Goal: Task Accomplishment & Management: Manage account settings

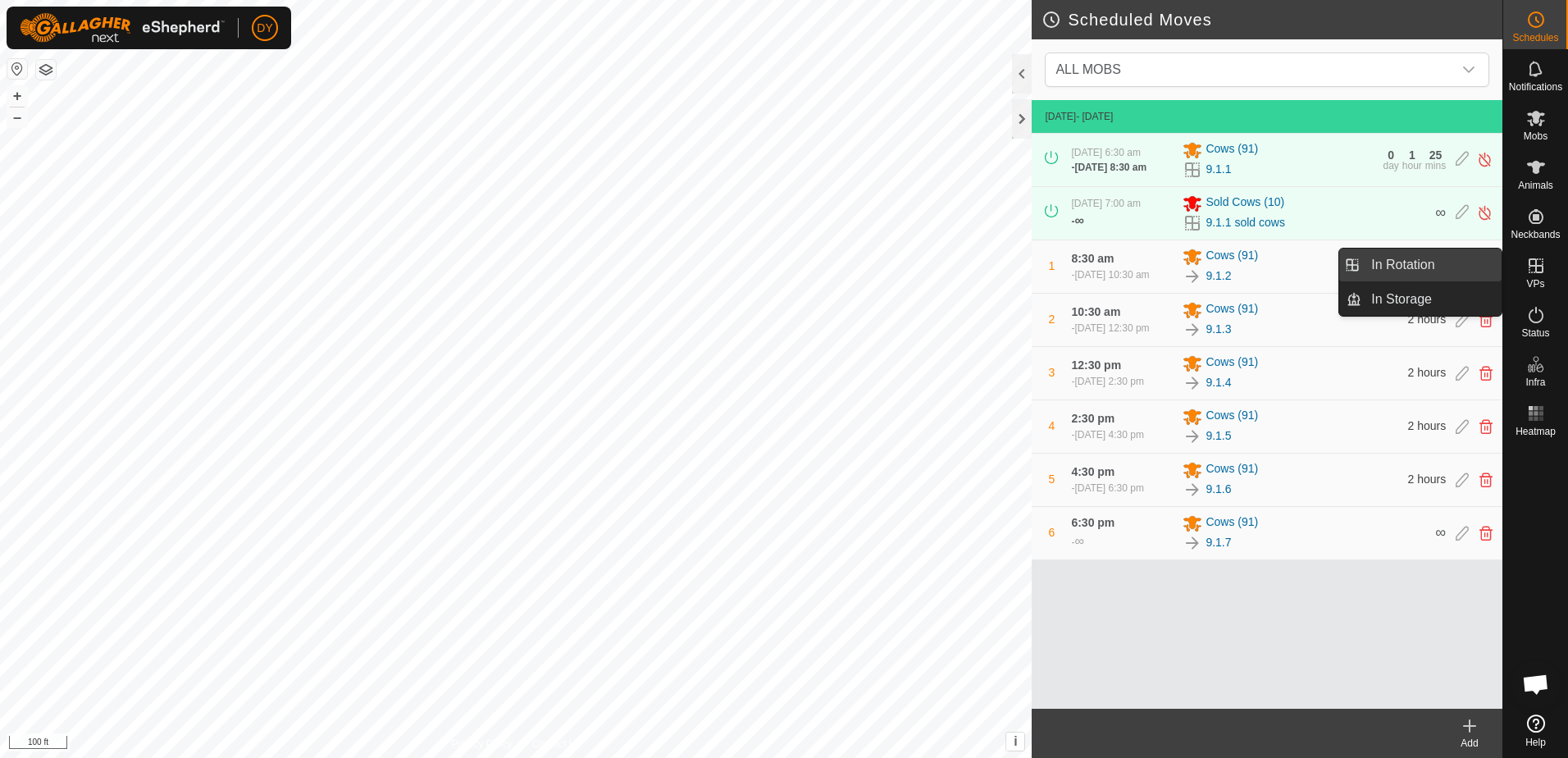
click at [1377, 261] on link "In Rotation" at bounding box center [1431, 265] width 141 height 33
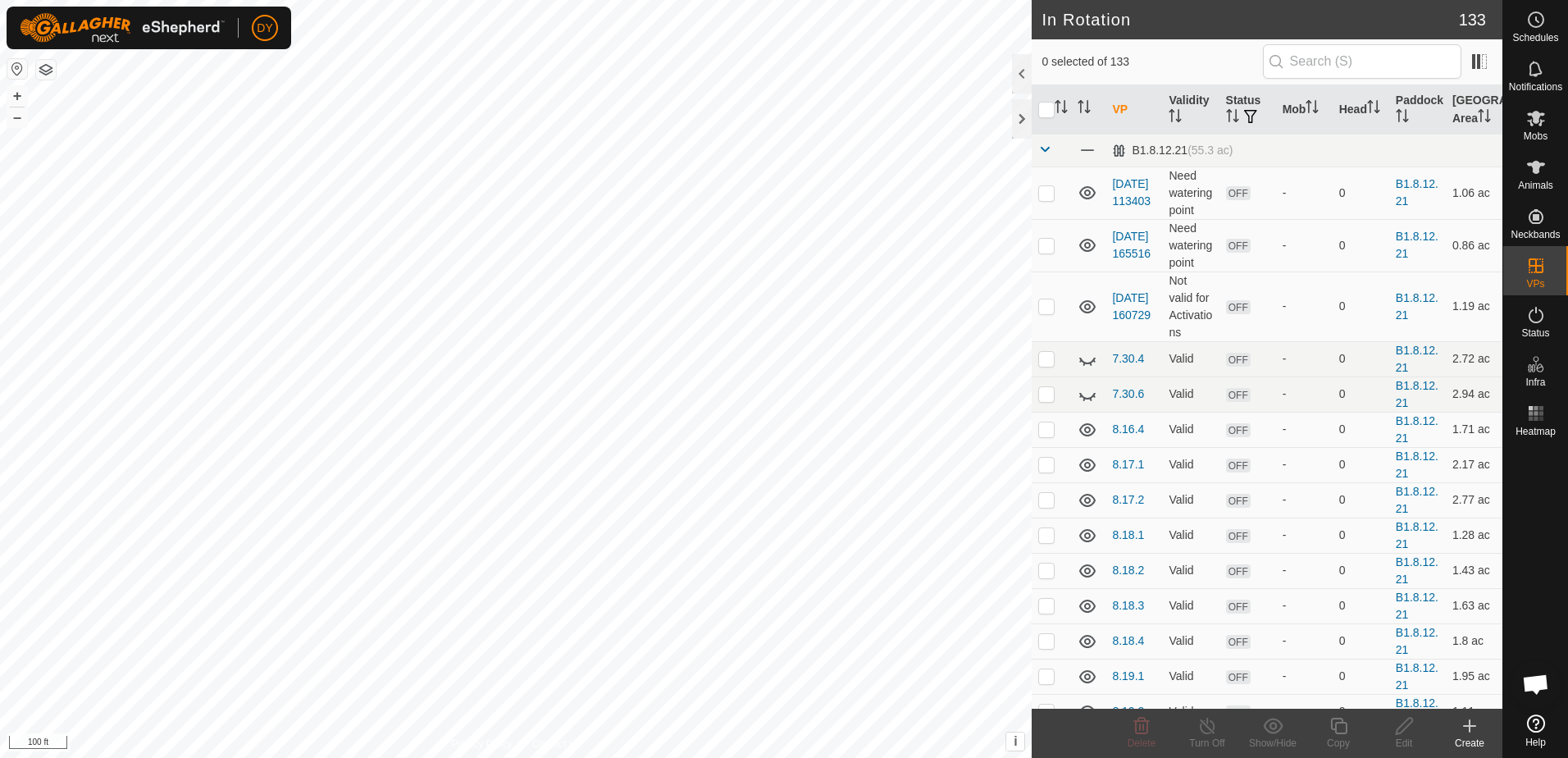
click at [1472, 729] on icon at bounding box center [1469, 725] width 20 height 20
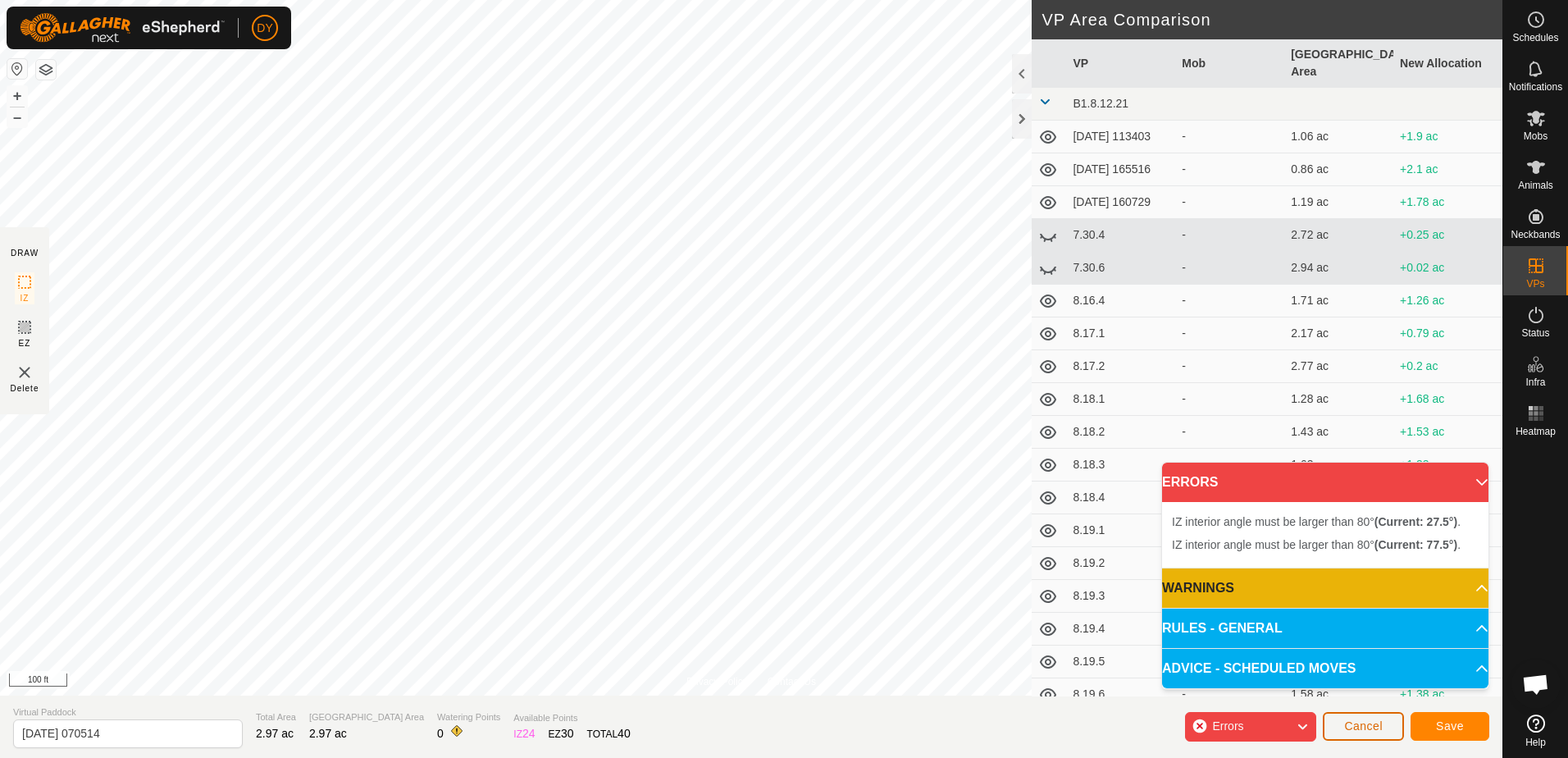
click at [1385, 727] on button "Cancel" at bounding box center [1363, 726] width 81 height 29
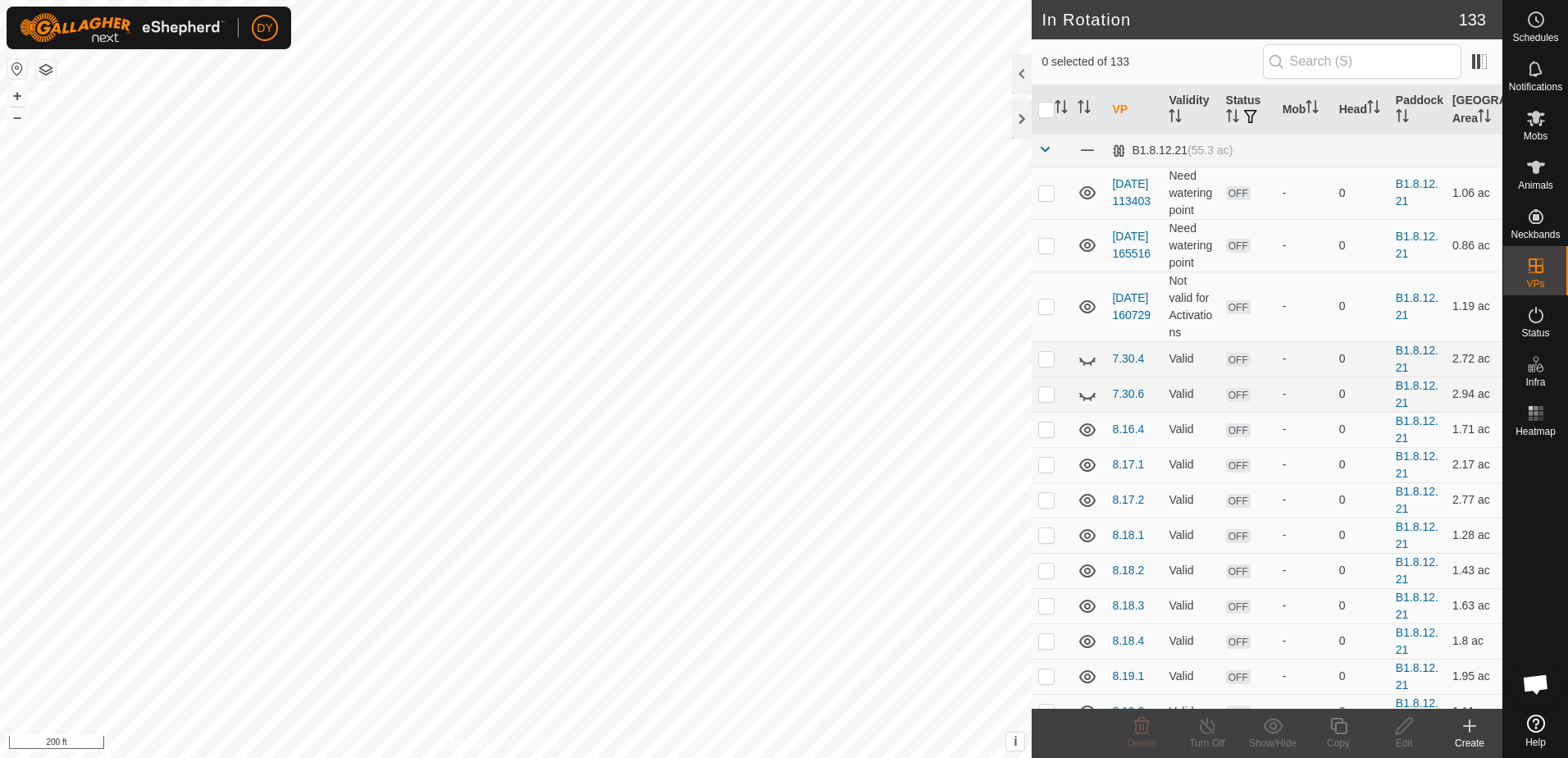
click at [1469, 726] on icon at bounding box center [1469, 726] width 11 height 0
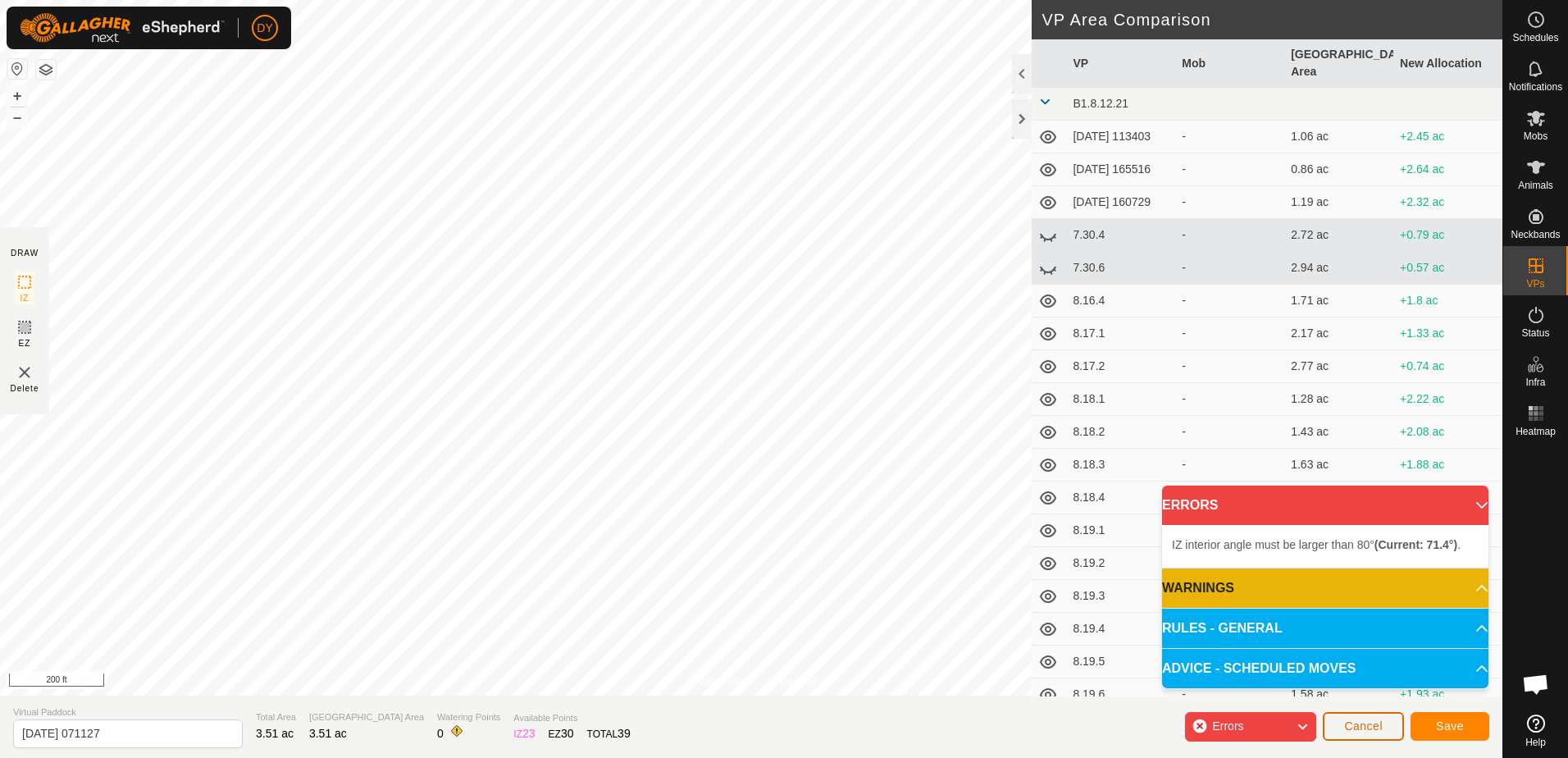
click at [1392, 729] on button "Cancel" at bounding box center [1363, 726] width 81 height 29
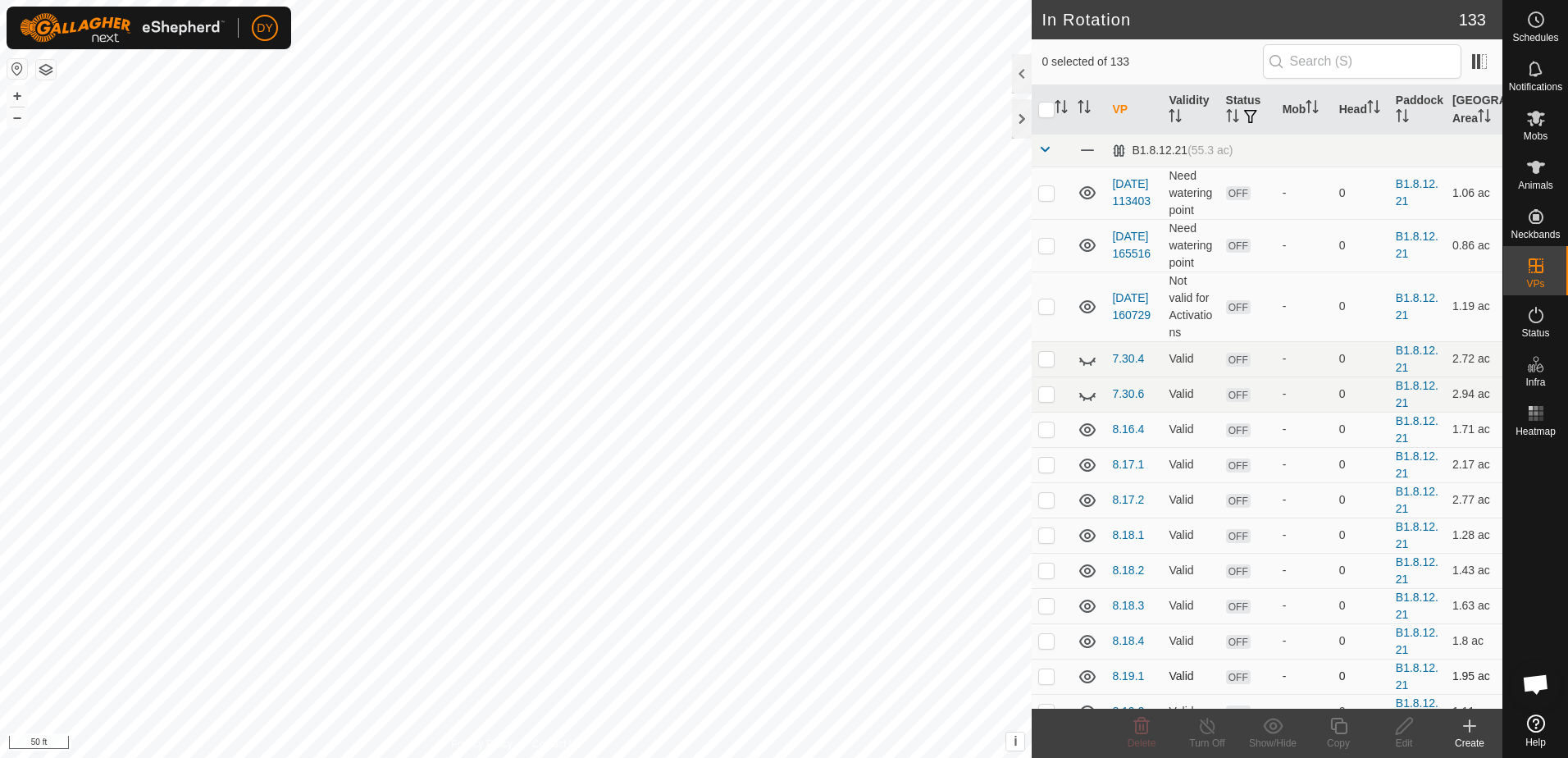
checkbox input "true"
click at [1335, 726] on icon at bounding box center [1337, 725] width 16 height 16
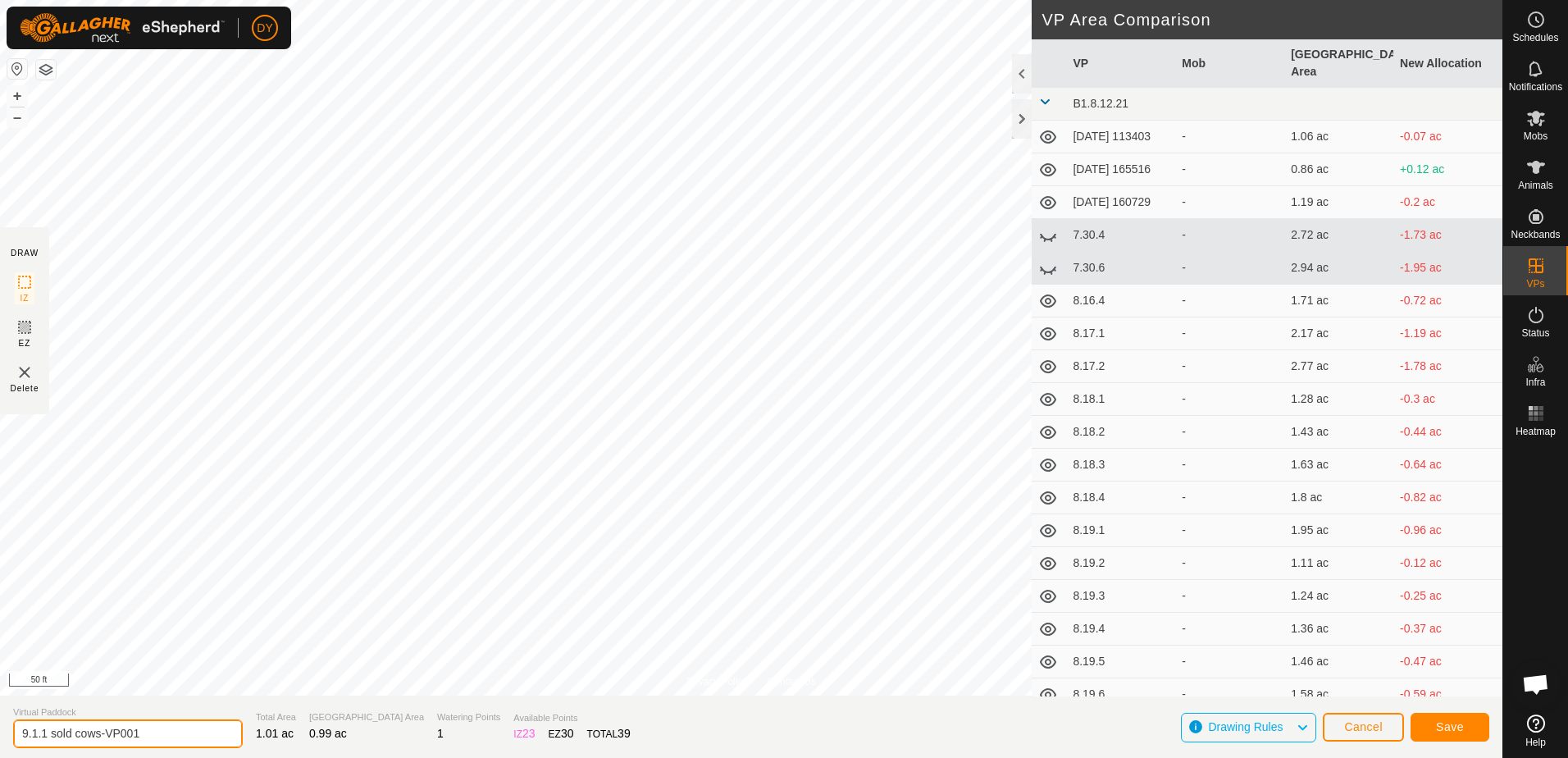
drag, startPoint x: 153, startPoint y: 728, endPoint x: 43, endPoint y: 729, distance: 110.0
click at [43, 729] on input "9.1.1 sold cows-VP001" at bounding box center [128, 734] width 230 height 29
type input "9.1.2 sold cows"
click at [1454, 724] on span "Save" at bounding box center [1449, 727] width 28 height 13
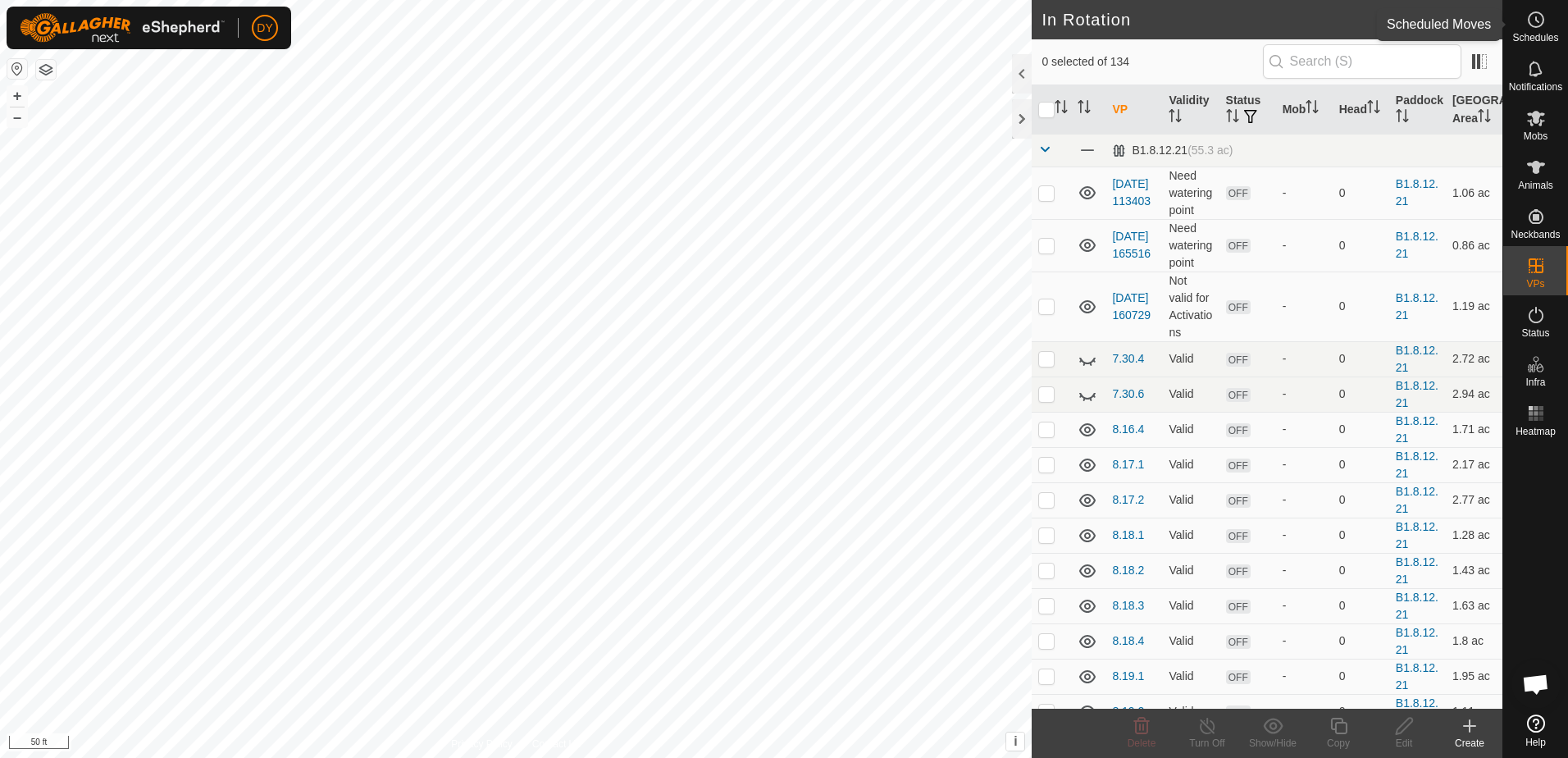
click at [1543, 15] on es-schedule-vp-svg-icon at bounding box center [1535, 19] width 30 height 26
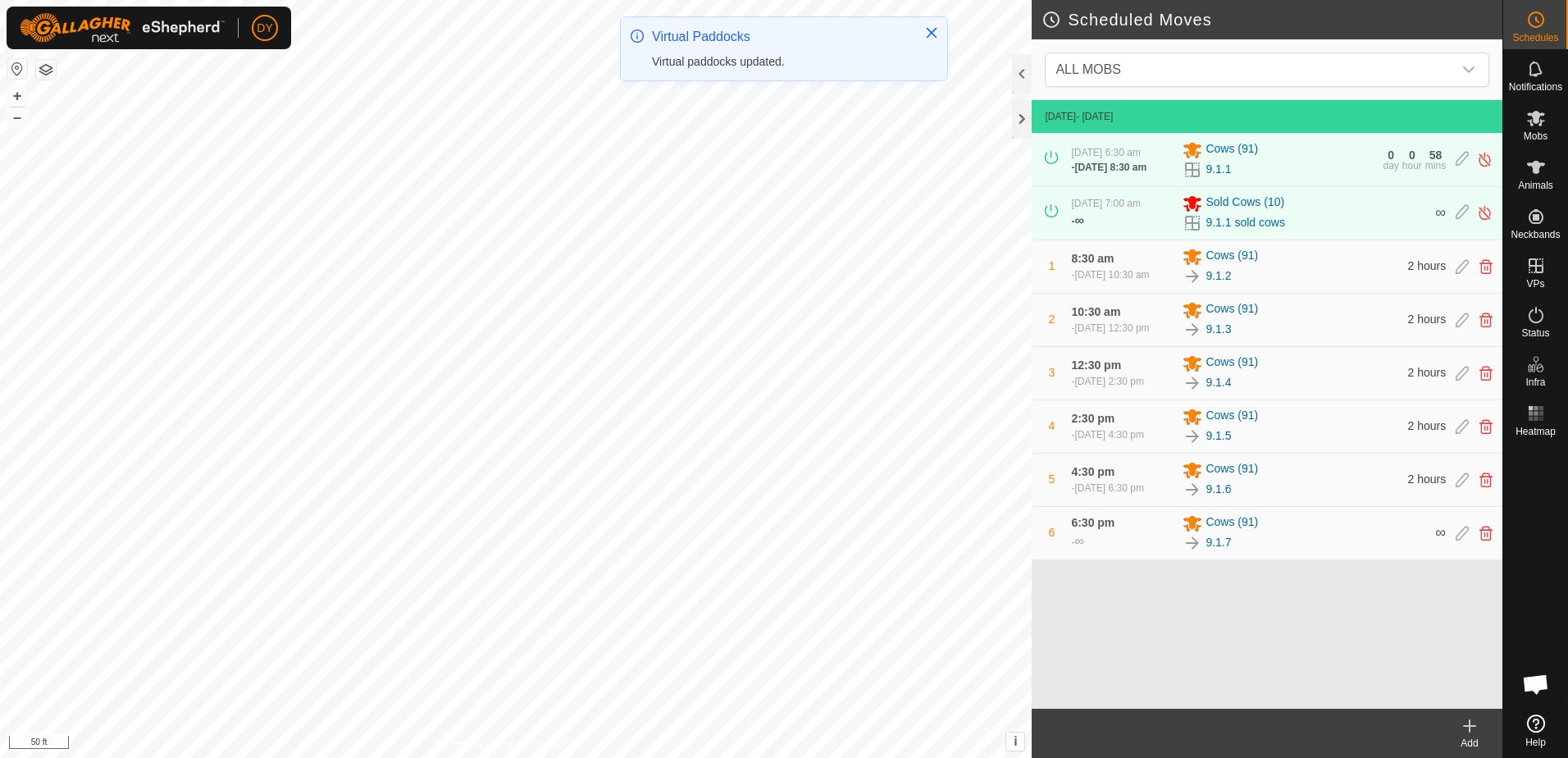
click at [1475, 725] on icon at bounding box center [1469, 725] width 20 height 20
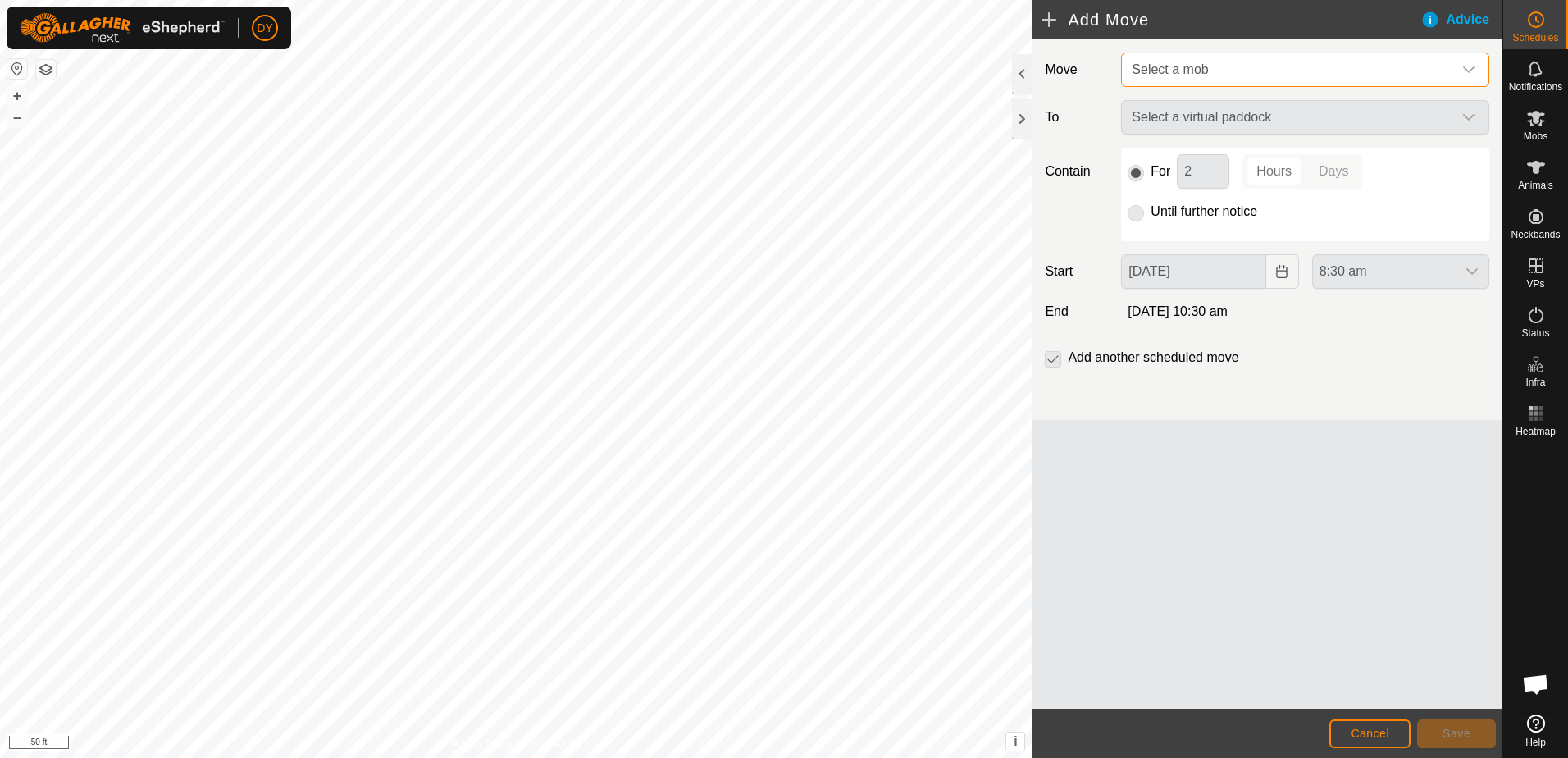
click at [1208, 78] on span "Select a mob" at bounding box center [1289, 70] width 327 height 33
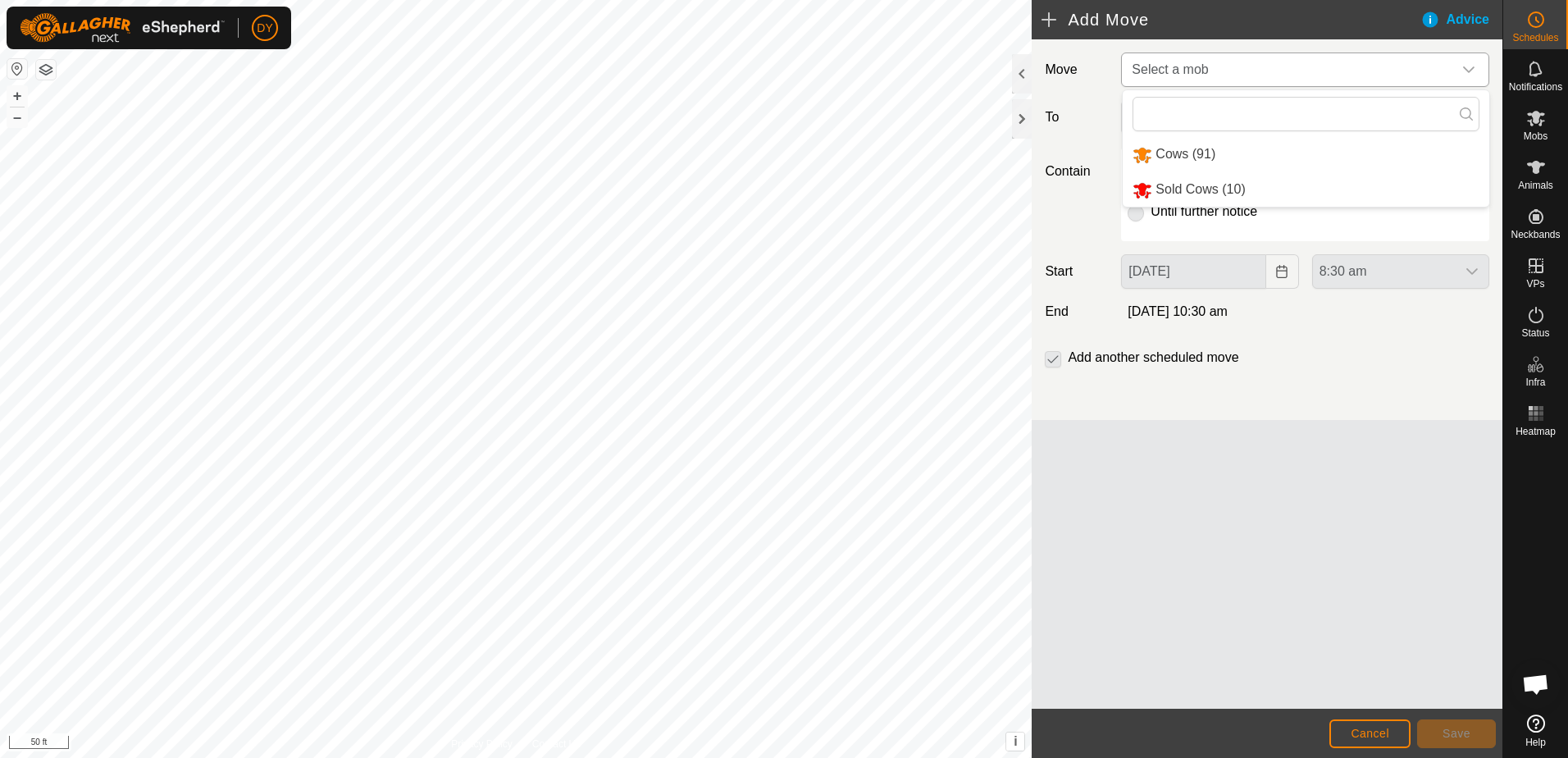
click at [1210, 185] on li "Sold Cows (10)" at bounding box center [1305, 190] width 366 height 33
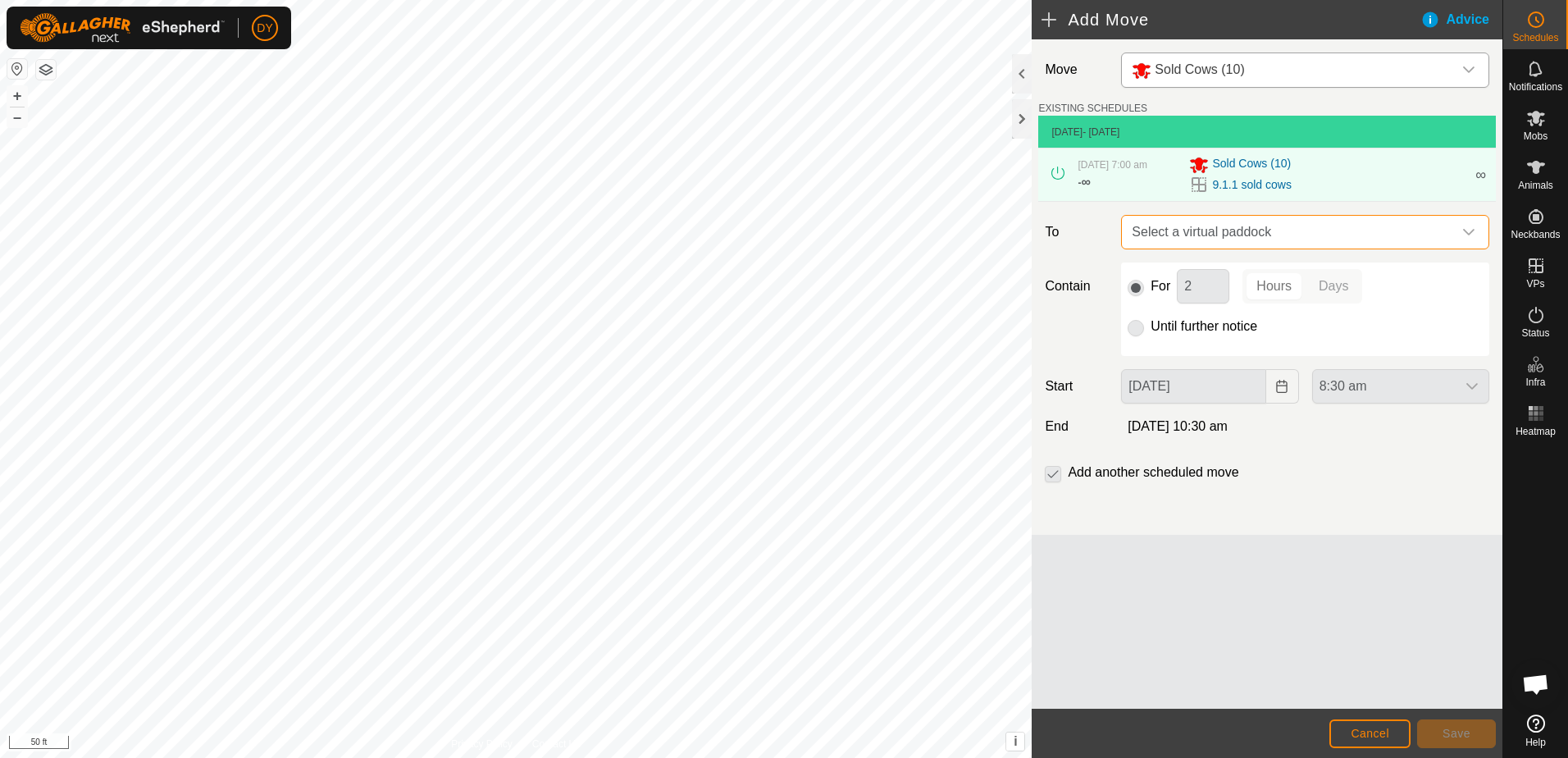
click at [1228, 230] on span "Select a virtual paddock" at bounding box center [1289, 232] width 327 height 33
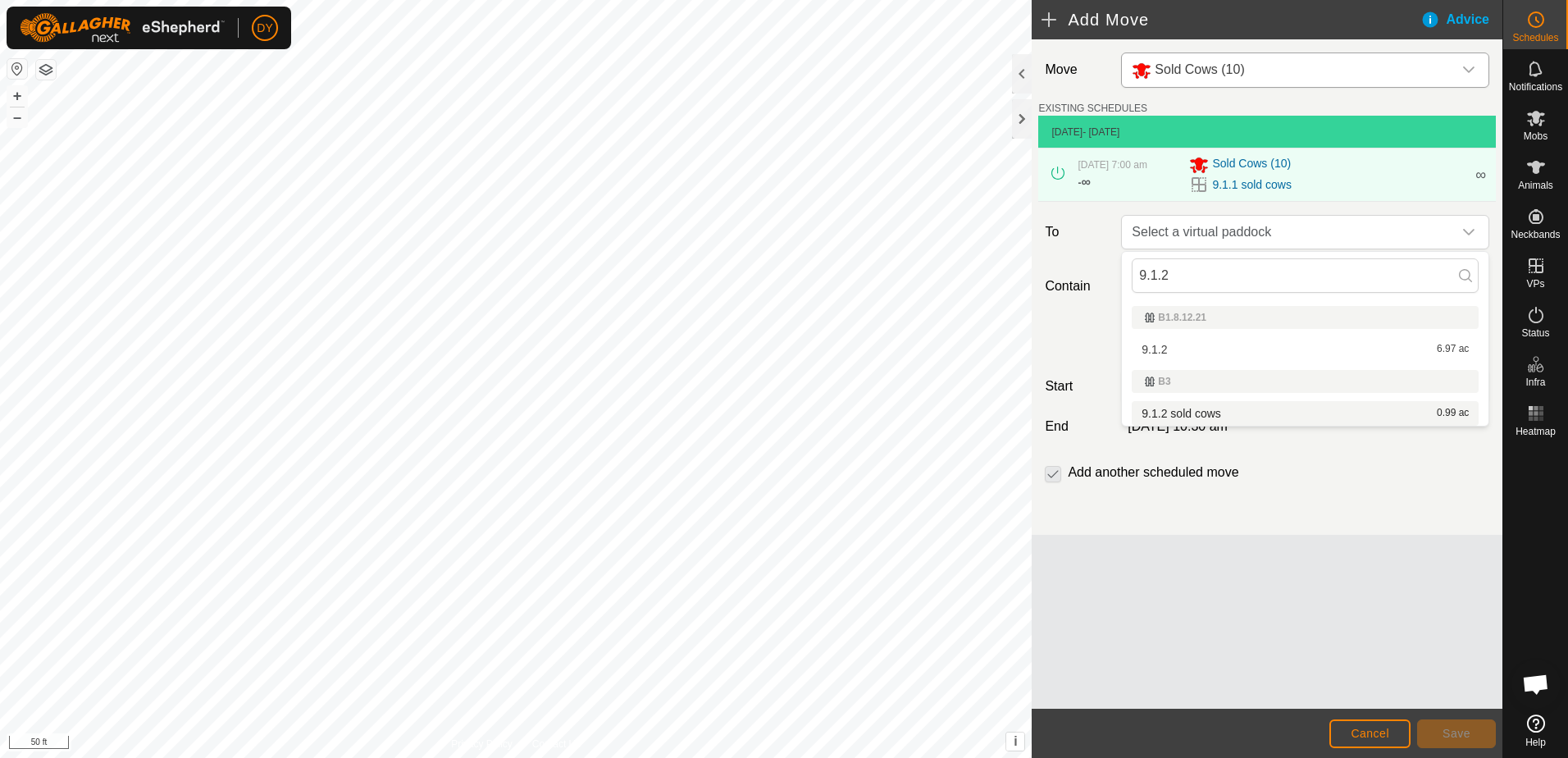
type input "9.1.2"
click at [1182, 411] on li "9.1.2 sold cows 0.99 ac" at bounding box center [1305, 413] width 347 height 25
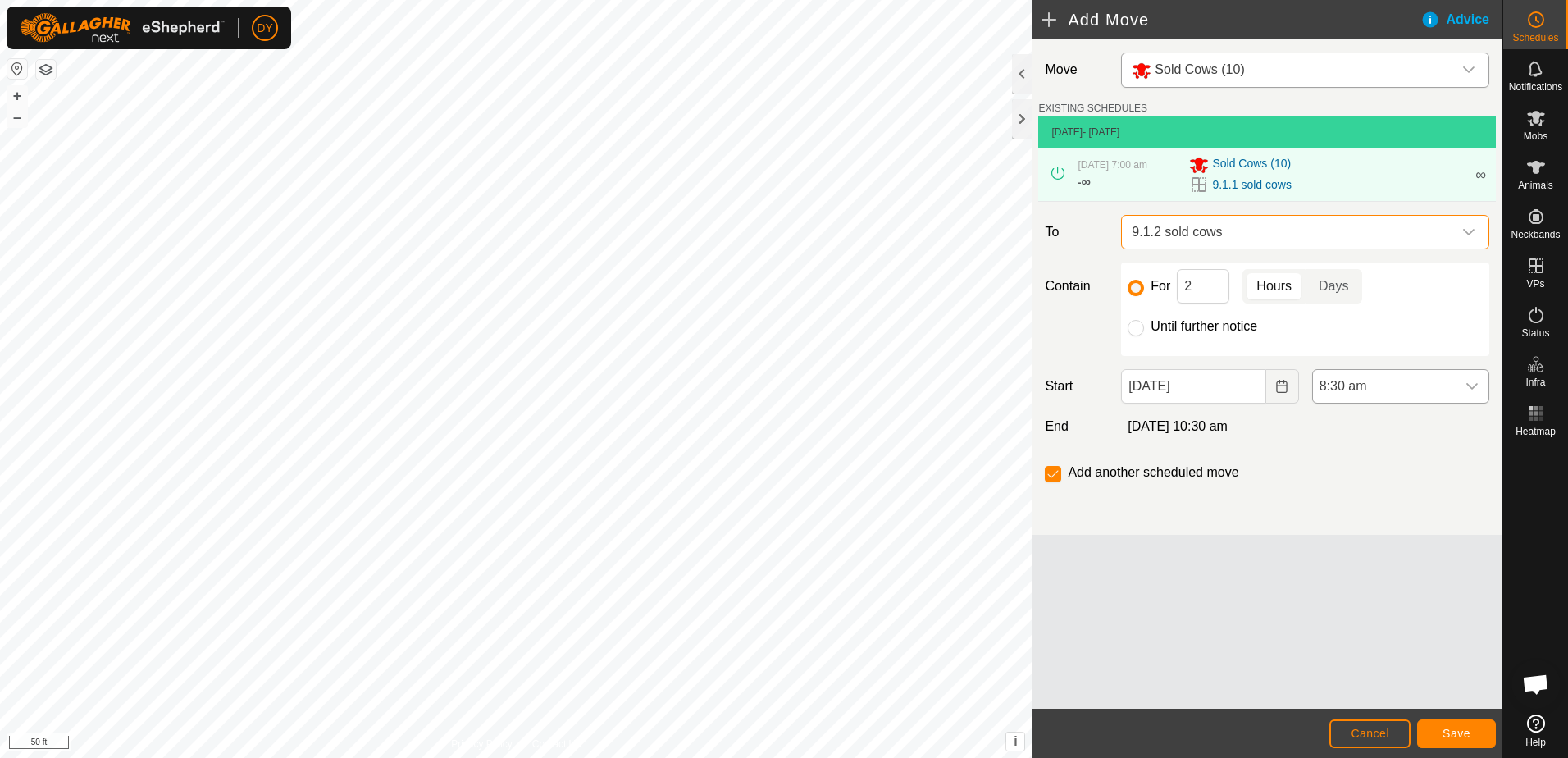
click at [1476, 388] on icon "dropdown trigger" at bounding box center [1472, 387] width 13 height 13
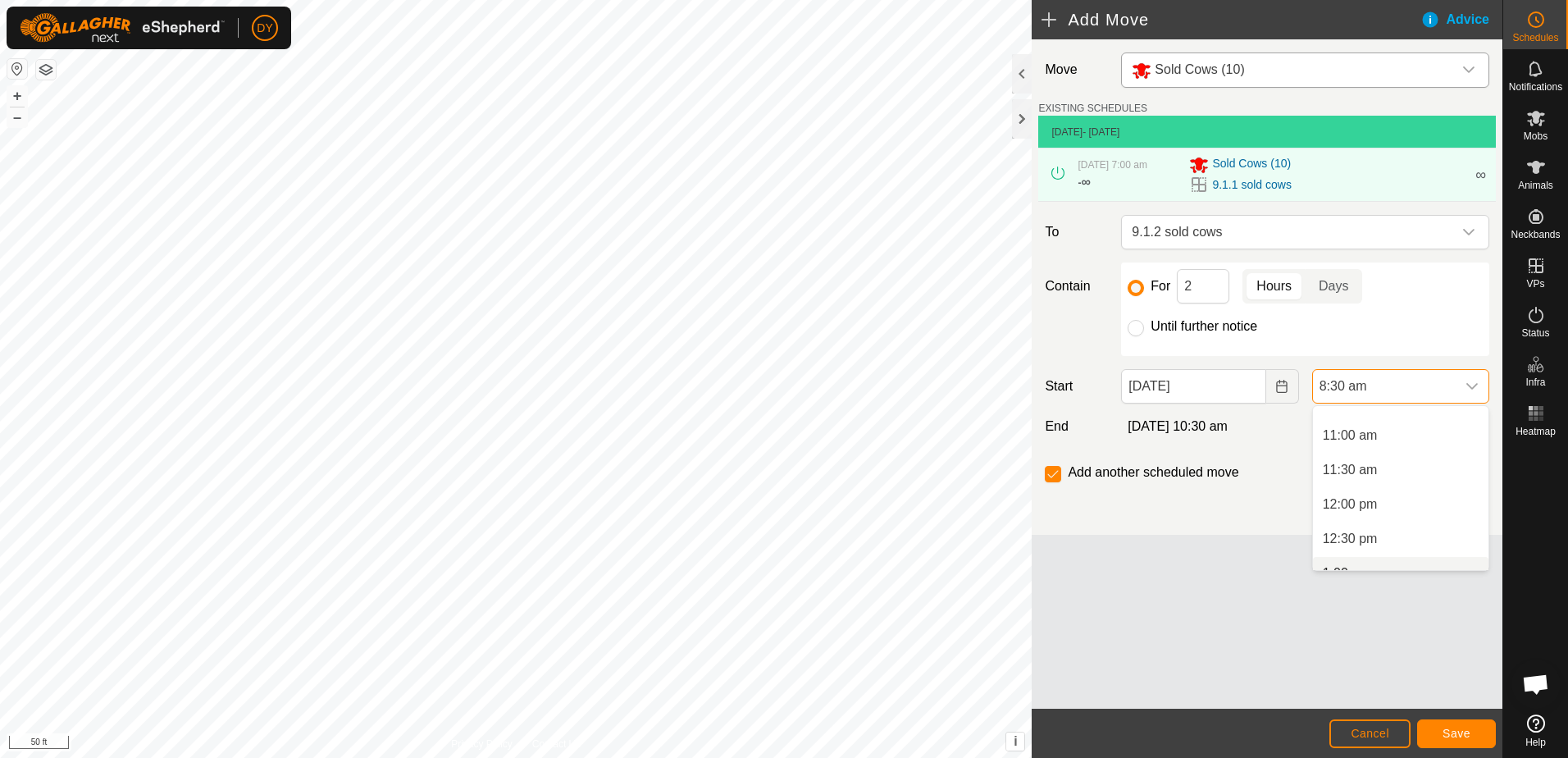
scroll to position [864, 0]
click at [1358, 451] on li "1:00 pm" at bounding box center [1400, 454] width 175 height 33
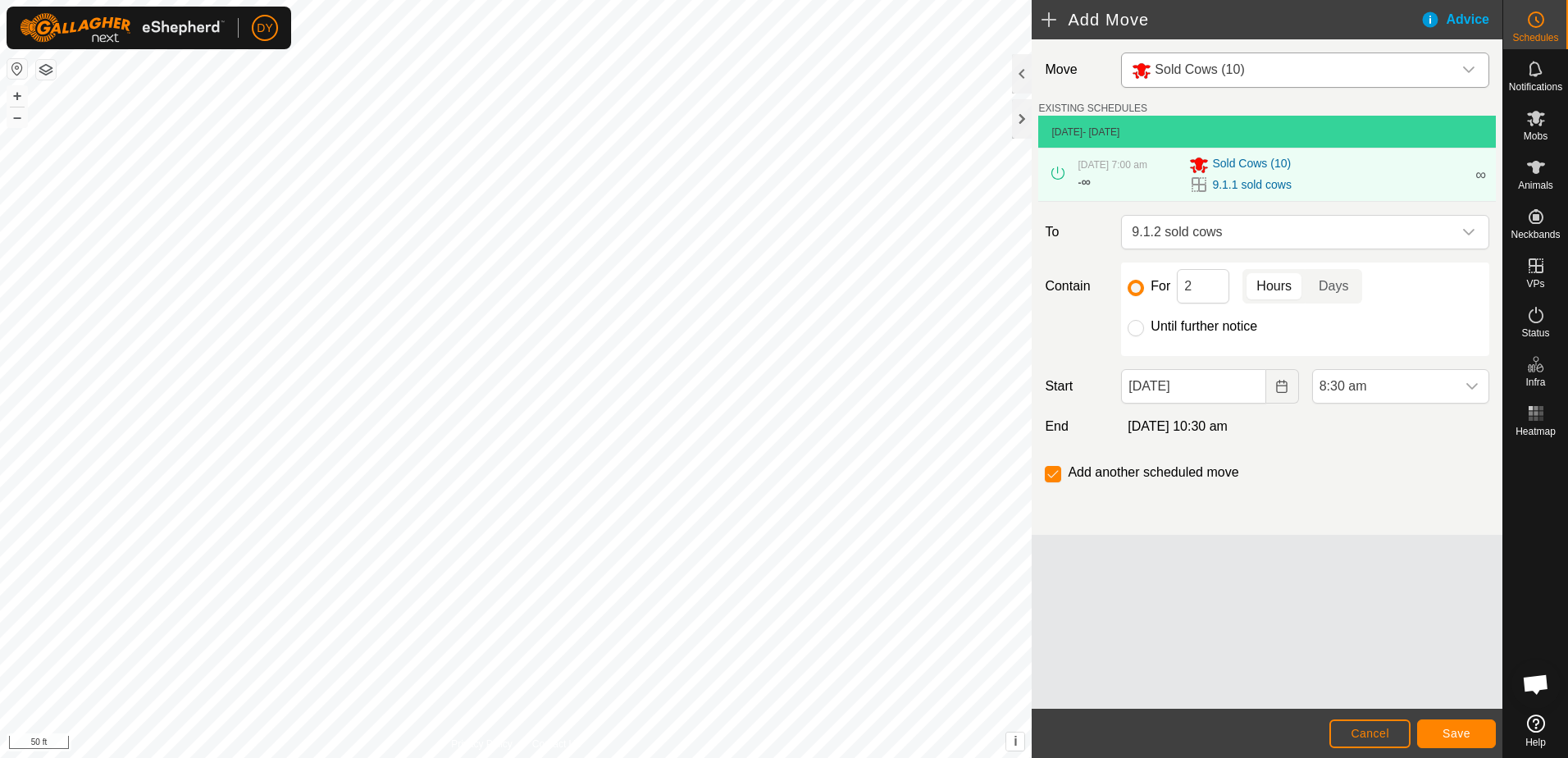
scroll to position [586, 0]
click at [1136, 328] on input "Until further notice" at bounding box center [1136, 327] width 16 height 16
radio input "true"
checkbox input "false"
click at [1448, 738] on span "Save" at bounding box center [1456, 733] width 28 height 13
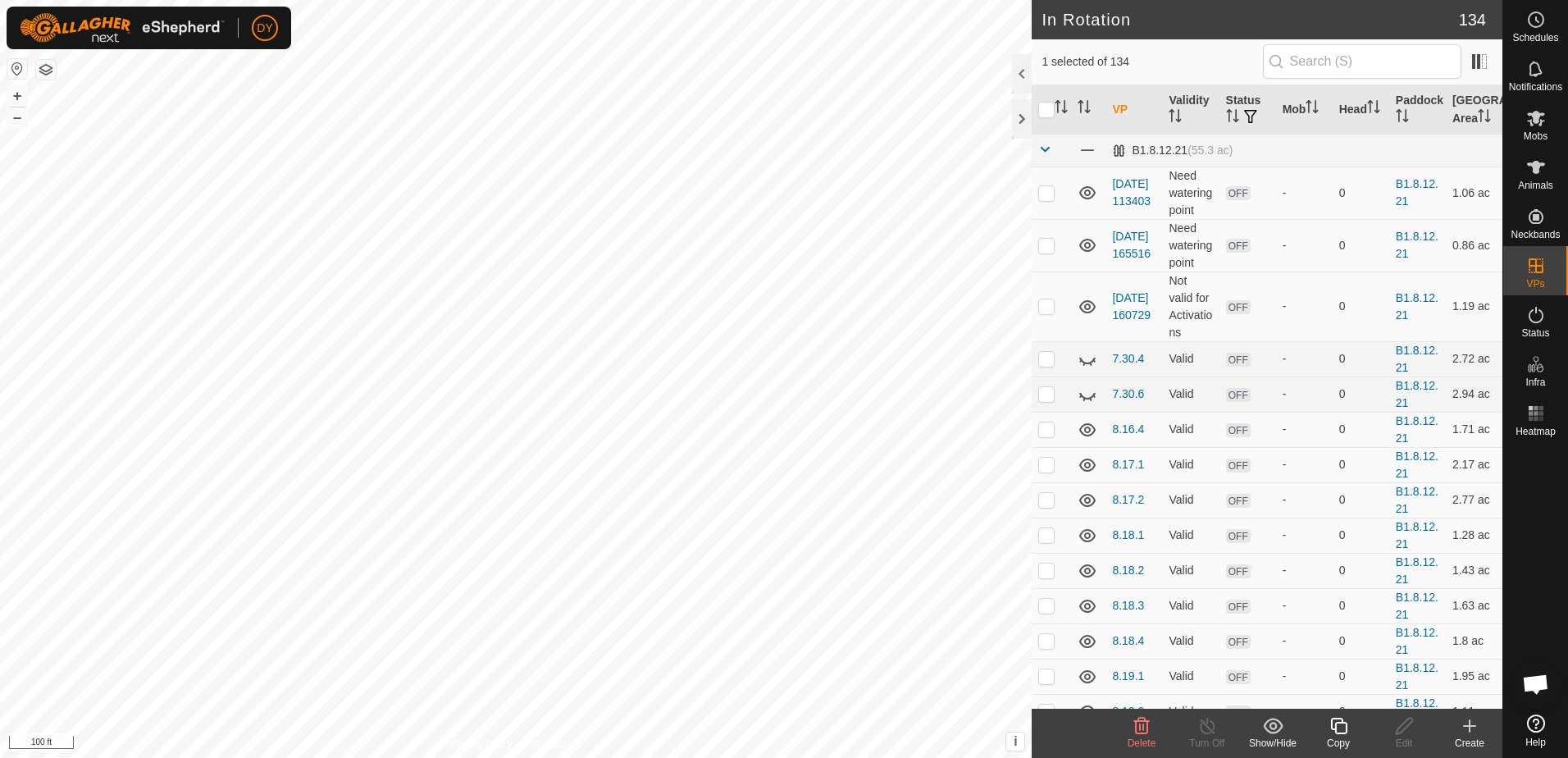
click at [1471, 724] on icon at bounding box center [1469, 725] width 20 height 20
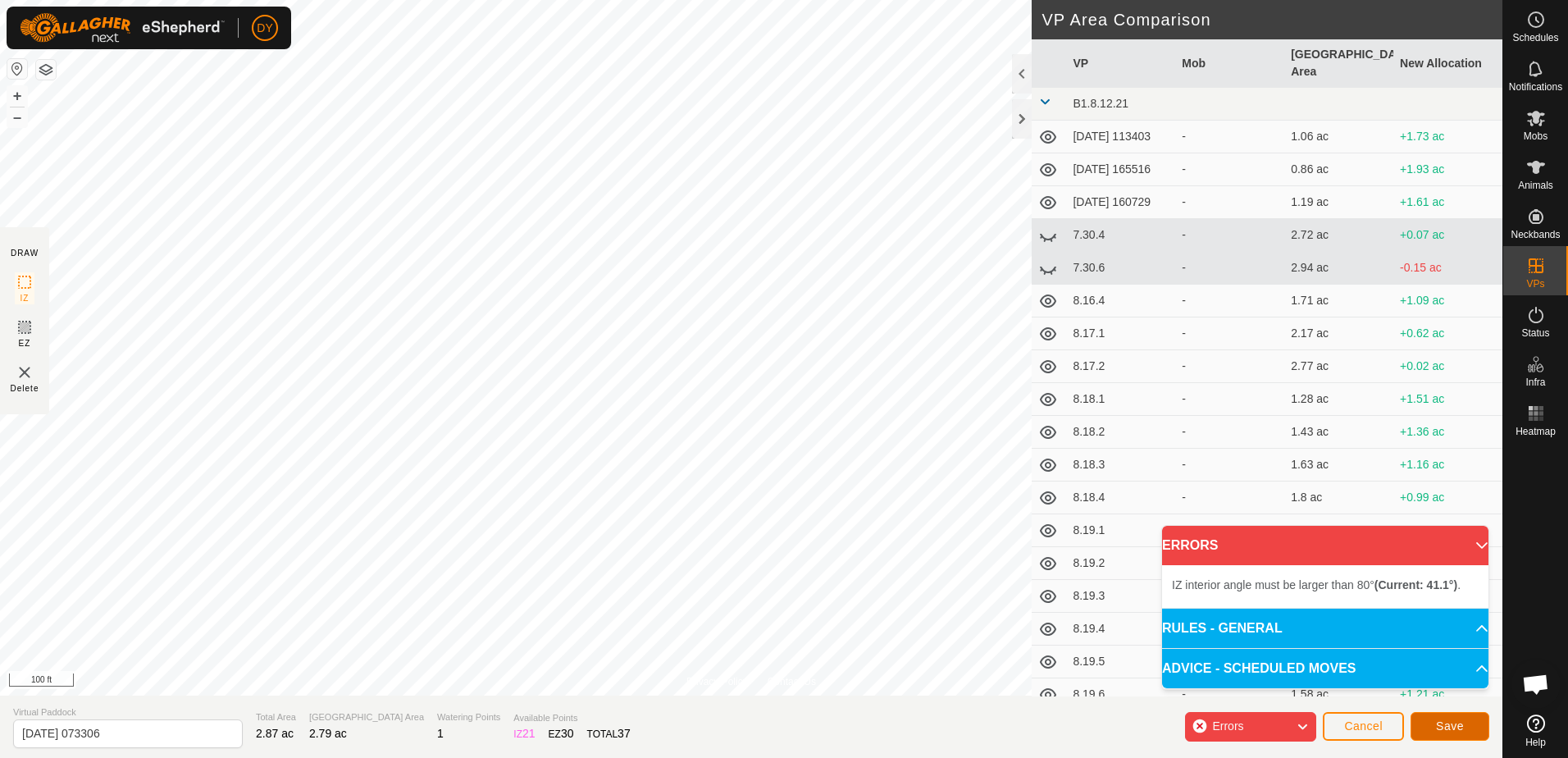
click at [1432, 726] on button "Save" at bounding box center [1449, 726] width 78 height 29
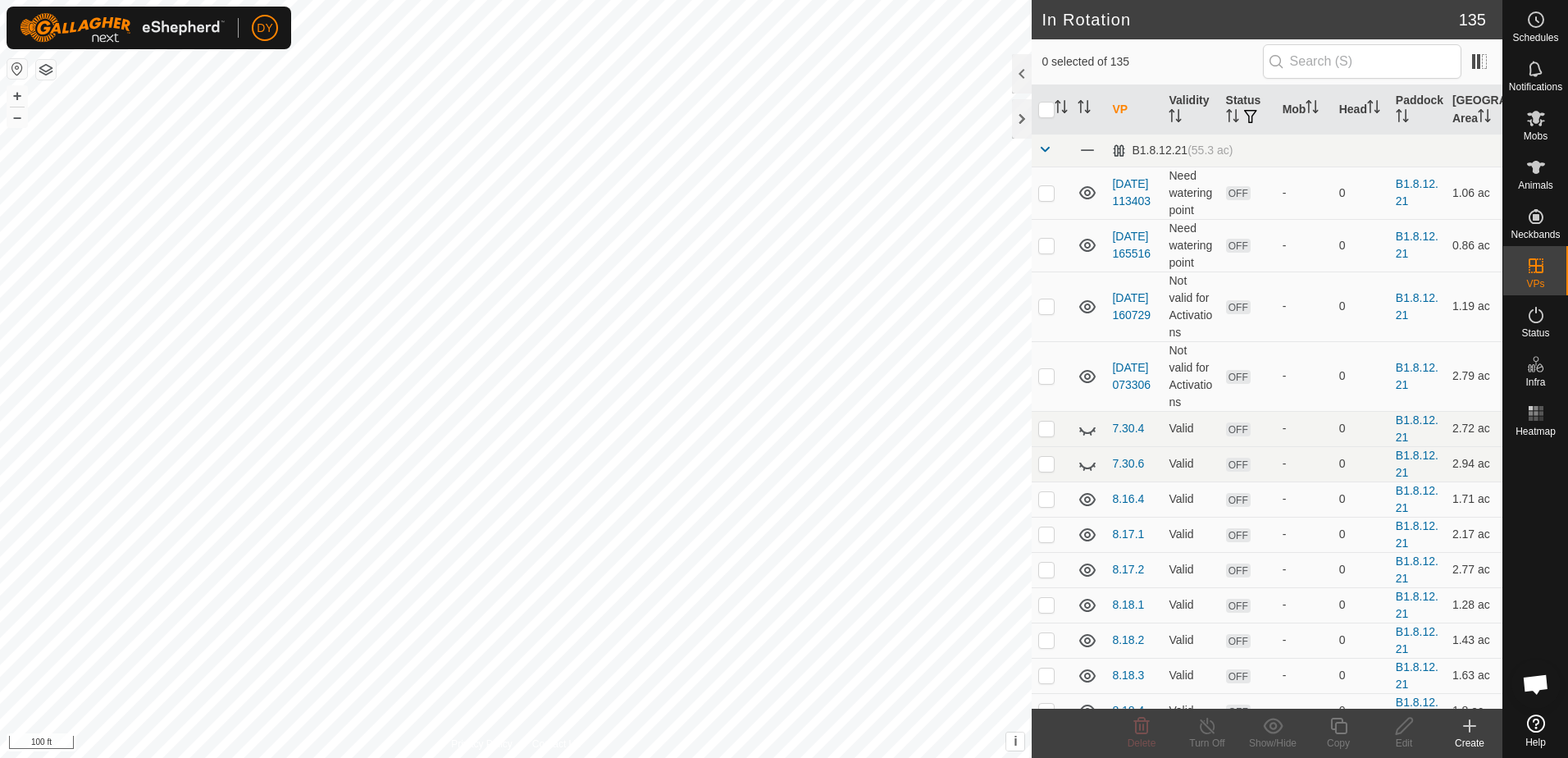
checkbox input "true"
click at [1339, 725] on icon at bounding box center [1338, 725] width 20 height 20
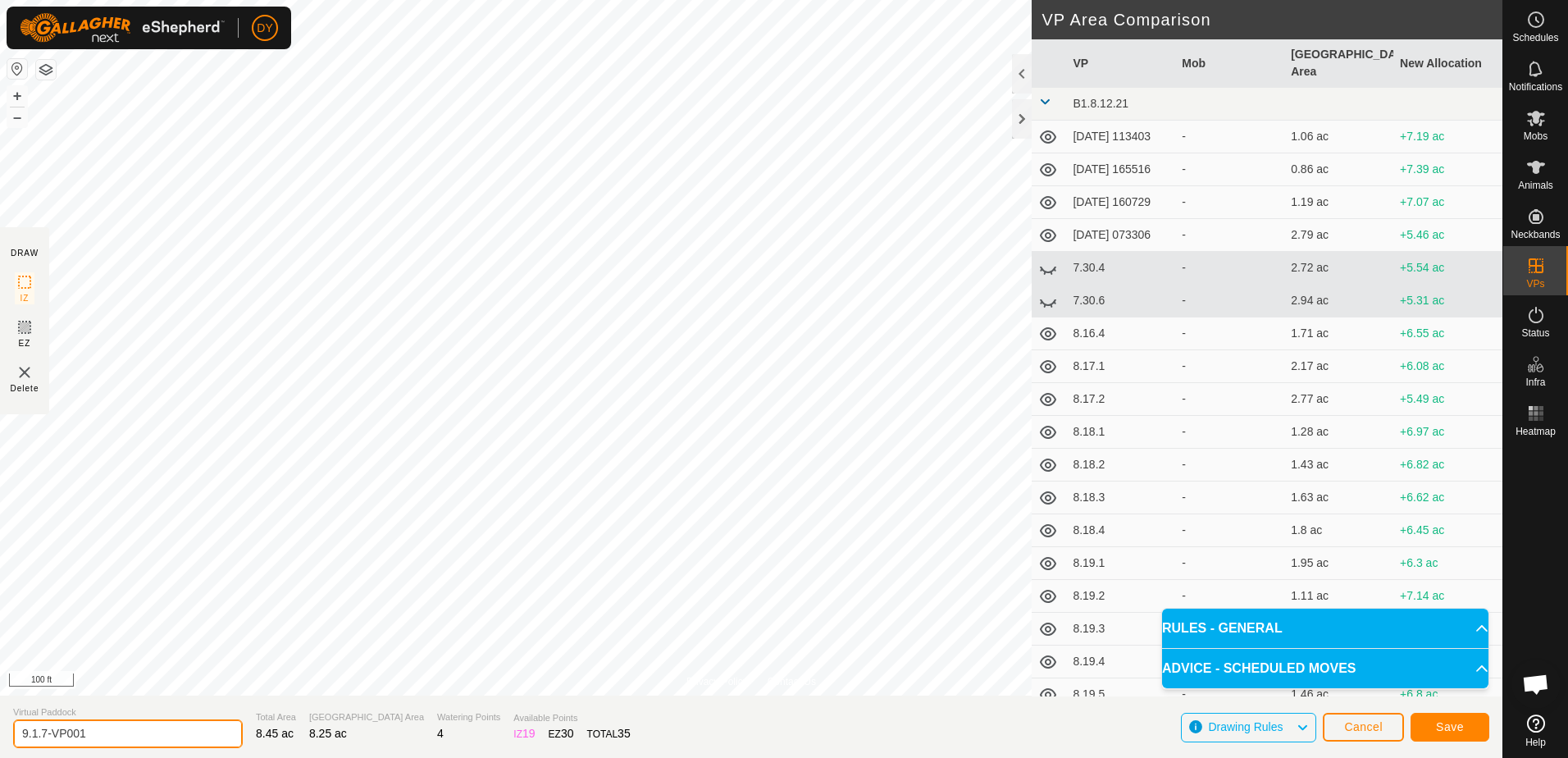
drag, startPoint x: 99, startPoint y: 729, endPoint x: 33, endPoint y: 733, distance: 66.1
click at [33, 733] on input "9.1.7-VP001" at bounding box center [128, 734] width 230 height 29
type input "9.2.1"
click at [1463, 725] on button "Save" at bounding box center [1449, 727] width 78 height 29
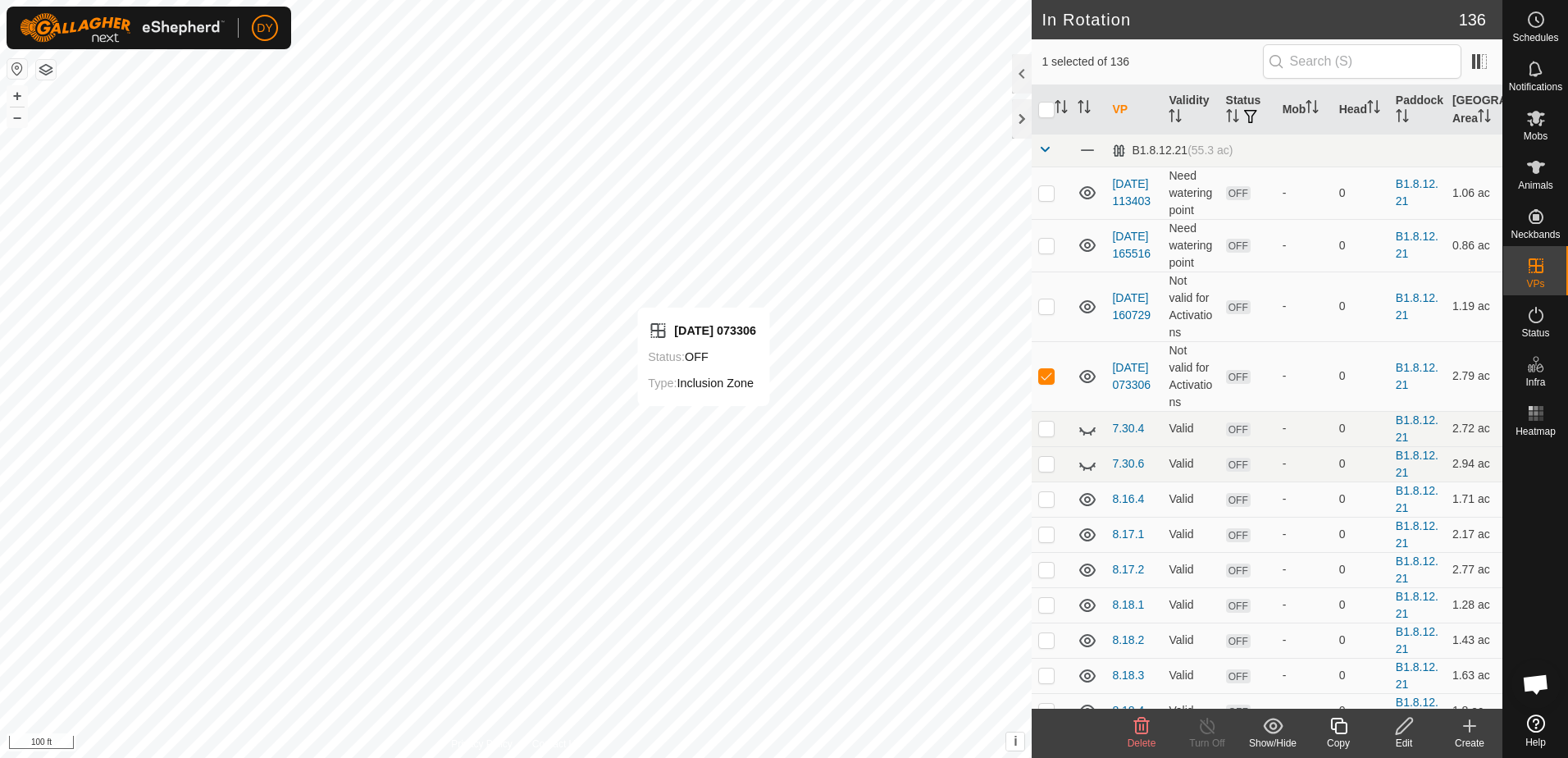
checkbox input "false"
checkbox input "true"
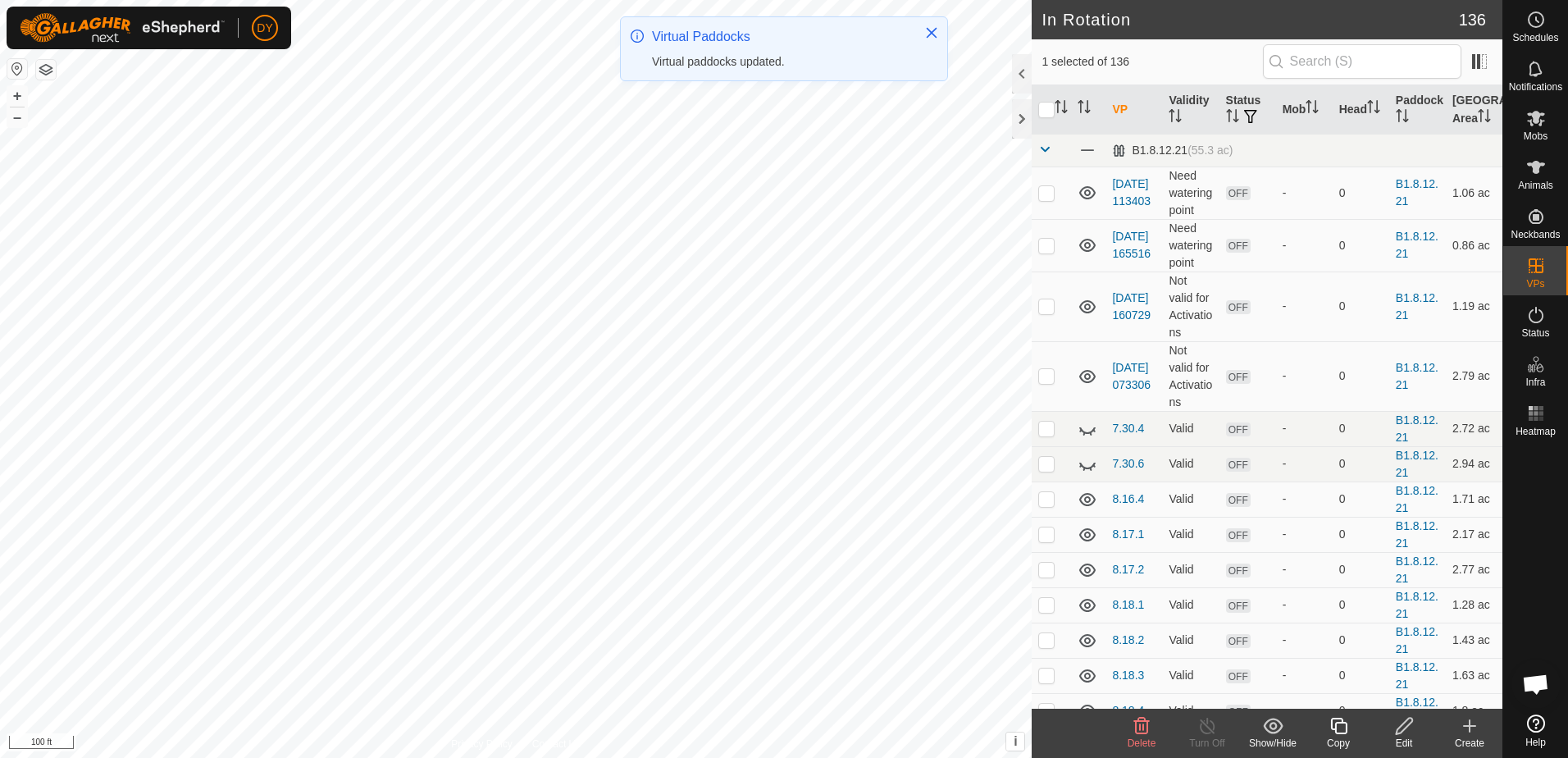
click at [1337, 727] on icon at bounding box center [1338, 725] width 20 height 20
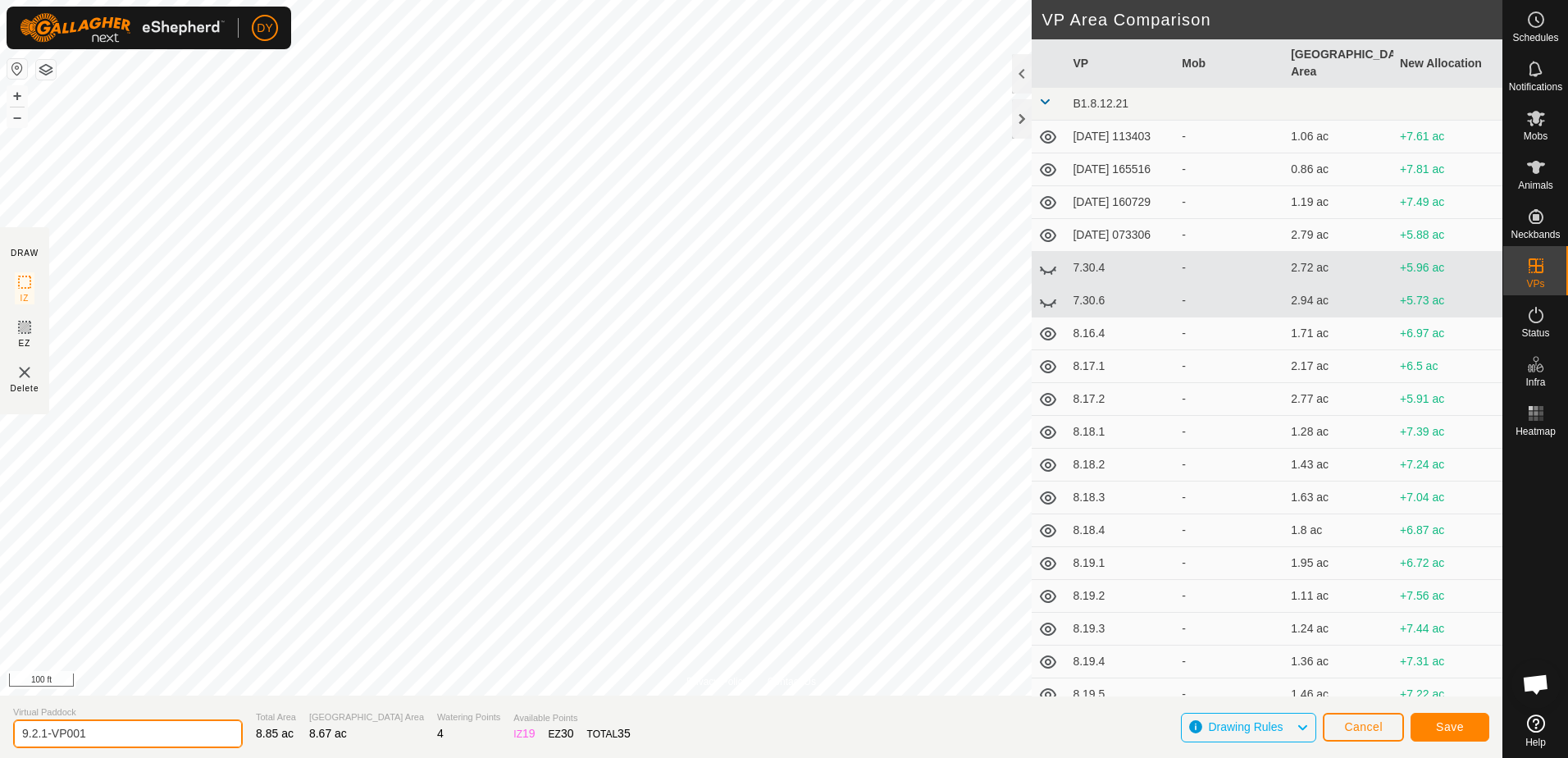
drag, startPoint x: 103, startPoint y: 731, endPoint x: 42, endPoint y: 733, distance: 61.0
click at [42, 733] on input "9.2.1-VP001" at bounding box center [128, 734] width 230 height 29
type input "9.2.2"
click at [1446, 723] on span "Save" at bounding box center [1449, 727] width 28 height 13
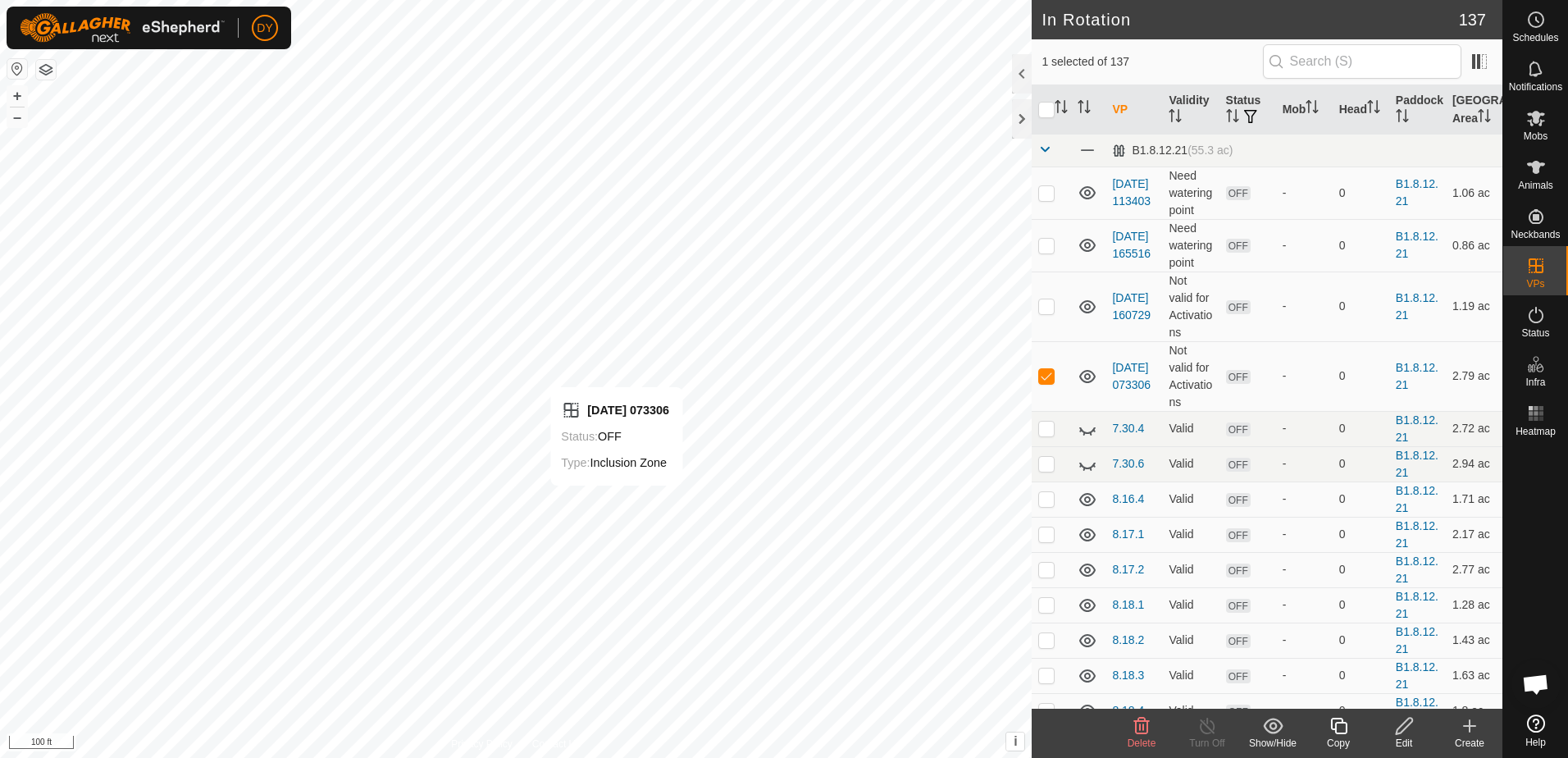
checkbox input "false"
checkbox input "true"
click at [1343, 725] on icon at bounding box center [1338, 725] width 20 height 20
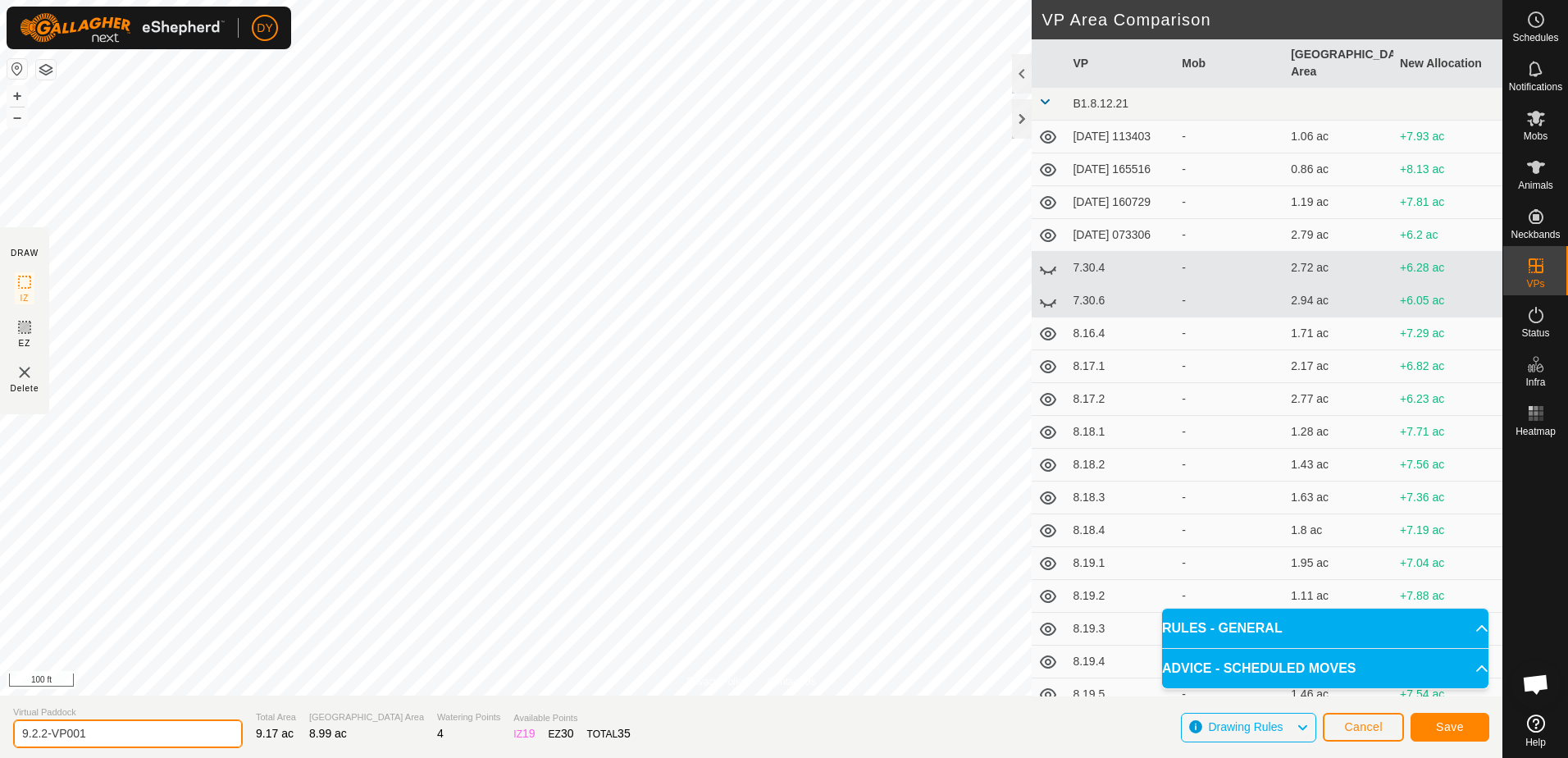
drag, startPoint x: 106, startPoint y: 732, endPoint x: 41, endPoint y: 731, distance: 65.0
click at [41, 731] on input "9.2.2-VP001" at bounding box center [128, 734] width 230 height 29
type input "9.2.3"
click at [1429, 721] on button "Save" at bounding box center [1449, 727] width 78 height 29
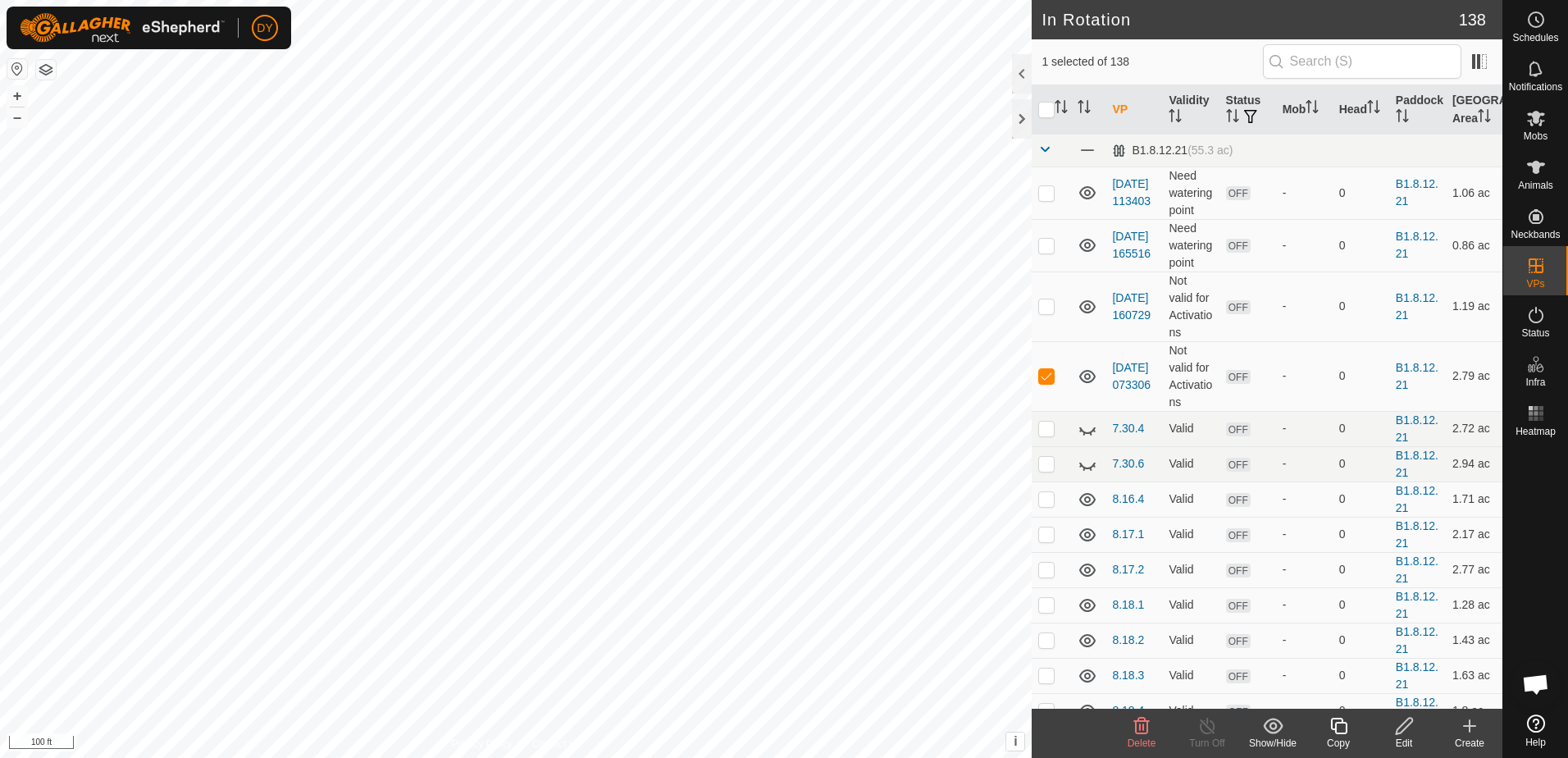
checkbox input "false"
checkbox input "true"
click at [1343, 726] on icon at bounding box center [1338, 725] width 20 height 20
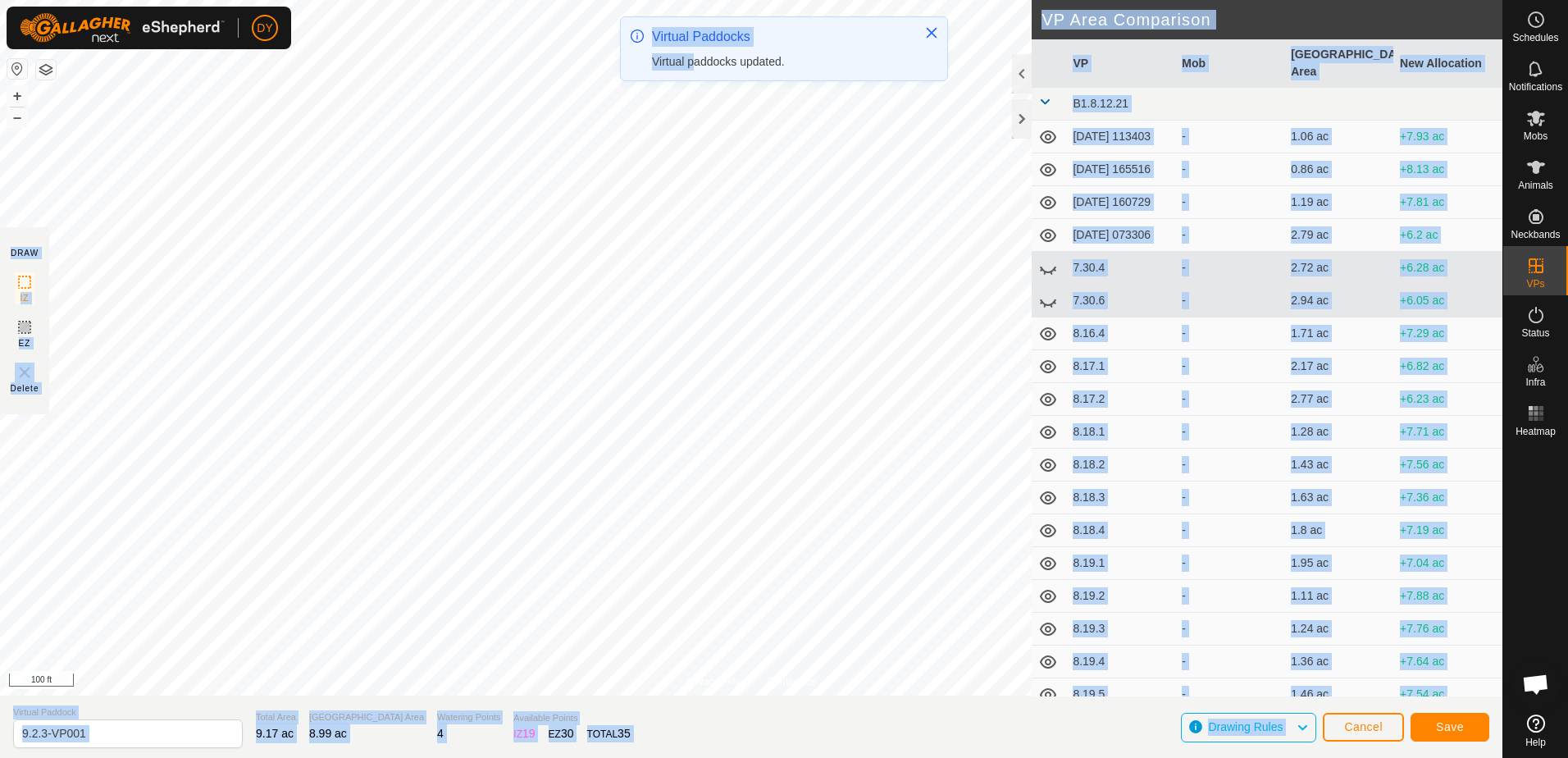
click at [820, 251] on div "DY Schedules Notifications Mobs Animals Neckbands VPs Status Infra Heatmap Help…" at bounding box center [784, 379] width 1568 height 758
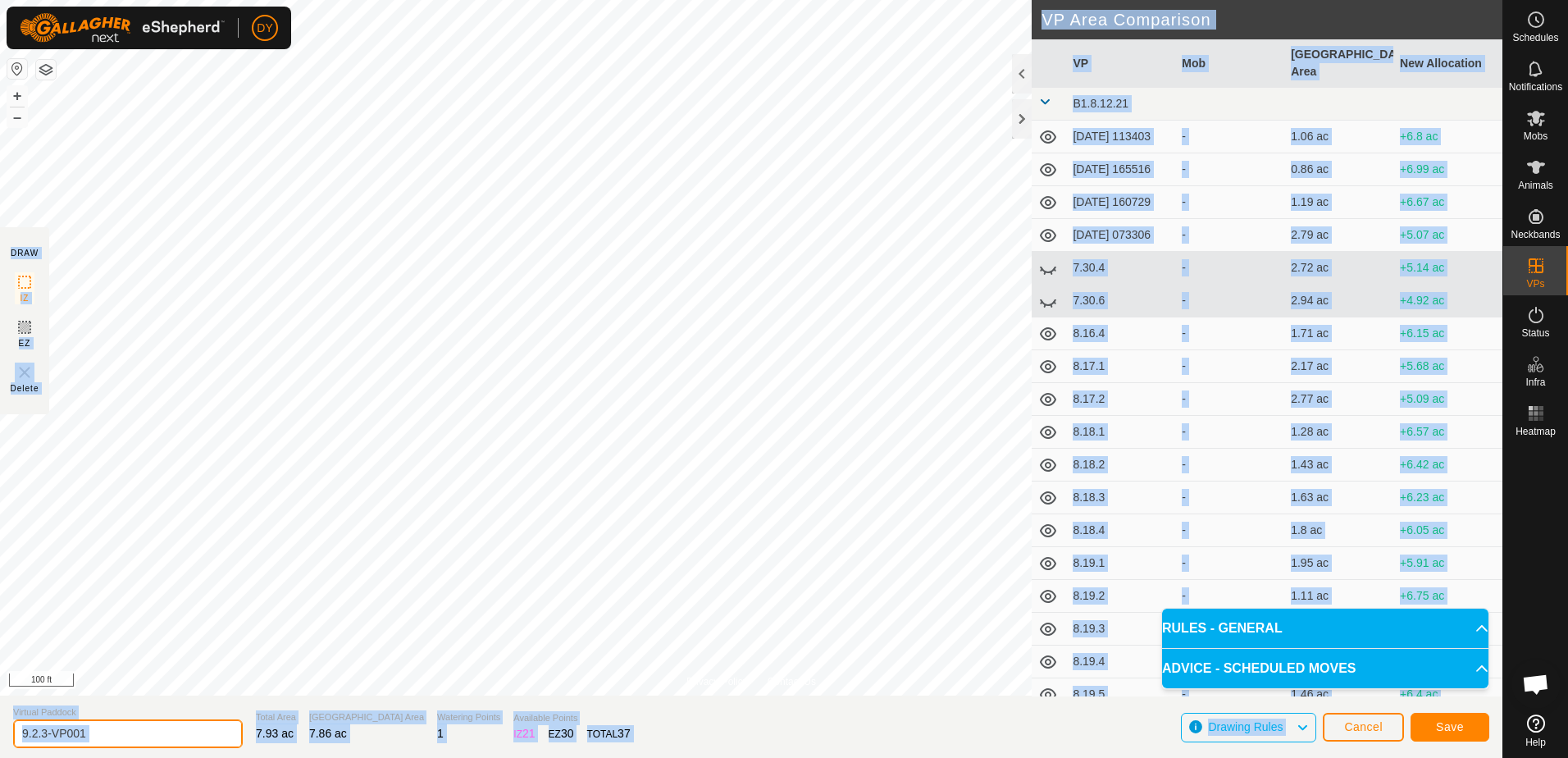
click at [134, 733] on input "9.2.3-VP001" at bounding box center [128, 734] width 230 height 29
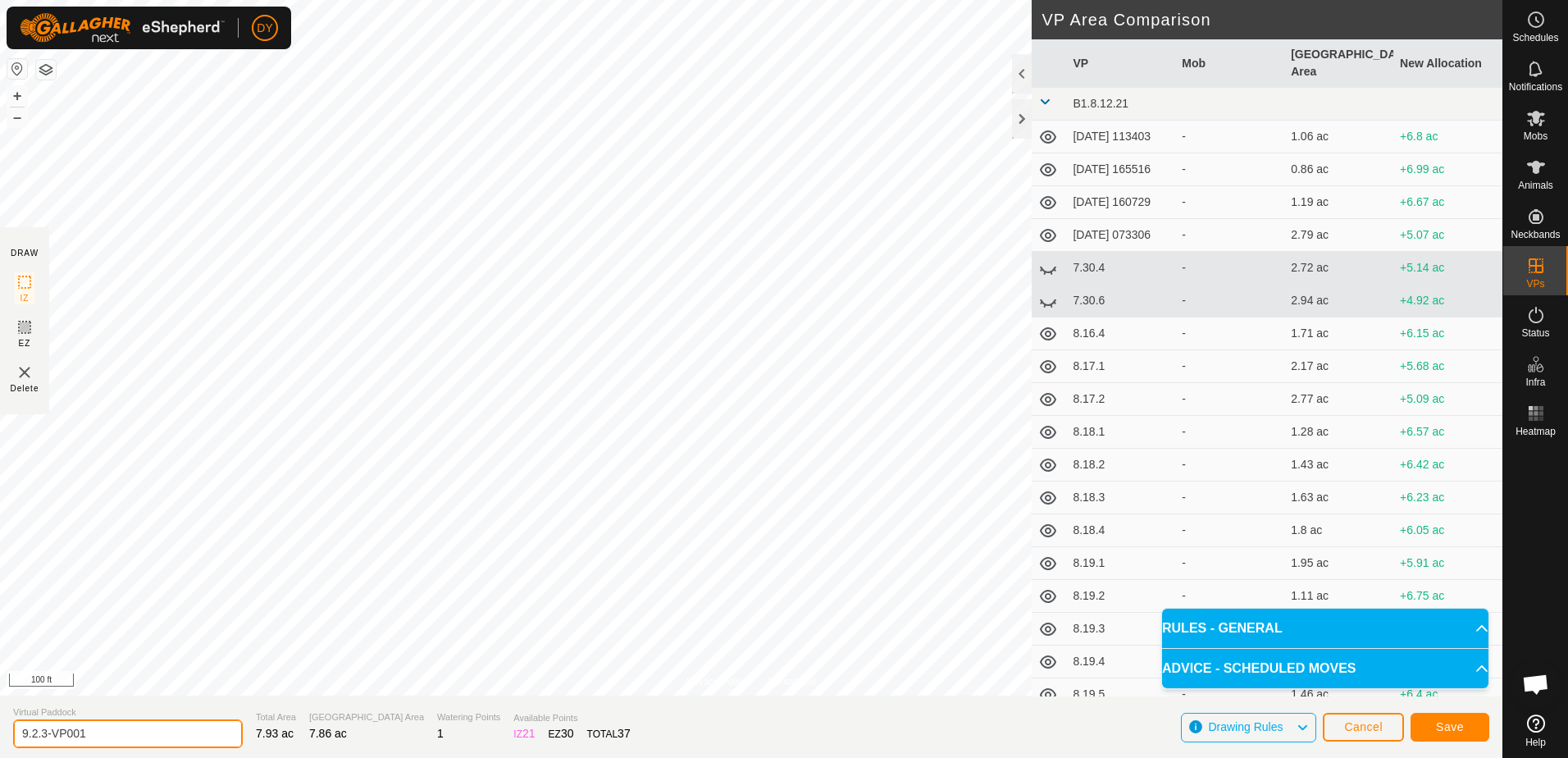
drag, startPoint x: 87, startPoint y: 725, endPoint x: 44, endPoint y: 726, distance: 43.0
click at [44, 726] on input "9.2.3-VP001" at bounding box center [128, 734] width 230 height 29
type input "9.2.4"
click at [1427, 725] on button "Save" at bounding box center [1449, 727] width 78 height 29
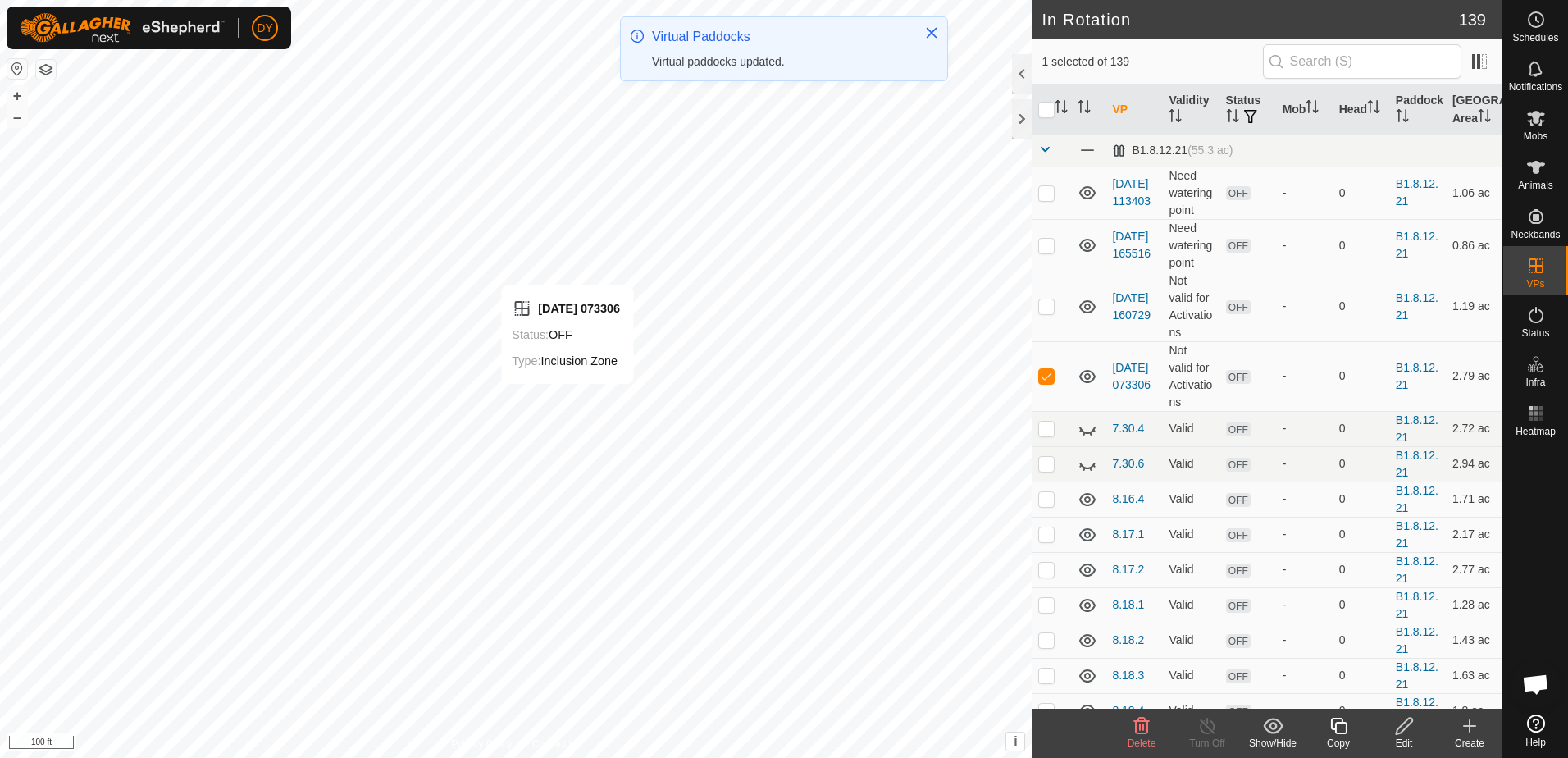
checkbox input "false"
checkbox input "true"
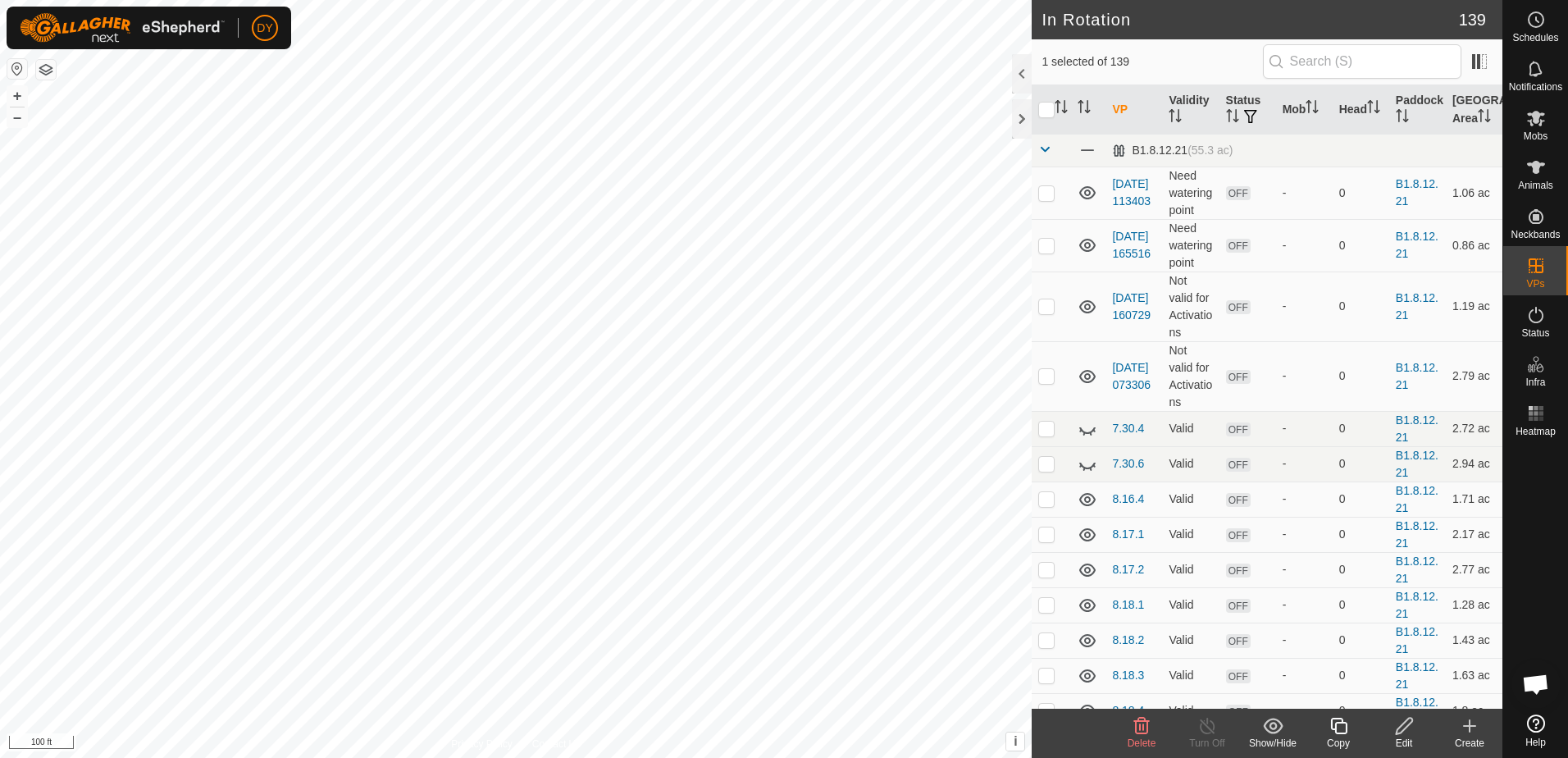
click at [1337, 729] on icon at bounding box center [1338, 725] width 20 height 20
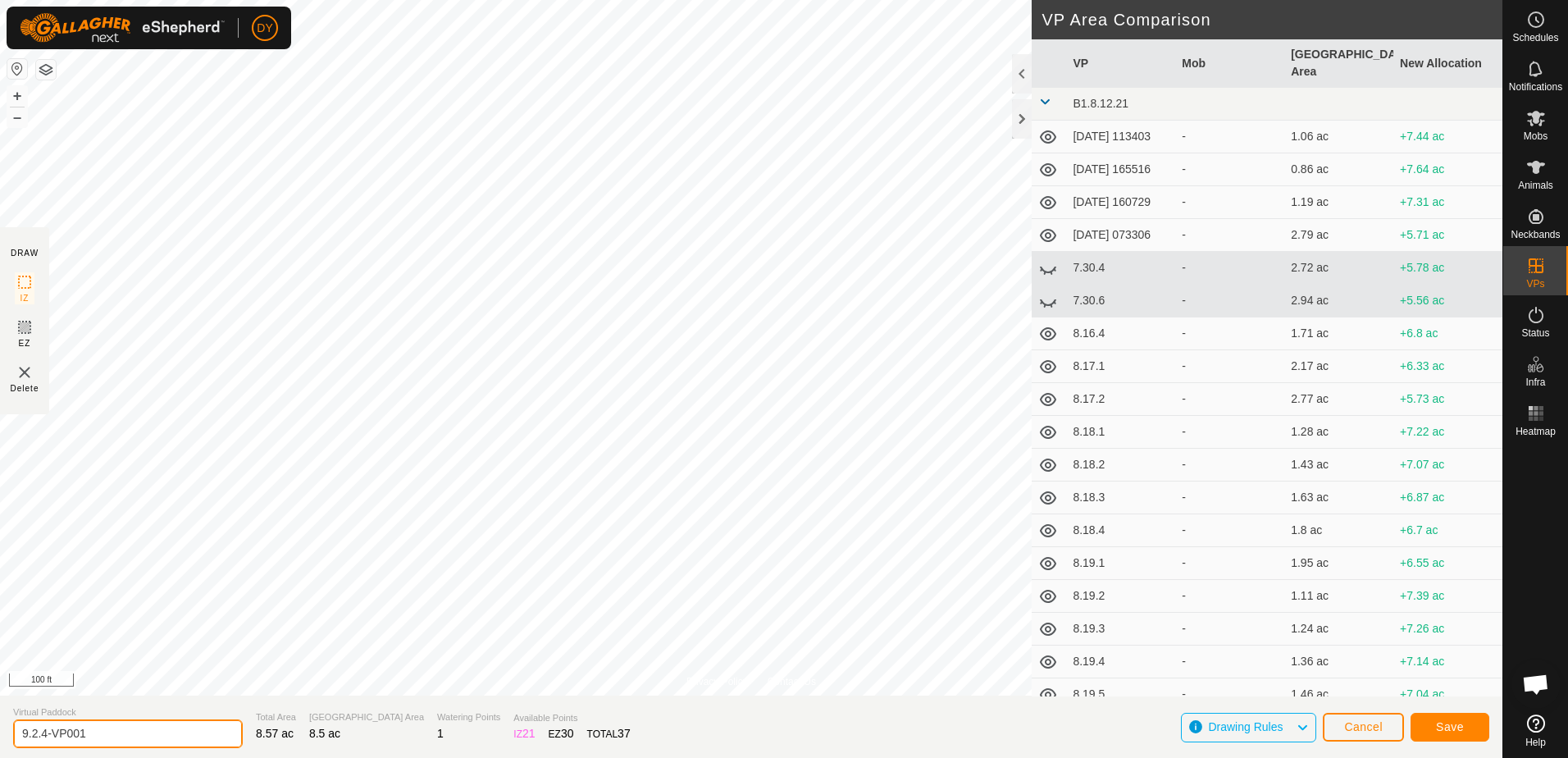
drag, startPoint x: 150, startPoint y: 729, endPoint x: 41, endPoint y: 736, distance: 109.2
click at [41, 736] on input "9.2.4-VP001" at bounding box center [128, 734] width 230 height 29
type input "9.2.5"
click at [1420, 726] on button "Save" at bounding box center [1449, 727] width 78 height 29
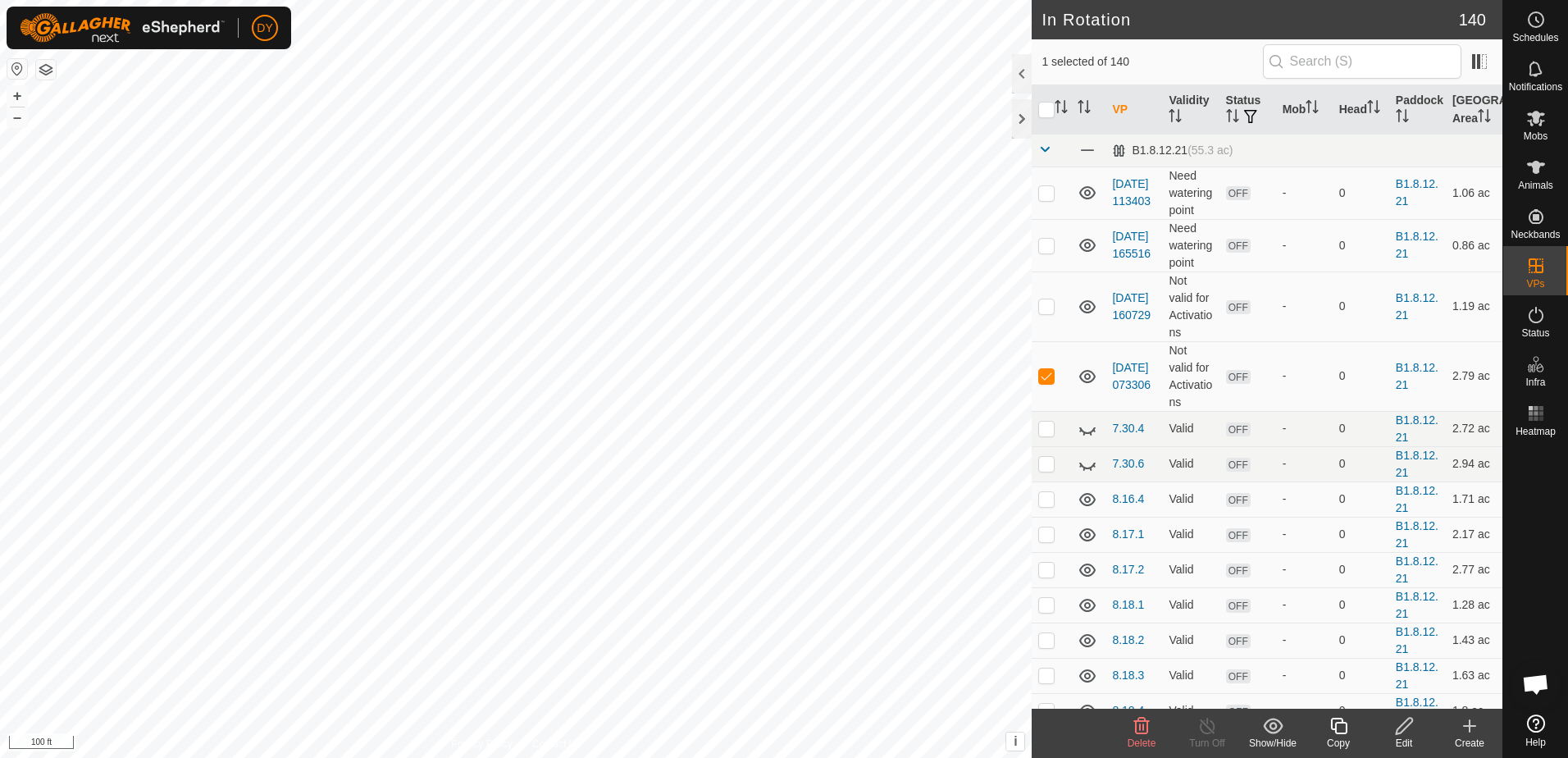
checkbox input "false"
checkbox input "true"
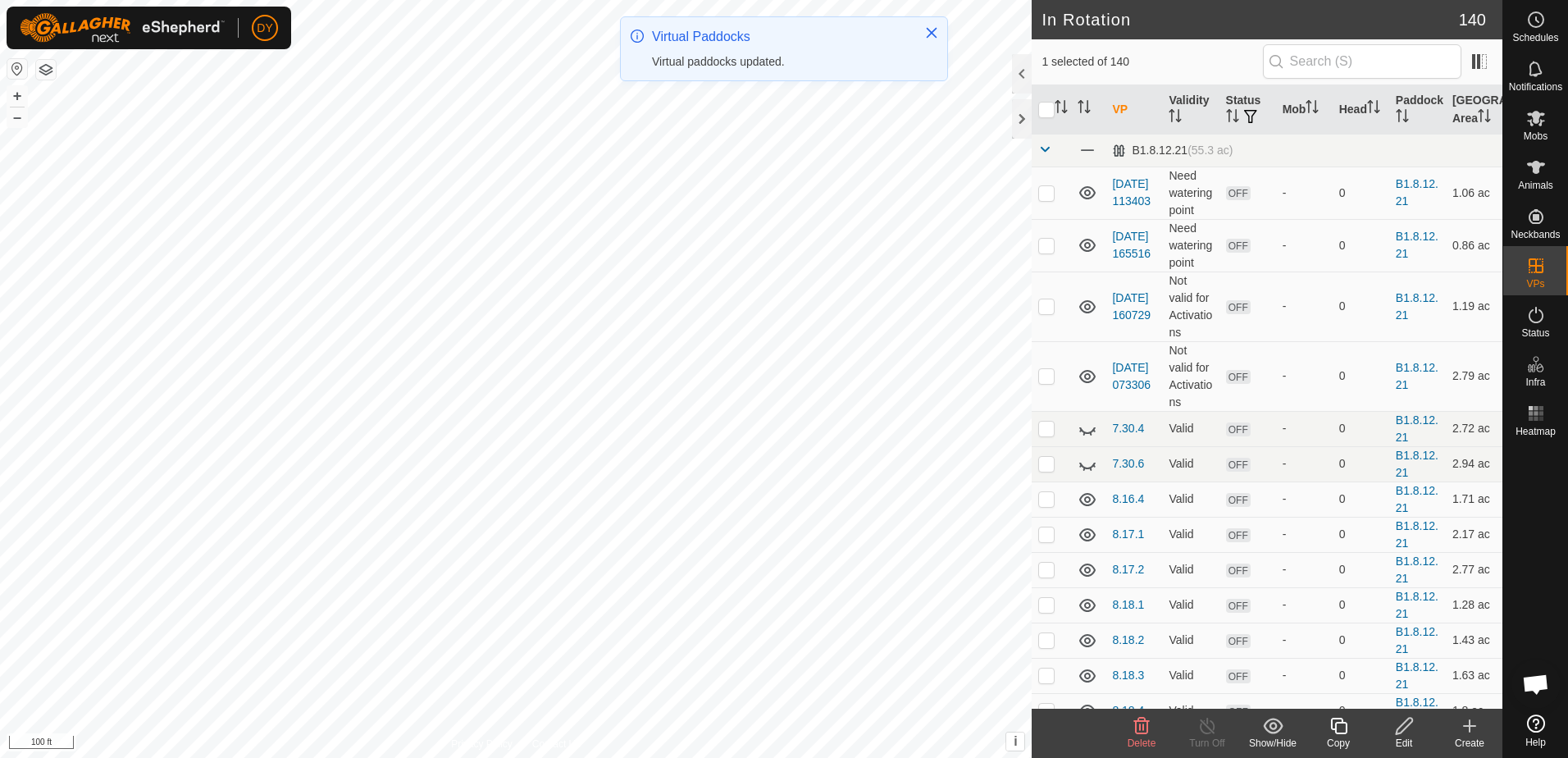
click at [1346, 730] on icon at bounding box center [1337, 725] width 16 height 16
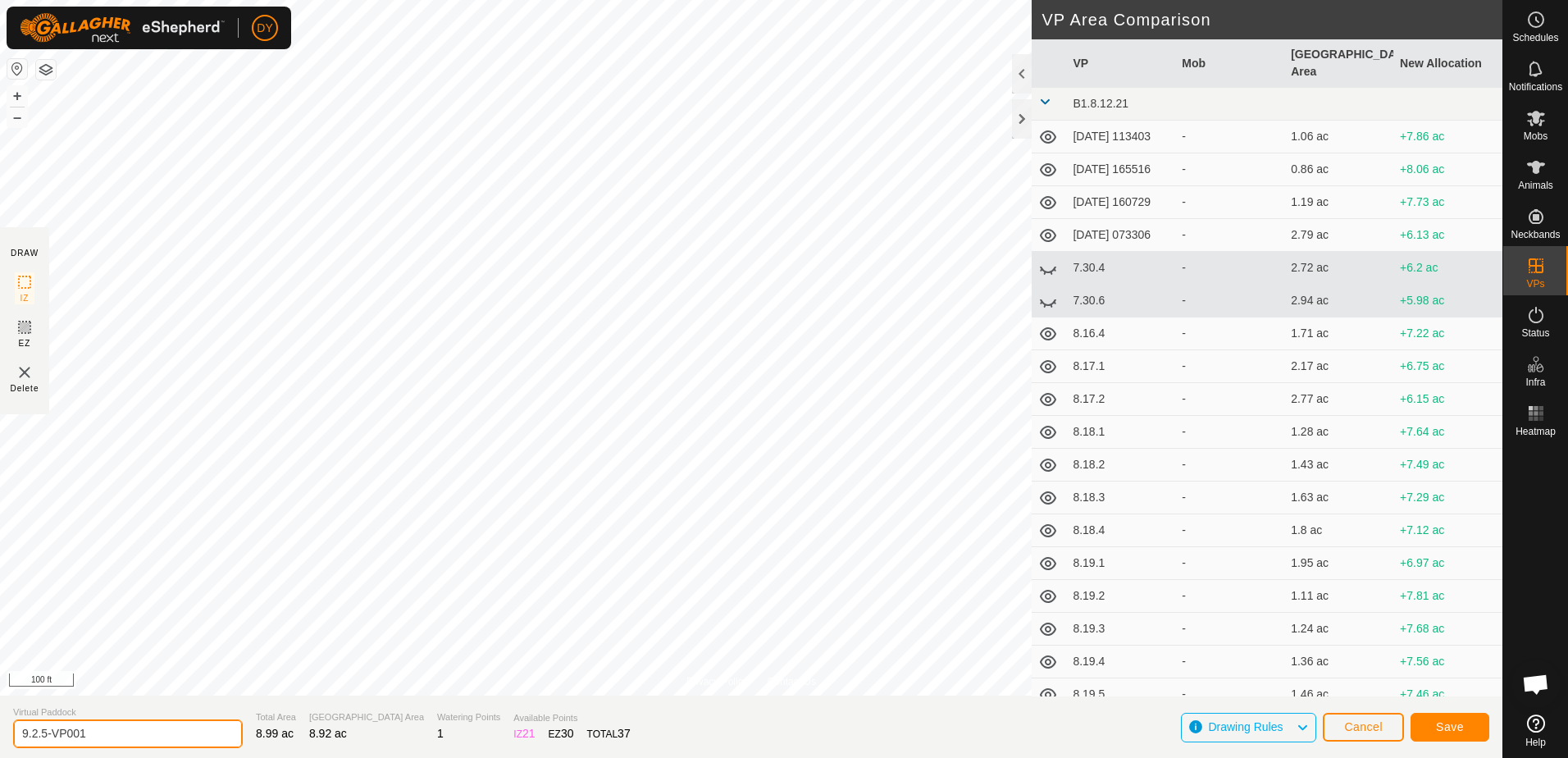
drag, startPoint x: 128, startPoint y: 730, endPoint x: 41, endPoint y: 738, distance: 87.4
click at [41, 738] on input "9.2.5-VP001" at bounding box center [128, 734] width 230 height 29
type input "9.2.6"
click at [1418, 721] on button "Save" at bounding box center [1449, 727] width 78 height 29
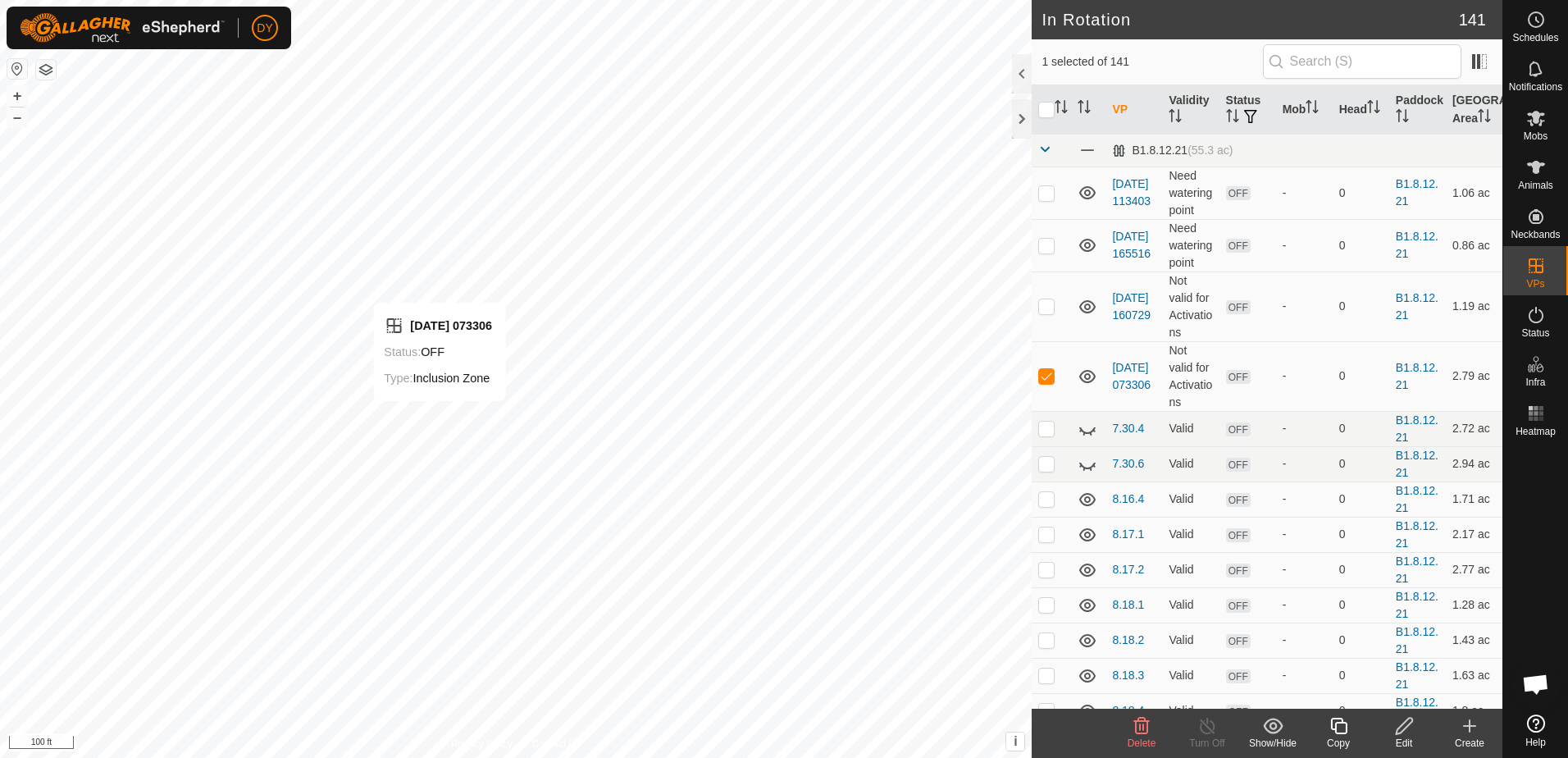
checkbox input "false"
checkbox input "true"
click at [1340, 729] on icon at bounding box center [1338, 725] width 20 height 20
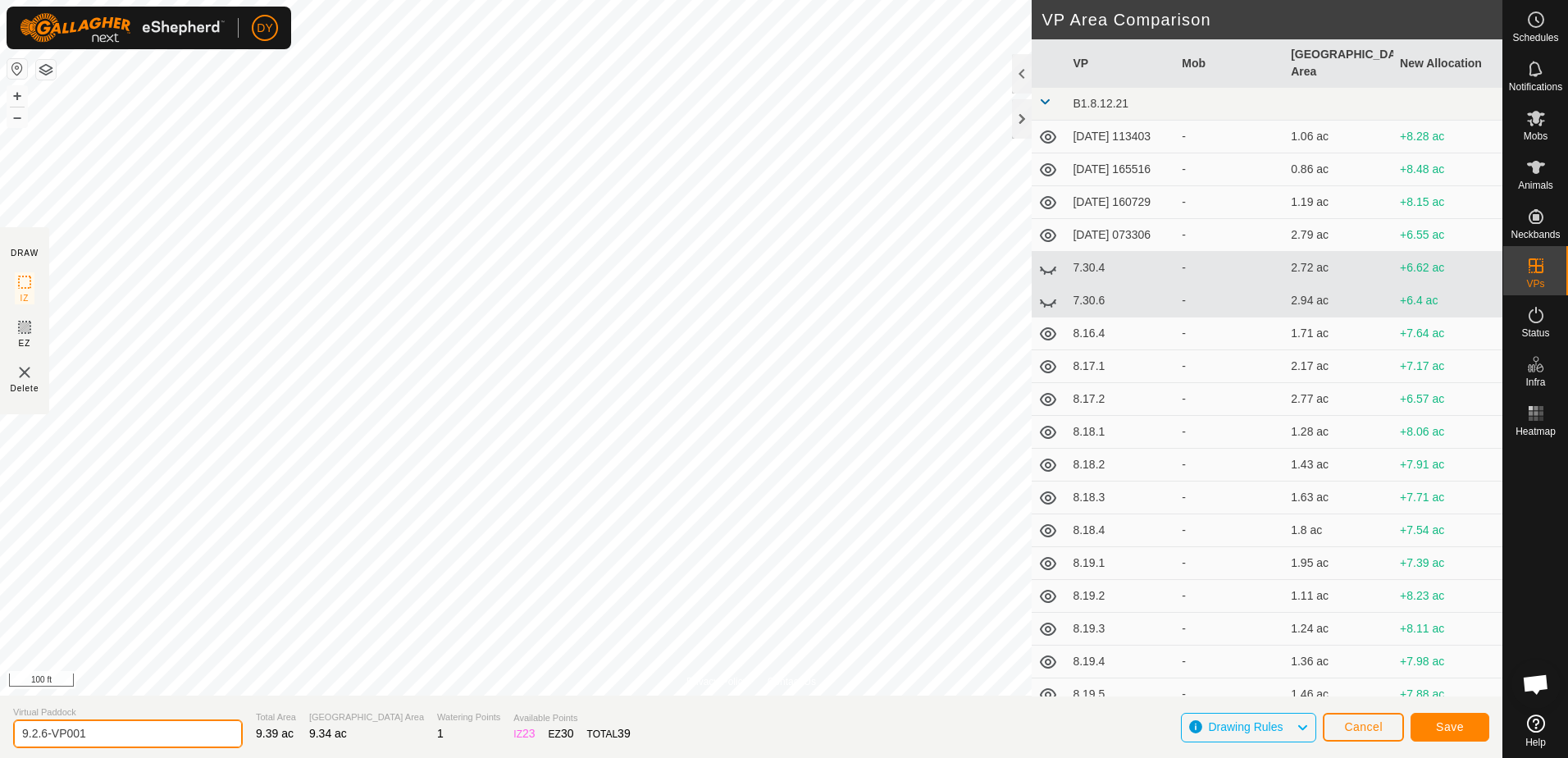
drag, startPoint x: 116, startPoint y: 732, endPoint x: 43, endPoint y: 737, distance: 73.2
click at [43, 737] on input "9.2.6-VP001" at bounding box center [128, 734] width 230 height 29
type input "9.2.7"
click at [1427, 725] on button "Save" at bounding box center [1449, 727] width 78 height 29
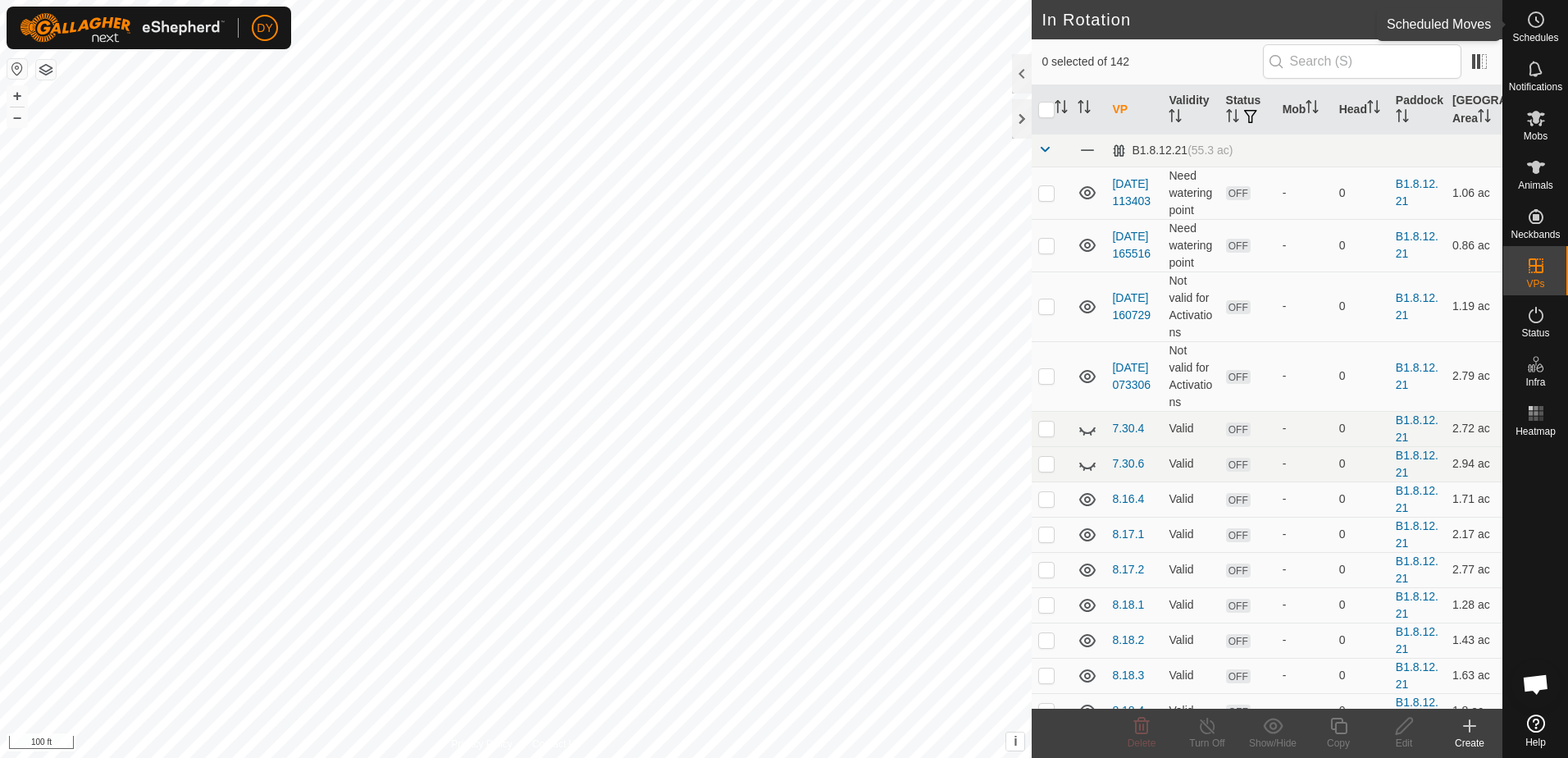
click at [1527, 23] on icon at bounding box center [1535, 19] width 20 height 20
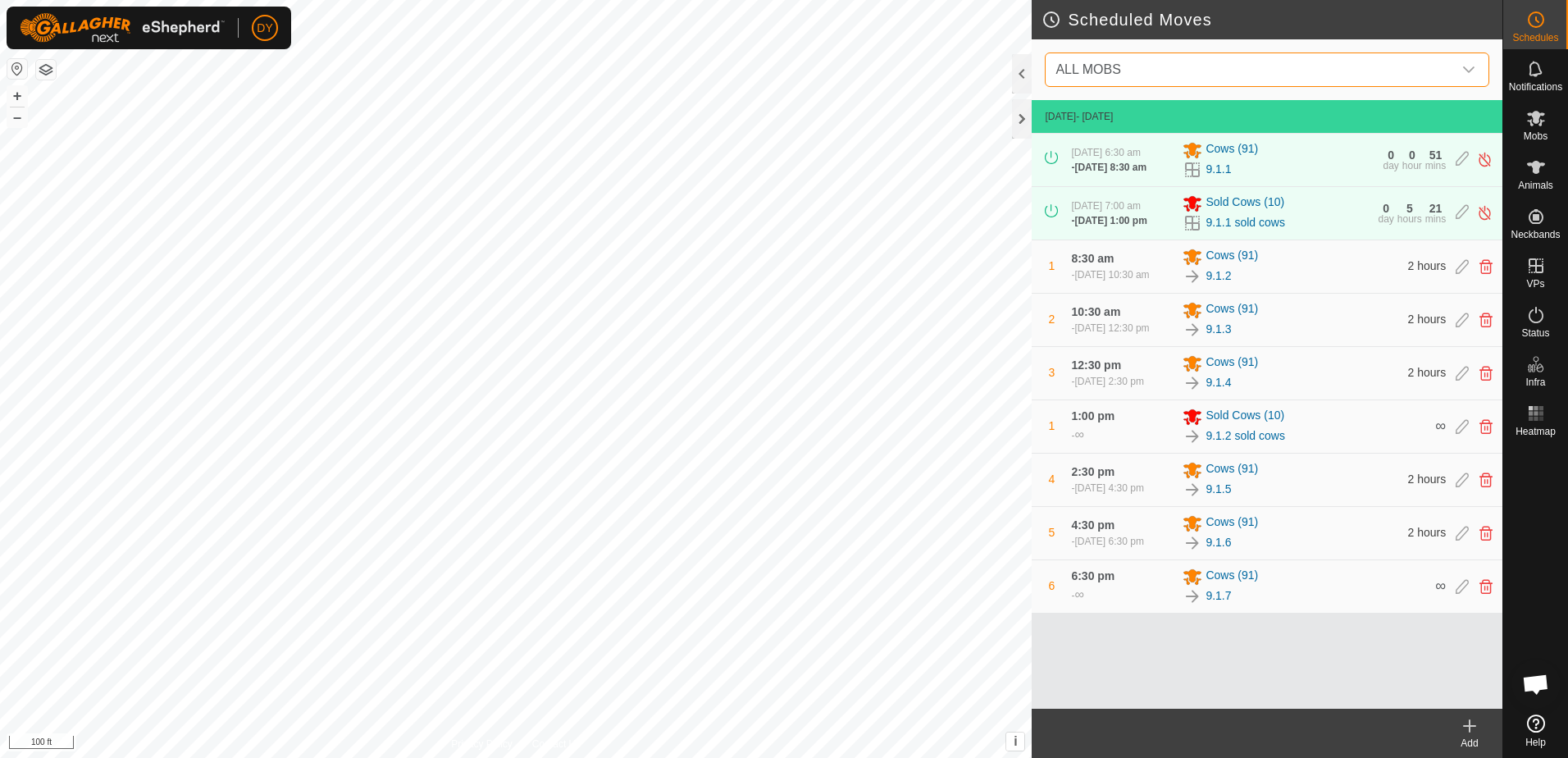
click at [1117, 76] on span "ALL MOBS" at bounding box center [1088, 69] width 65 height 14
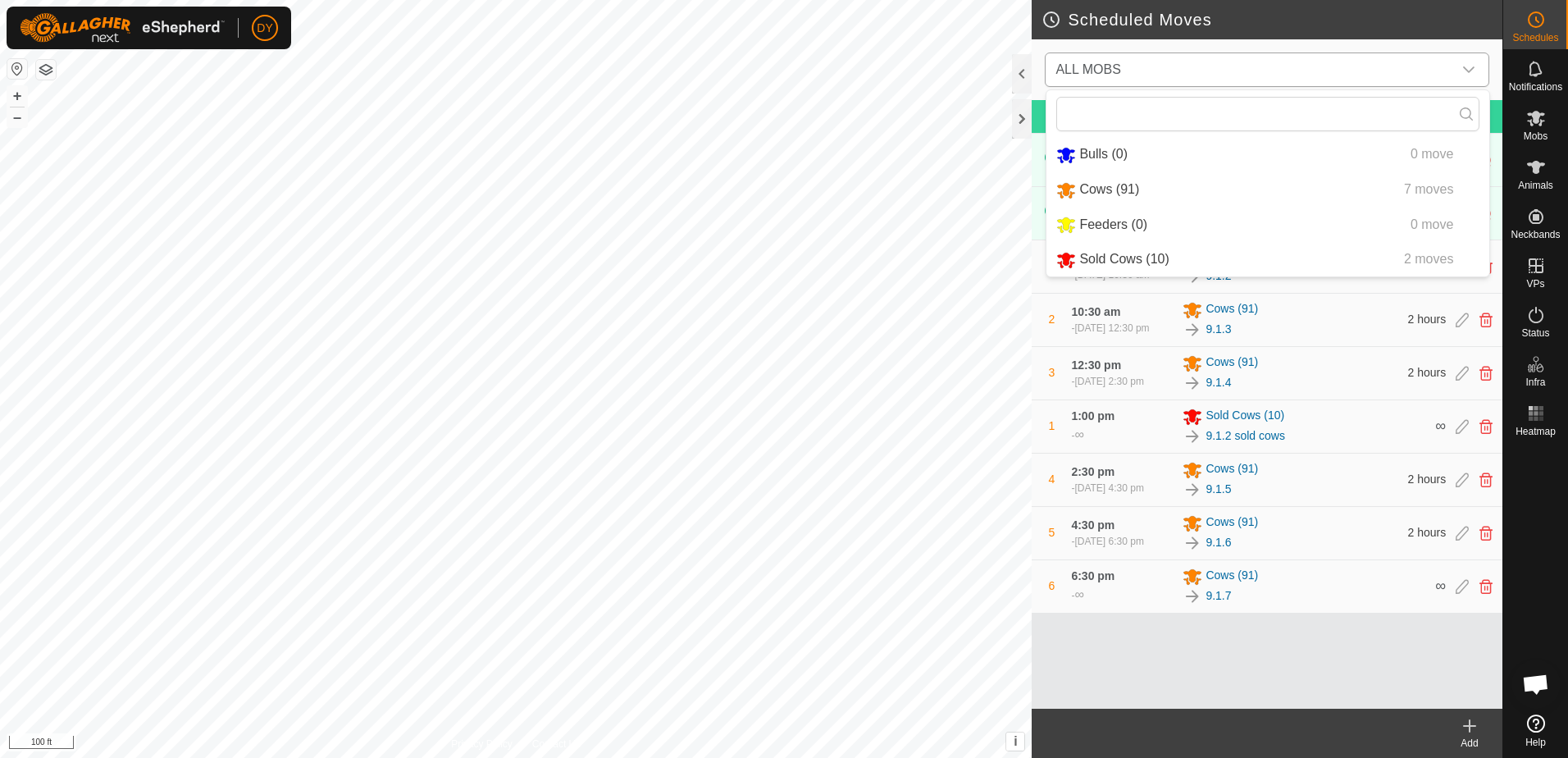
click at [1118, 188] on li "Cows (91) 7 moves" at bounding box center [1268, 190] width 443 height 33
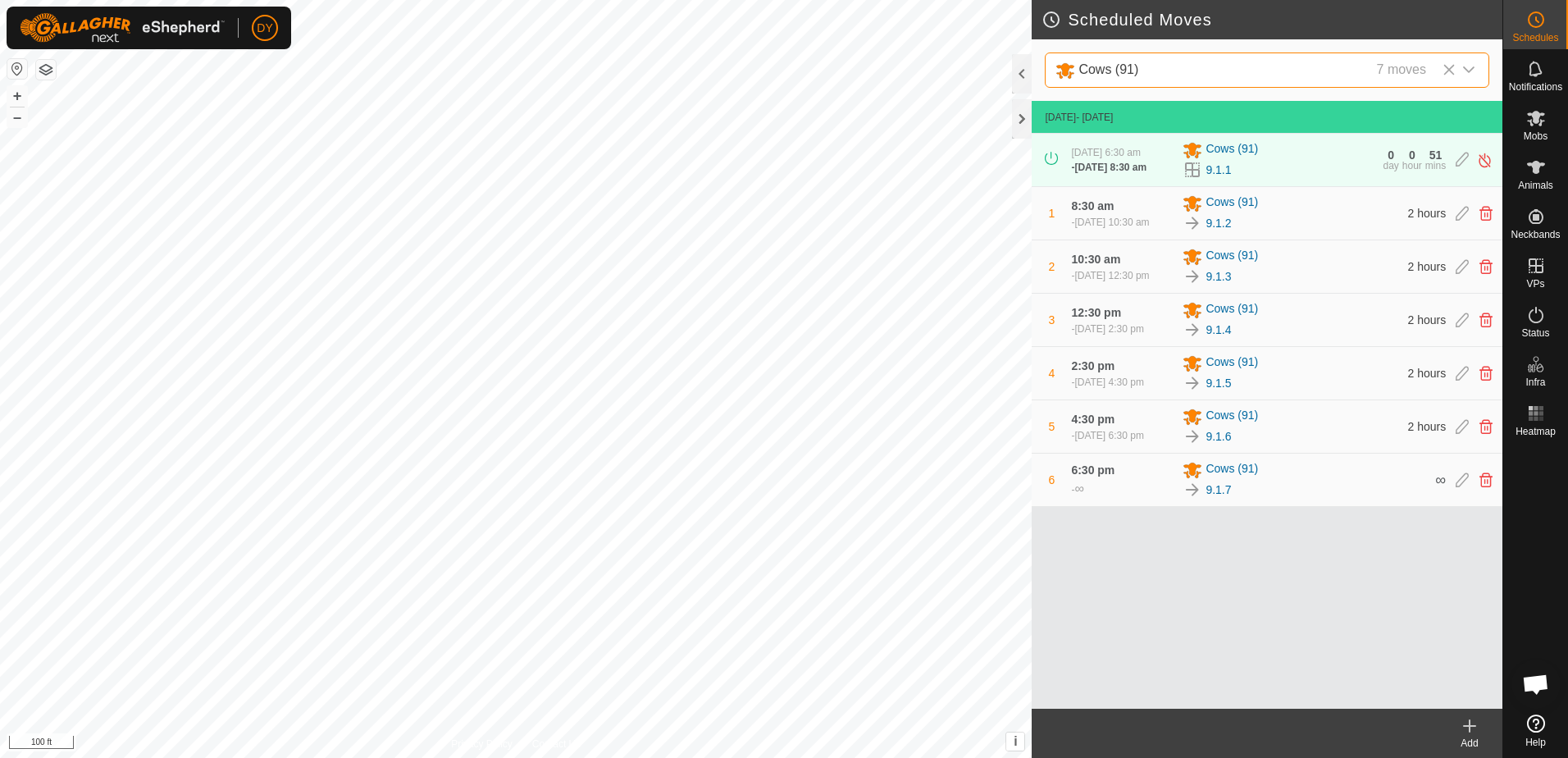
click at [1468, 729] on icon at bounding box center [1469, 725] width 20 height 20
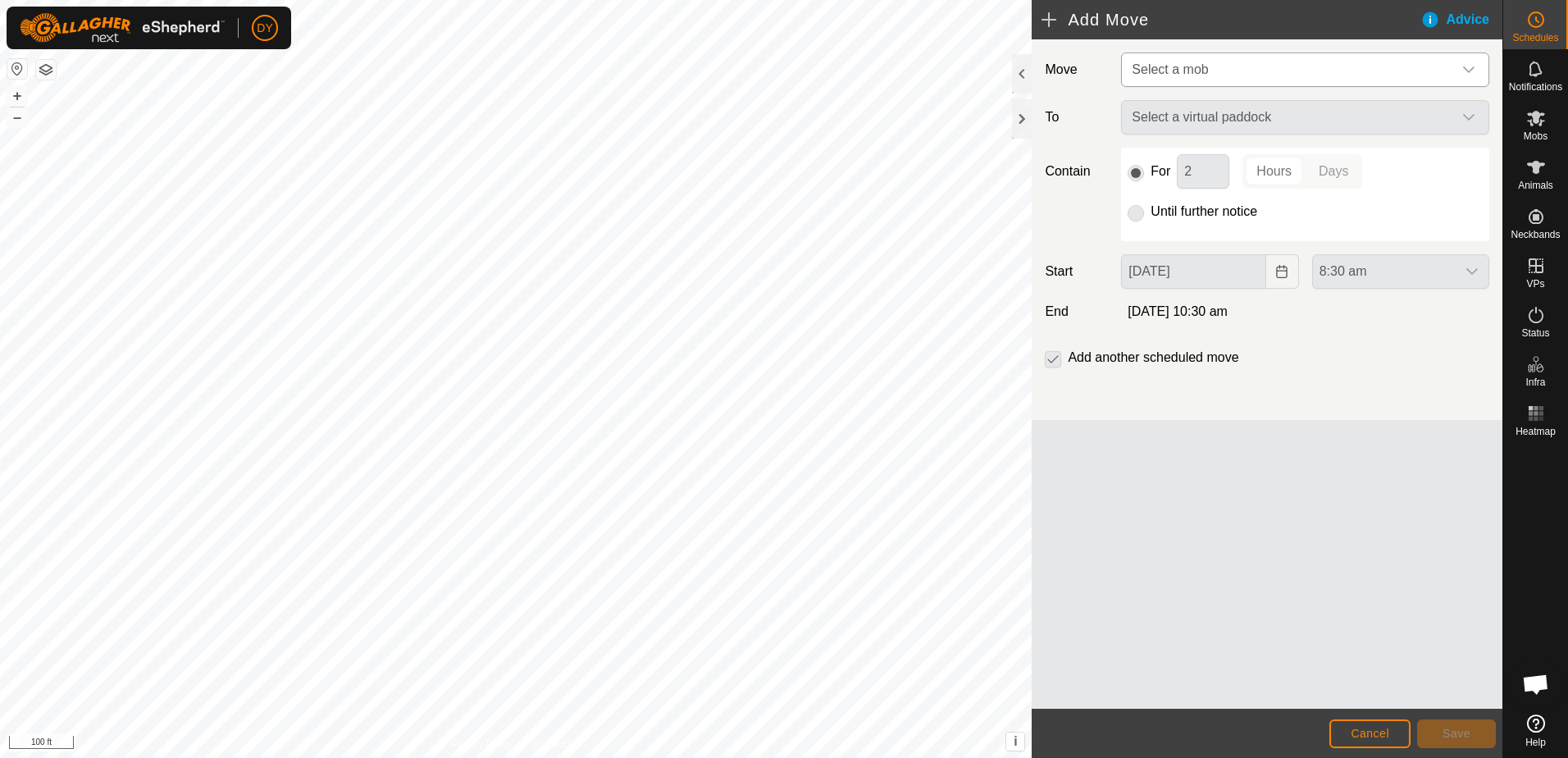
click at [1193, 77] on span "Select a mob" at bounding box center [1289, 70] width 327 height 33
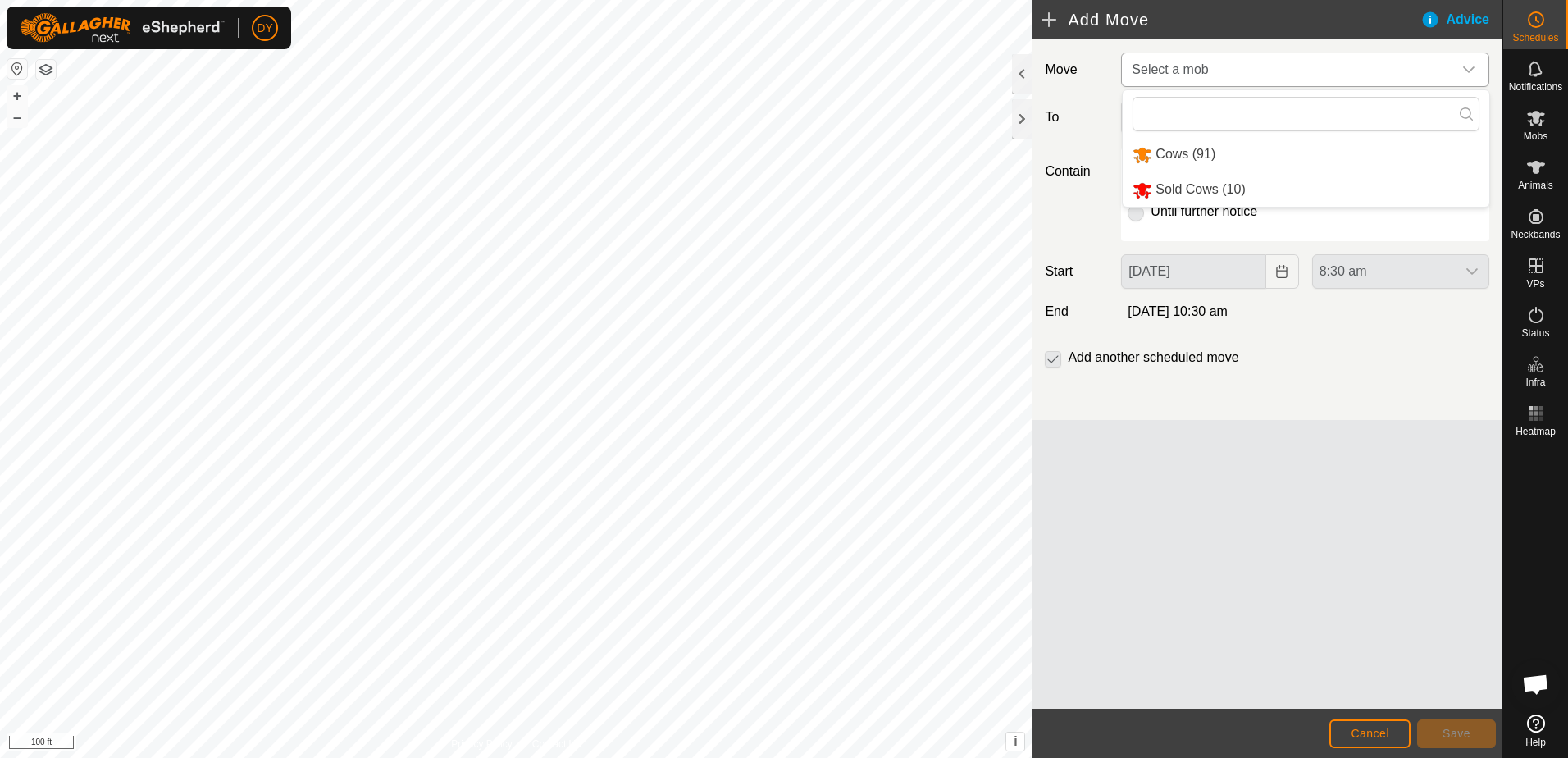
click at [1203, 158] on li "Cows (91)" at bounding box center [1305, 154] width 366 height 33
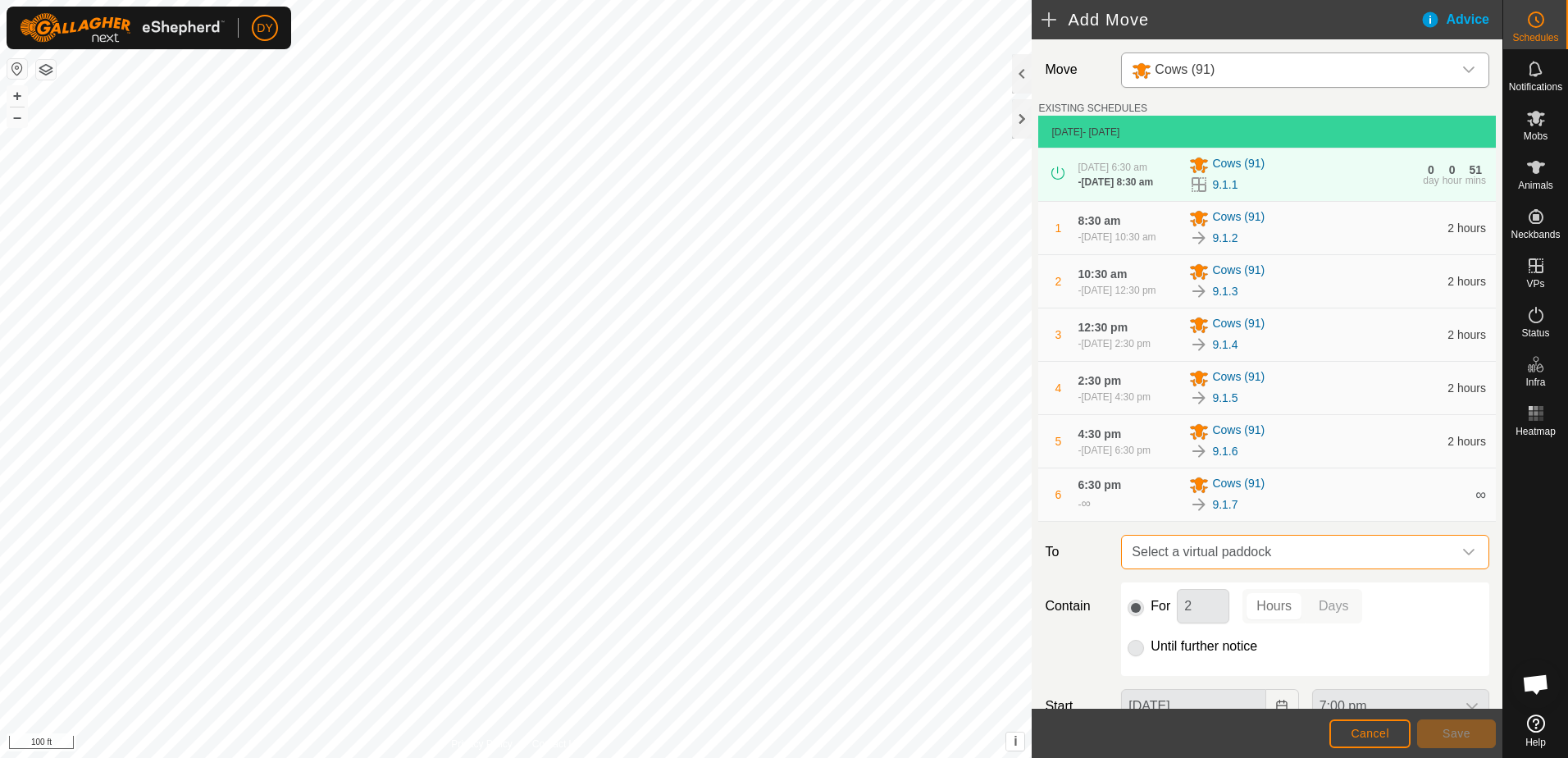
click at [1184, 567] on span "Select a virtual paddock" at bounding box center [1289, 552] width 327 height 33
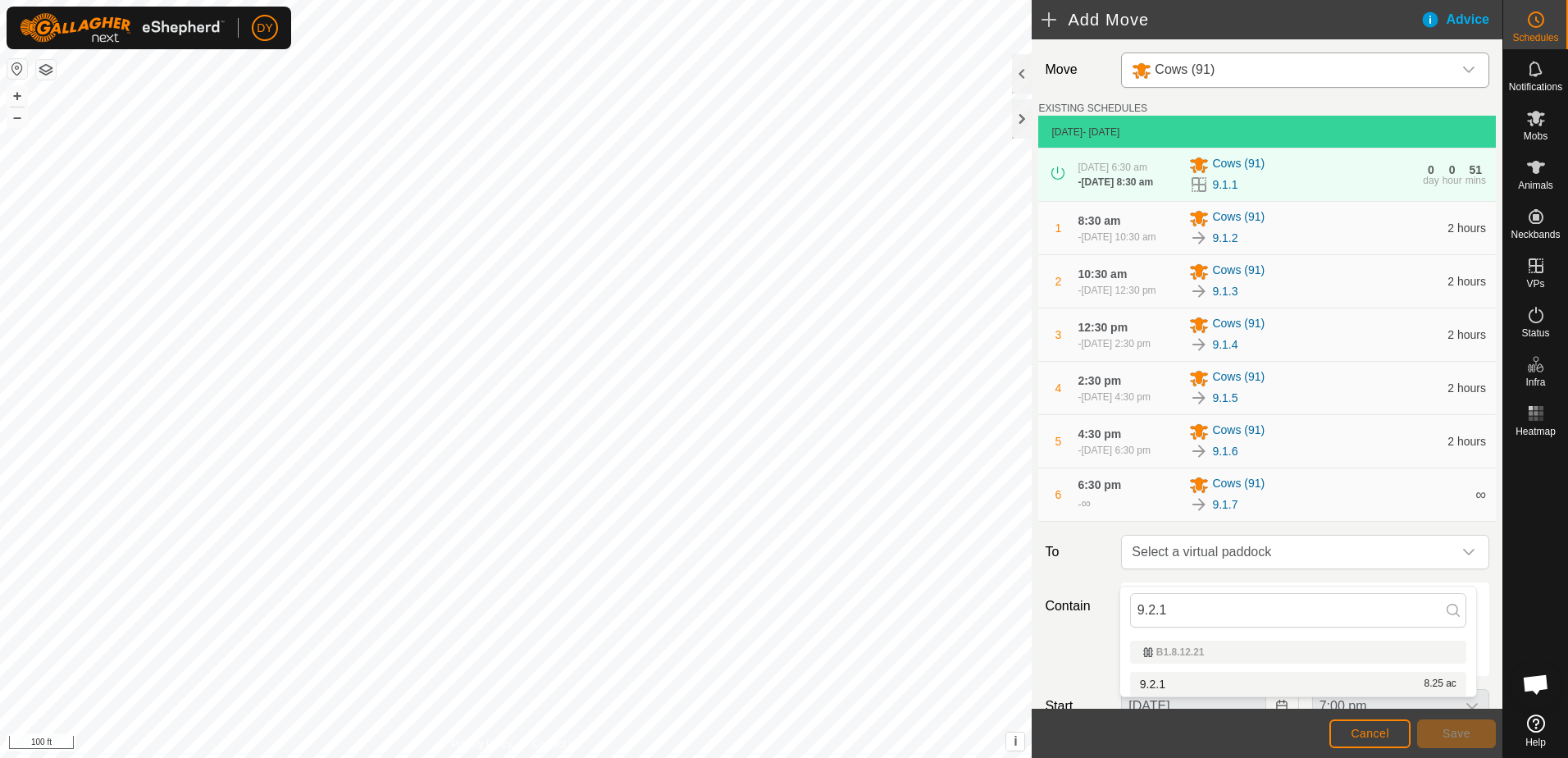
type input "9.2.1"
click at [1142, 680] on li "9.2.1 8.25 ac" at bounding box center [1297, 684] width 336 height 25
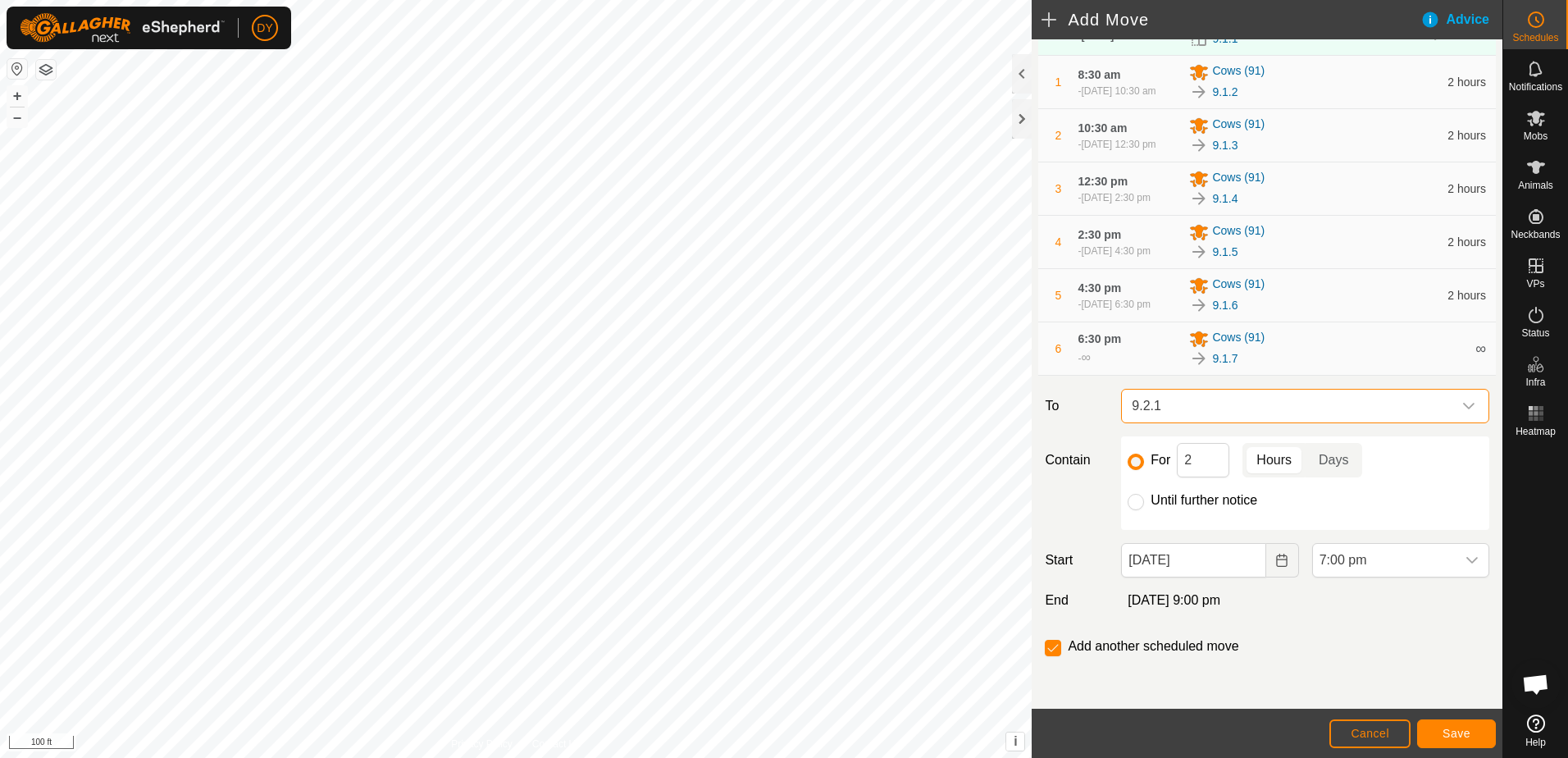
scroll to position [161, 0]
click at [1266, 558] on button "Choose Date" at bounding box center [1282, 560] width 33 height 34
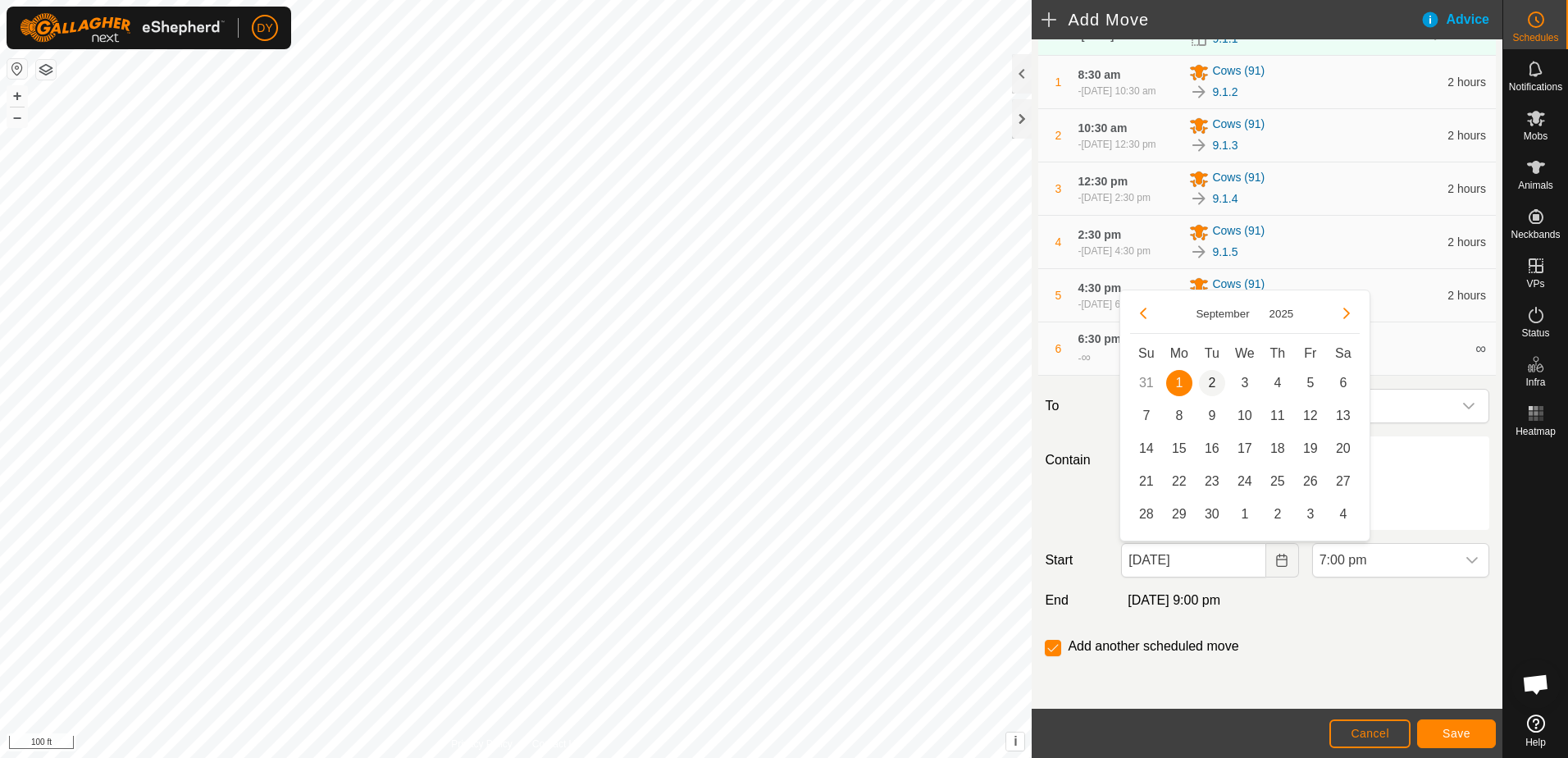
click at [1212, 386] on span "2" at bounding box center [1211, 383] width 26 height 26
type input "[DATE]"
click at [1466, 560] on icon "dropdown trigger" at bounding box center [1472, 561] width 13 height 13
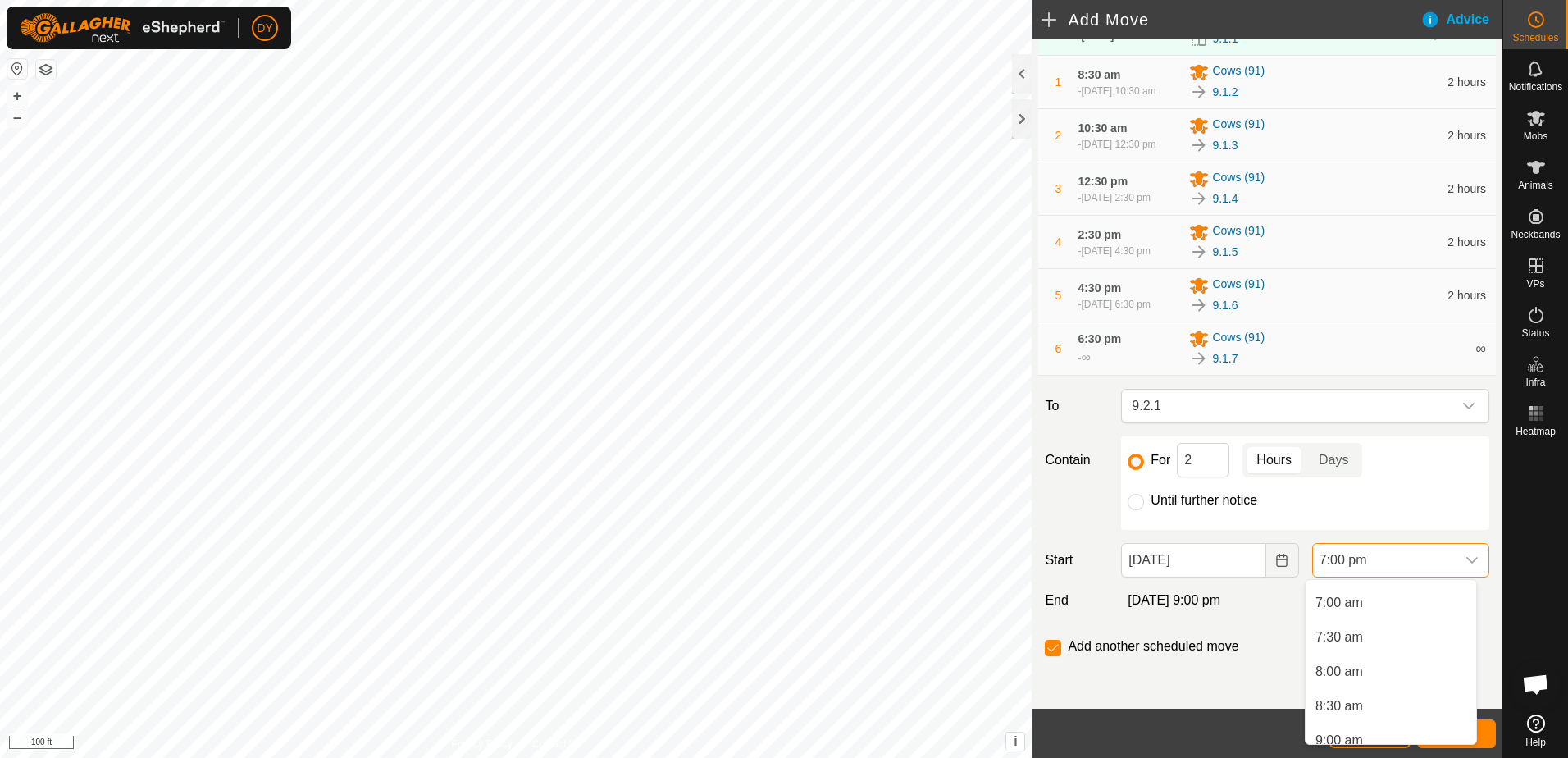
scroll to position [434, 0]
click at [1346, 612] on li "6:30 am" at bounding box center [1391, 611] width 170 height 33
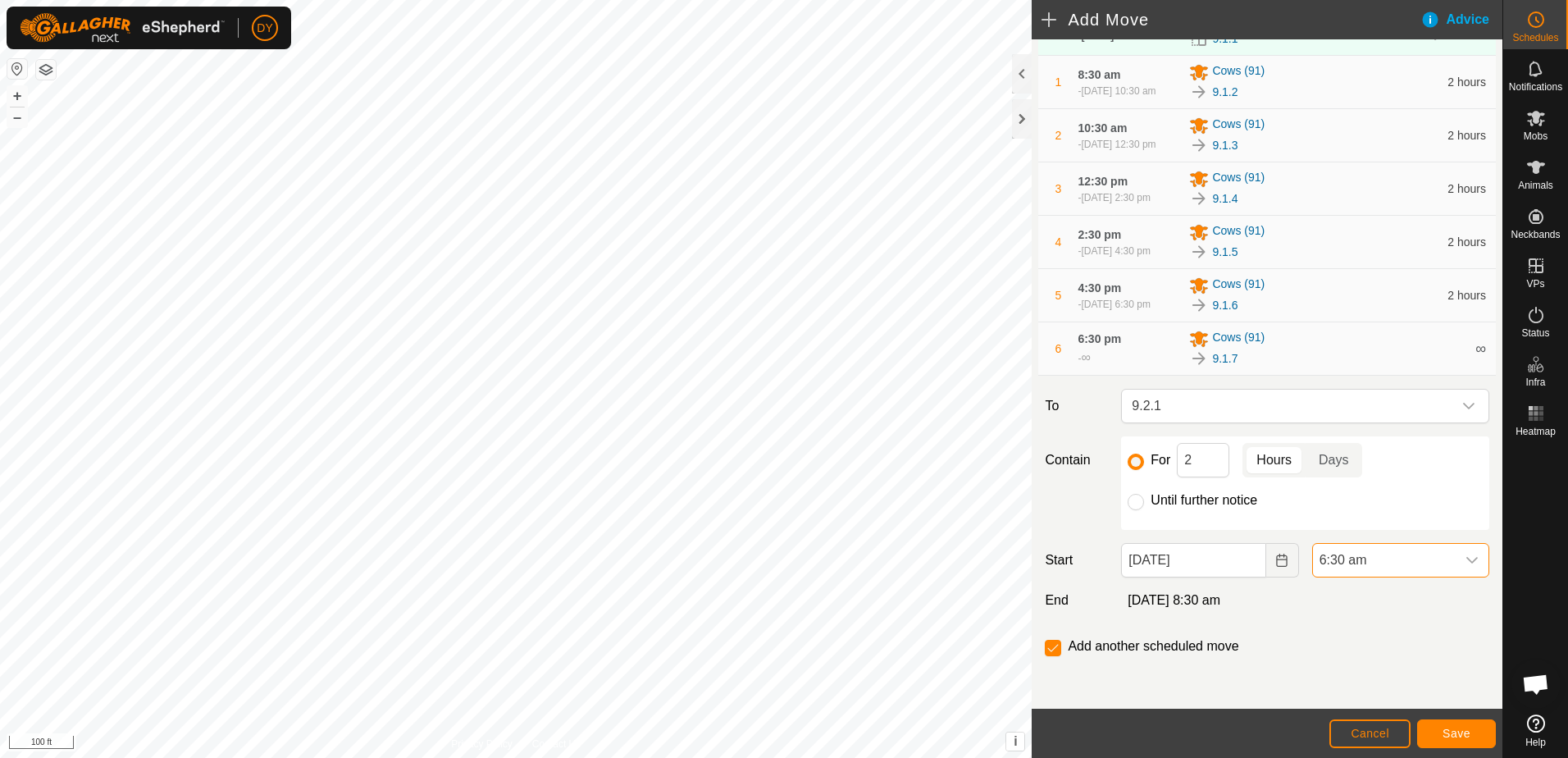
scroll to position [1178, 0]
click at [1432, 729] on button "Save" at bounding box center [1456, 734] width 78 height 29
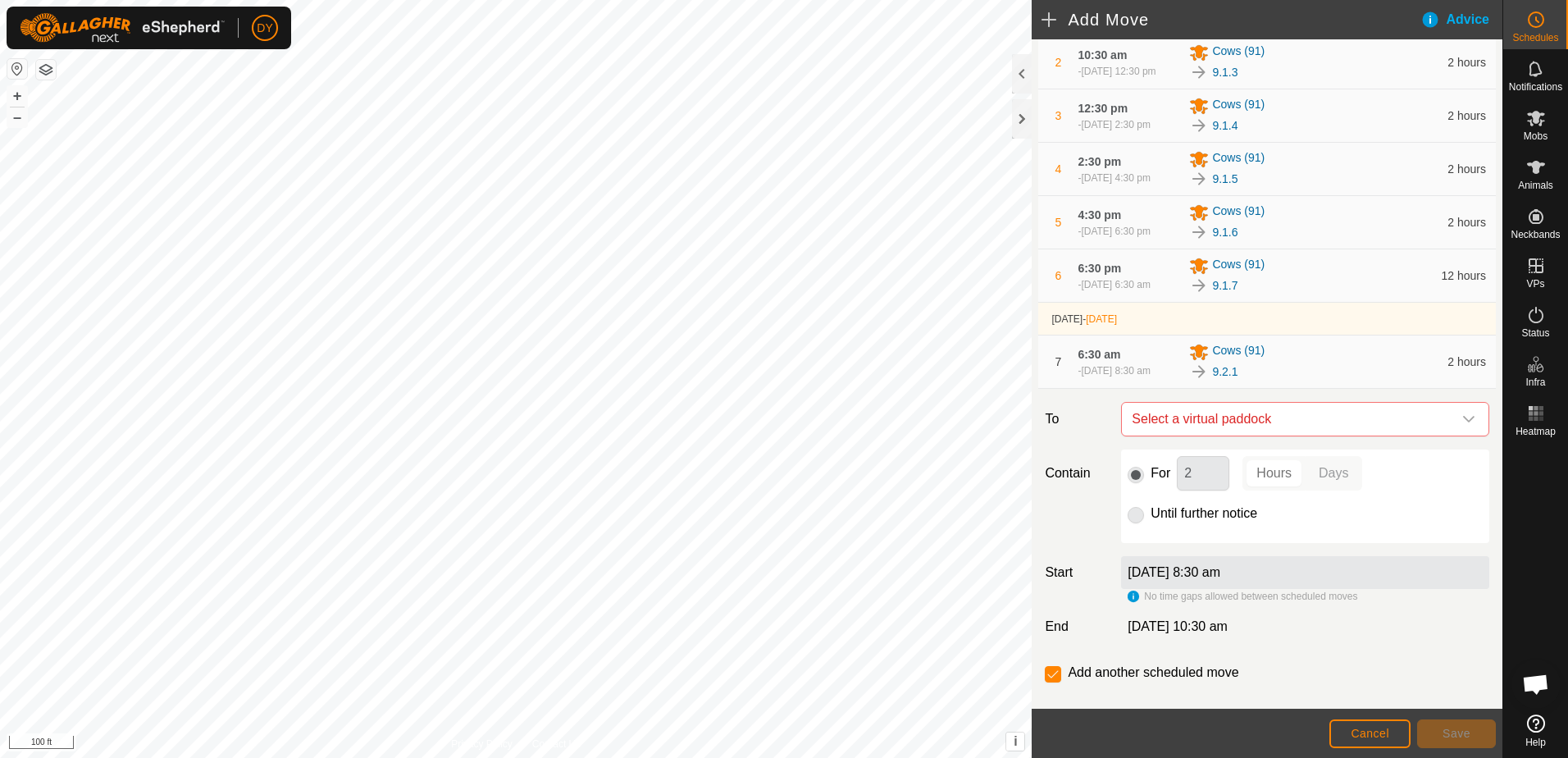
scroll to position [260, 0]
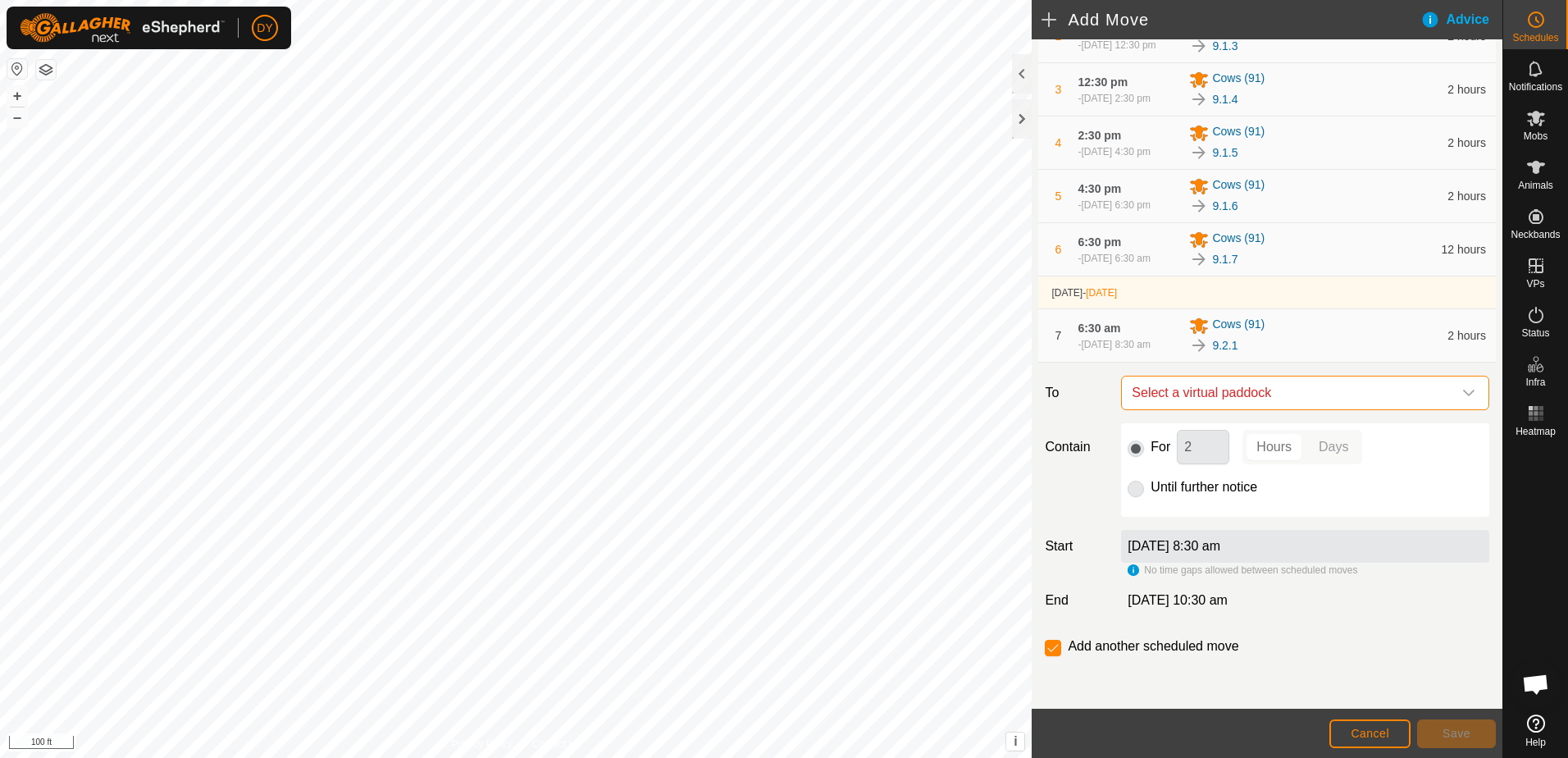
click at [1197, 390] on span "Select a virtual paddock" at bounding box center [1289, 392] width 327 height 33
type input "9.2.2"
click at [1180, 506] on li "9.2.2 8.67 ac" at bounding box center [1297, 510] width 336 height 25
click at [1449, 736] on span "Save" at bounding box center [1456, 733] width 28 height 13
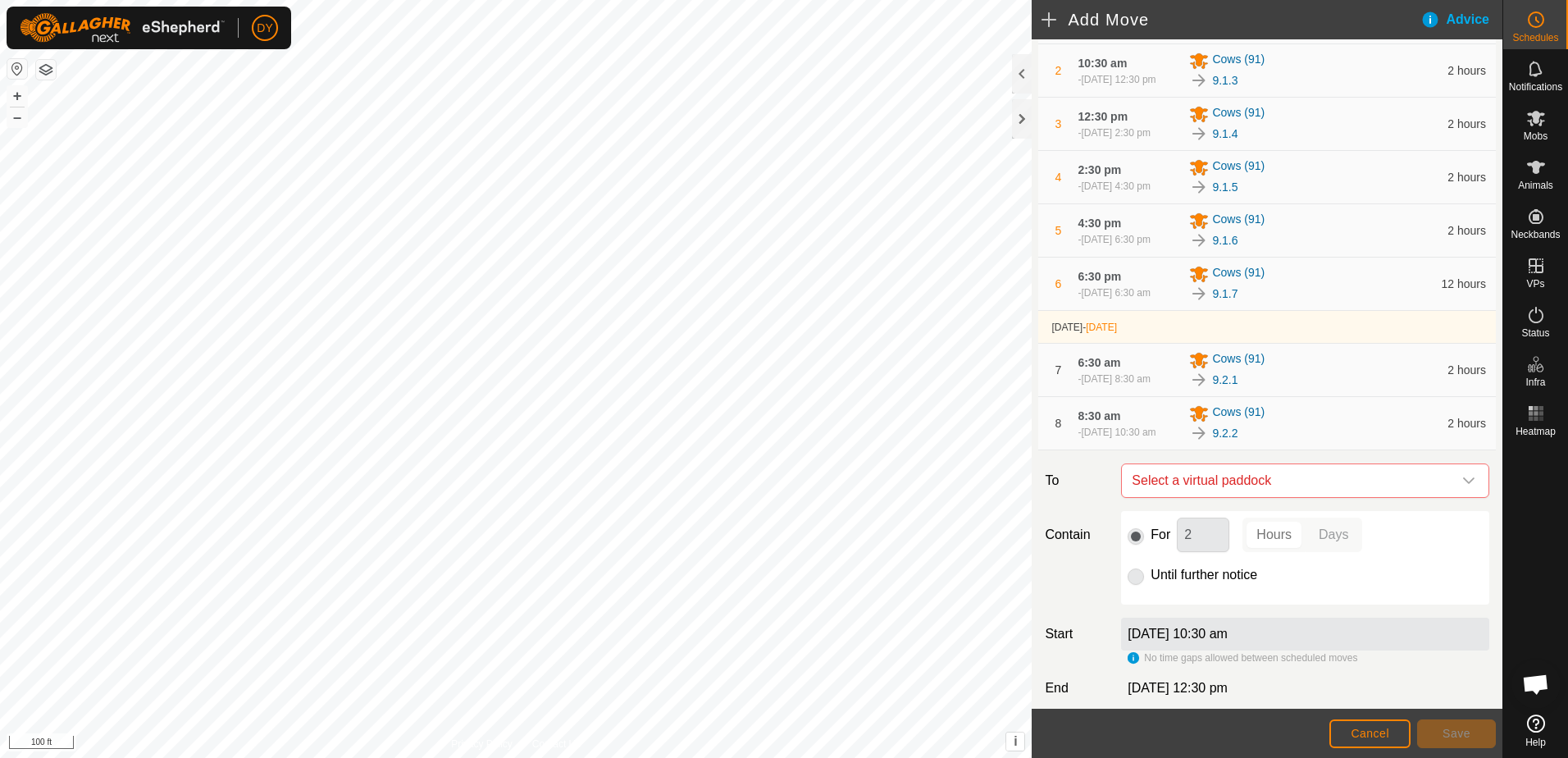
scroll to position [321, 0]
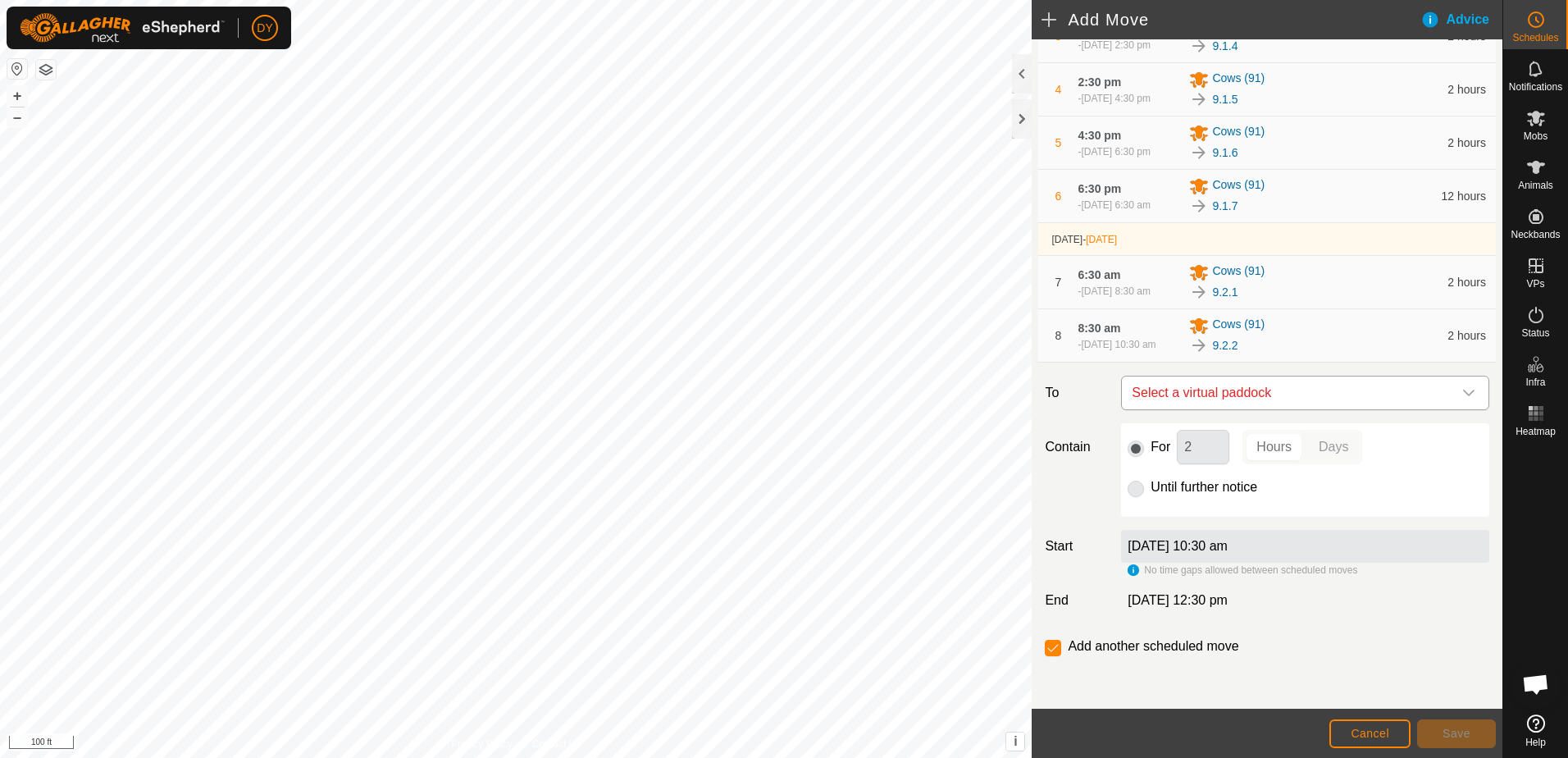
click at [1184, 393] on span "Select a virtual paddock" at bounding box center [1289, 392] width 327 height 33
type input "9.2.3"
click at [1166, 508] on li "9.2.3 8.99 ac" at bounding box center [1297, 510] width 336 height 25
click at [1448, 729] on span "Save" at bounding box center [1456, 733] width 28 height 13
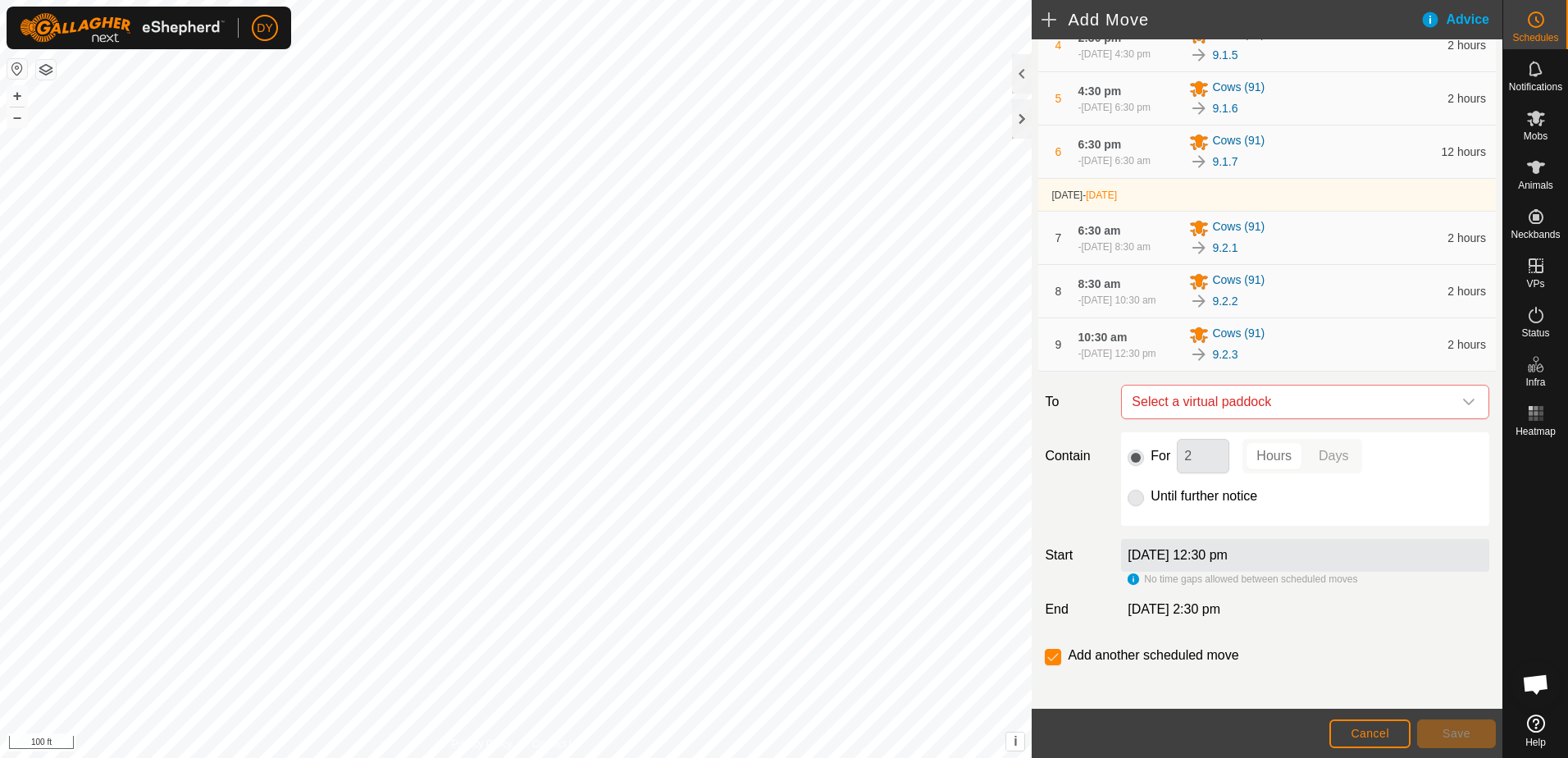
scroll to position [382, 0]
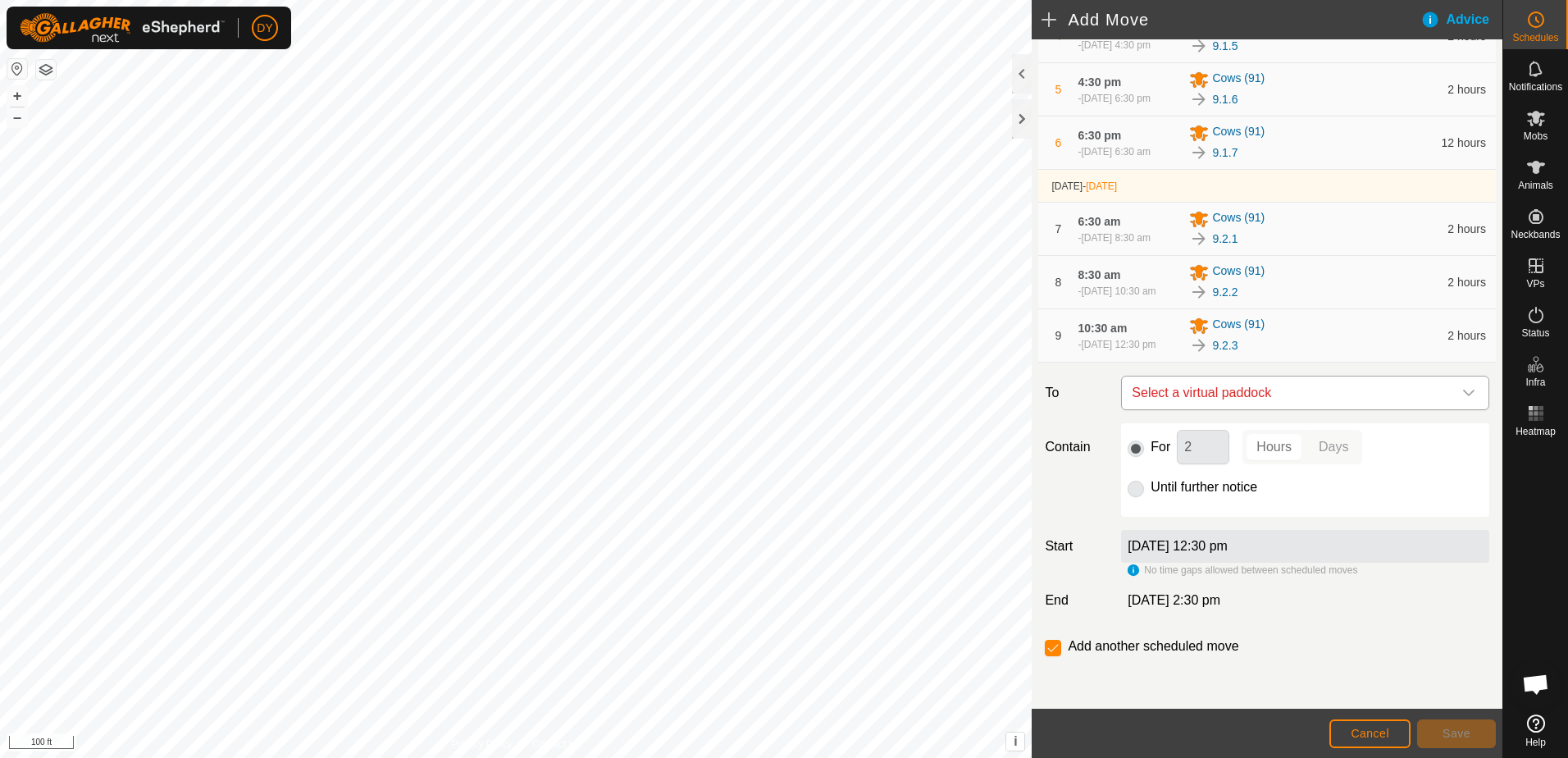
click at [1271, 394] on span "Select a virtual paddock" at bounding box center [1289, 392] width 327 height 33
type input "9.2.4"
click at [1180, 508] on li "9.2.4 8.15 ac" at bounding box center [1297, 510] width 336 height 25
click at [1452, 732] on span "Save" at bounding box center [1456, 733] width 28 height 13
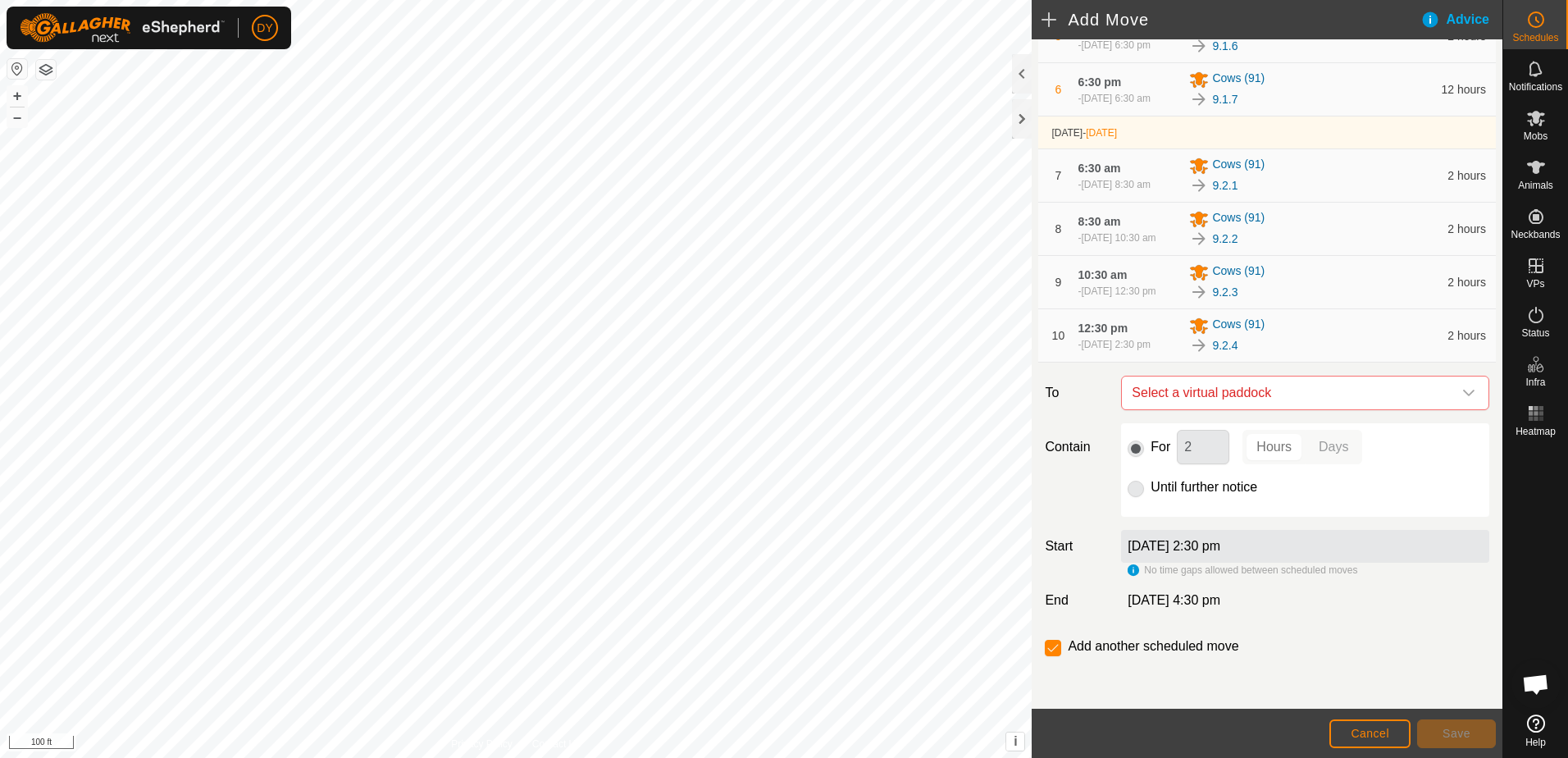
scroll to position [435, 0]
click at [1188, 394] on span "Select a virtual paddock" at bounding box center [1289, 392] width 327 height 33
type input "9.2.5"
click at [1157, 508] on li "9.2.5 8.5 ac" at bounding box center [1297, 510] width 336 height 25
click at [1453, 735] on span "Save" at bounding box center [1456, 733] width 28 height 13
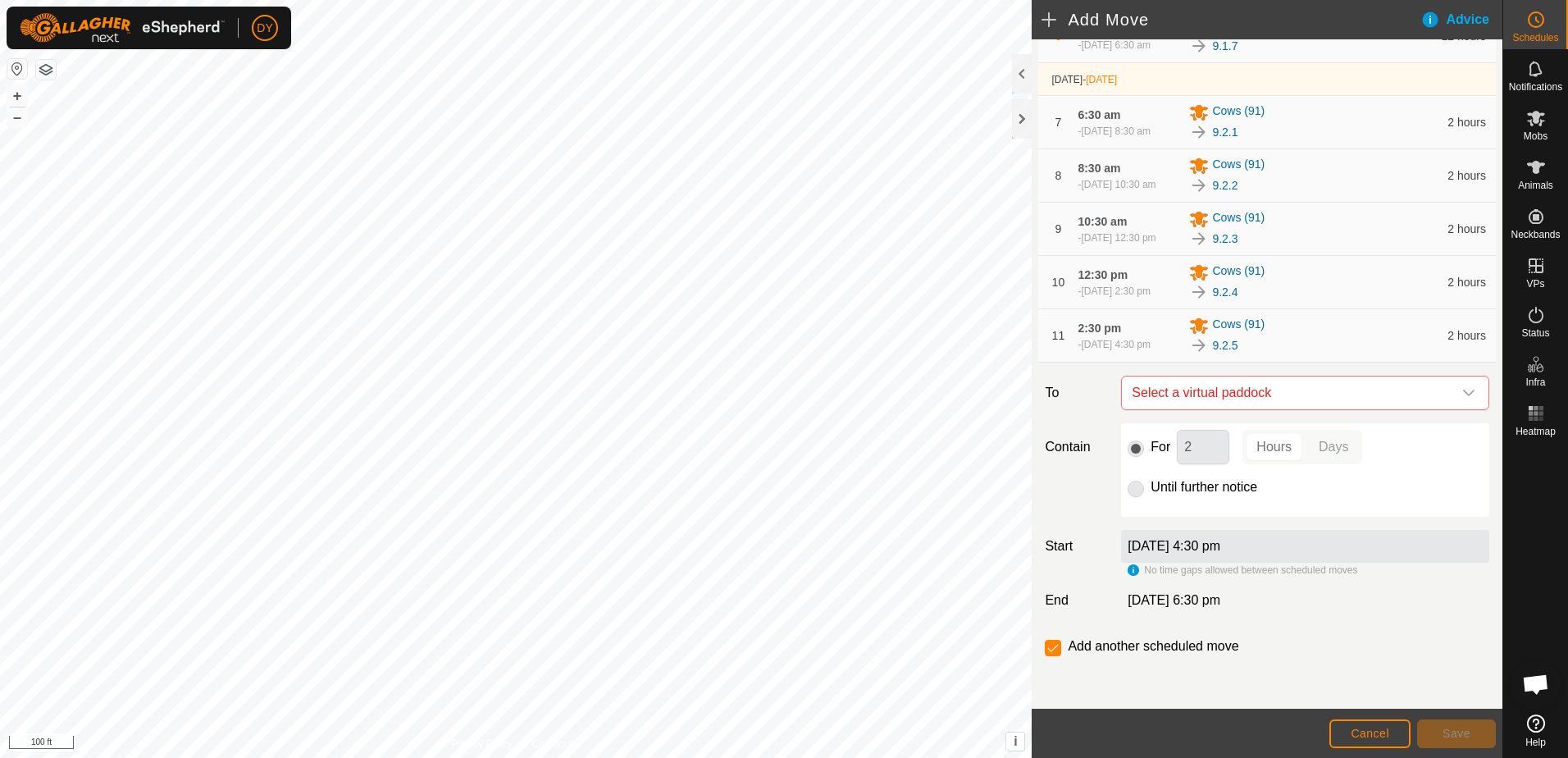
scroll to position [488, 0]
click at [1212, 397] on span "Select a virtual paddock" at bounding box center [1289, 392] width 327 height 33
type input "9.2.6"
click at [1177, 507] on li "9.2.6 8.92 ac" at bounding box center [1297, 510] width 336 height 25
click at [1432, 729] on button "Save" at bounding box center [1456, 734] width 78 height 29
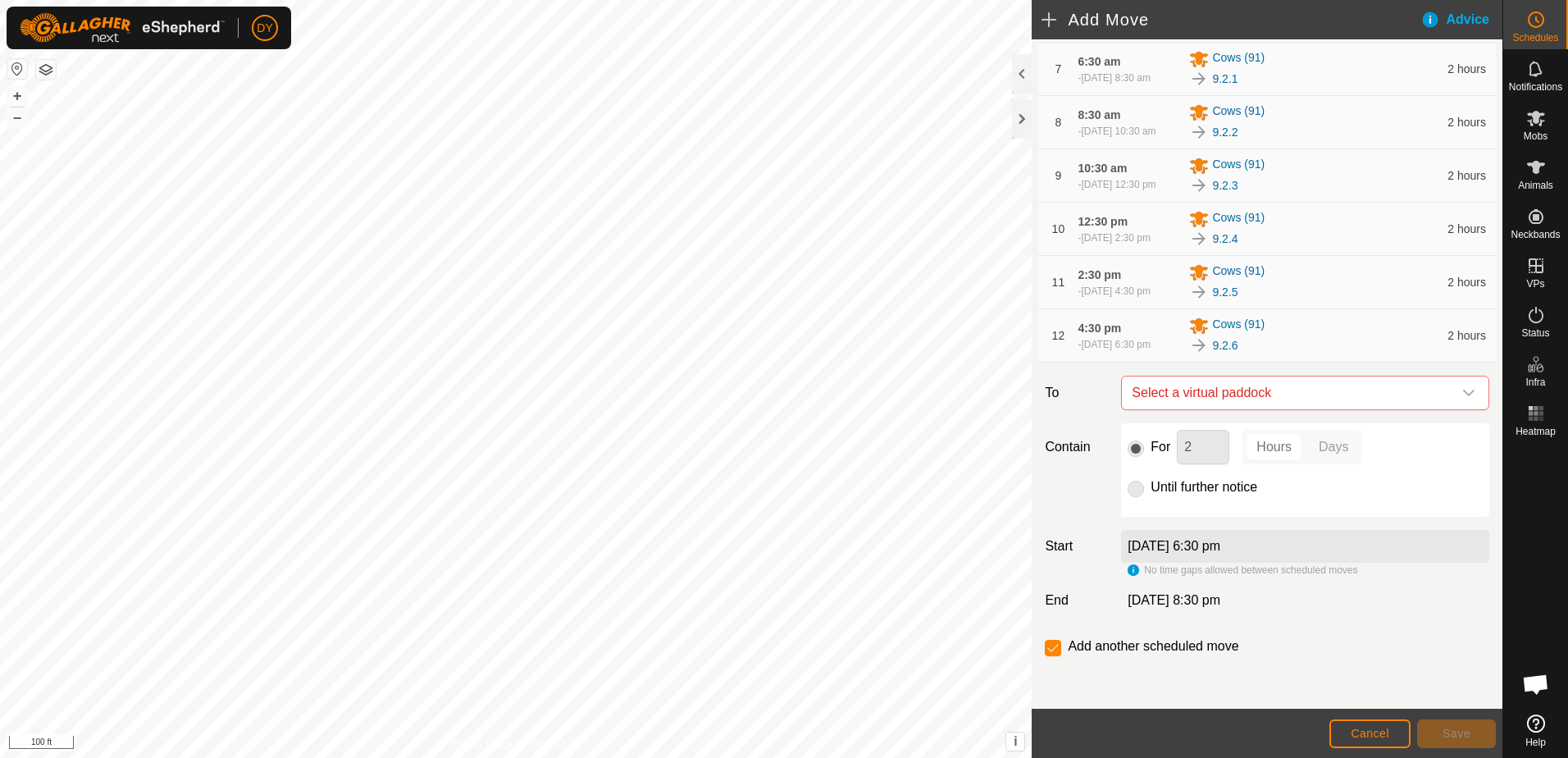
scroll to position [542, 0]
click at [1226, 394] on span "Select a virtual paddock" at bounding box center [1289, 392] width 327 height 33
type input "9.2.7"
click at [1174, 508] on li "9.2.7 9.34 ac" at bounding box center [1297, 510] width 336 height 25
click at [1136, 485] on input "Until further notice" at bounding box center [1136, 488] width 16 height 16
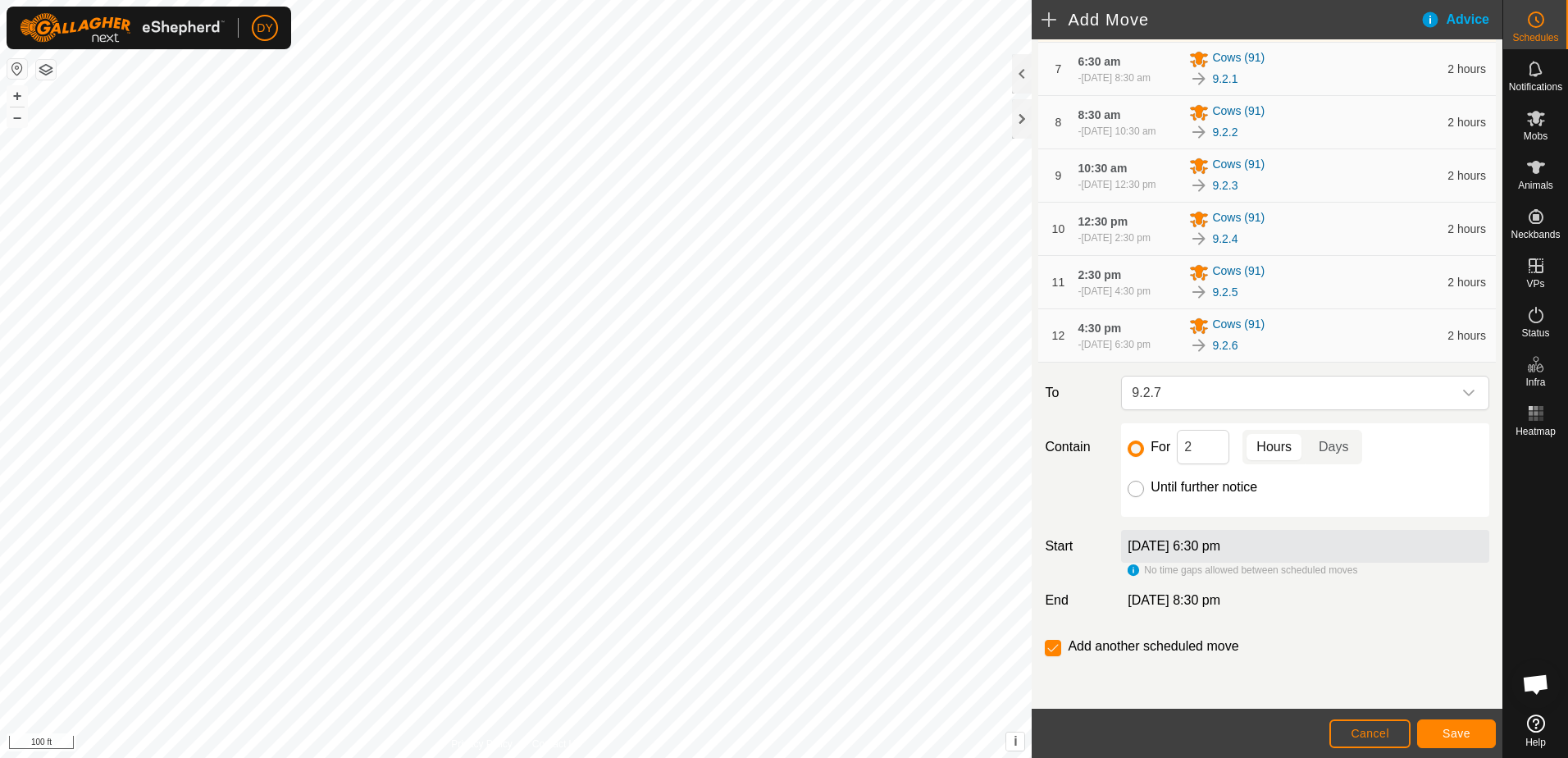
radio input "true"
checkbox input "false"
click at [1471, 728] on button "Save" at bounding box center [1456, 734] width 78 height 29
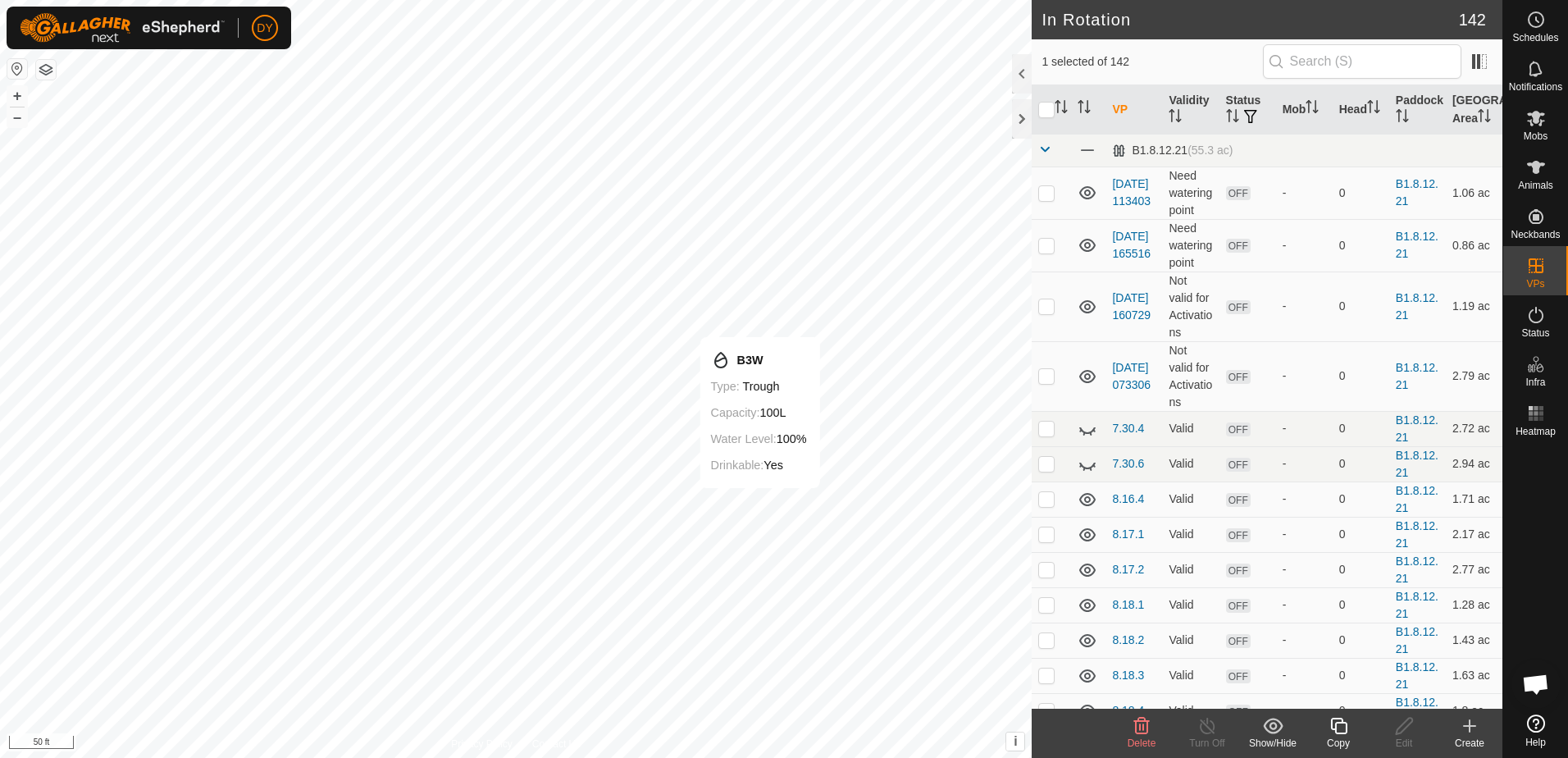
click at [1344, 730] on icon at bounding box center [1338, 725] width 20 height 20
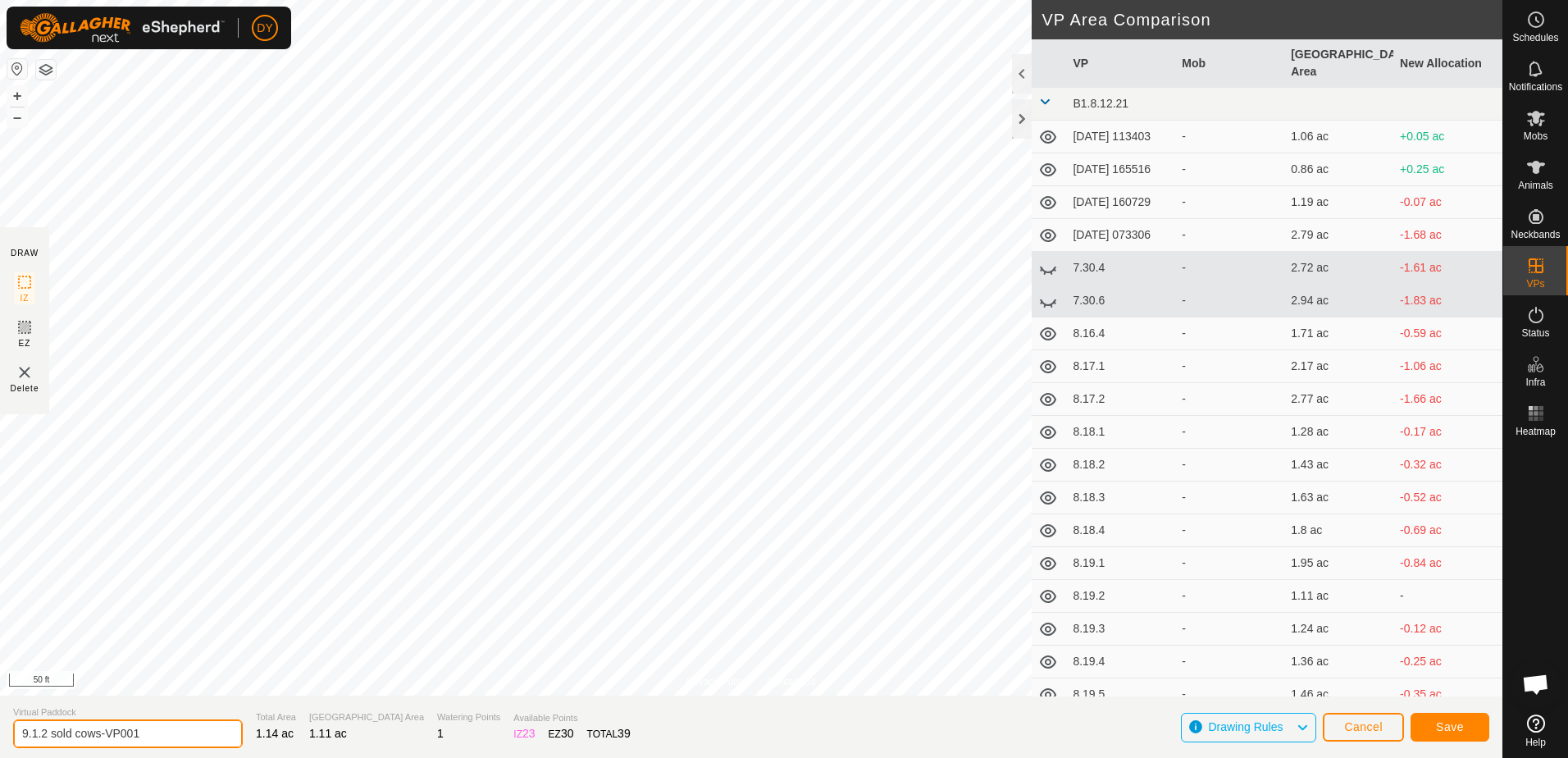
drag, startPoint x: 161, startPoint y: 728, endPoint x: 32, endPoint y: 731, distance: 129.0
click at [32, 731] on input "9.1.2 sold cows-VP001" at bounding box center [128, 734] width 230 height 29
type input "9.2.1 sold cows"
click at [1441, 728] on span "Save" at bounding box center [1449, 727] width 28 height 13
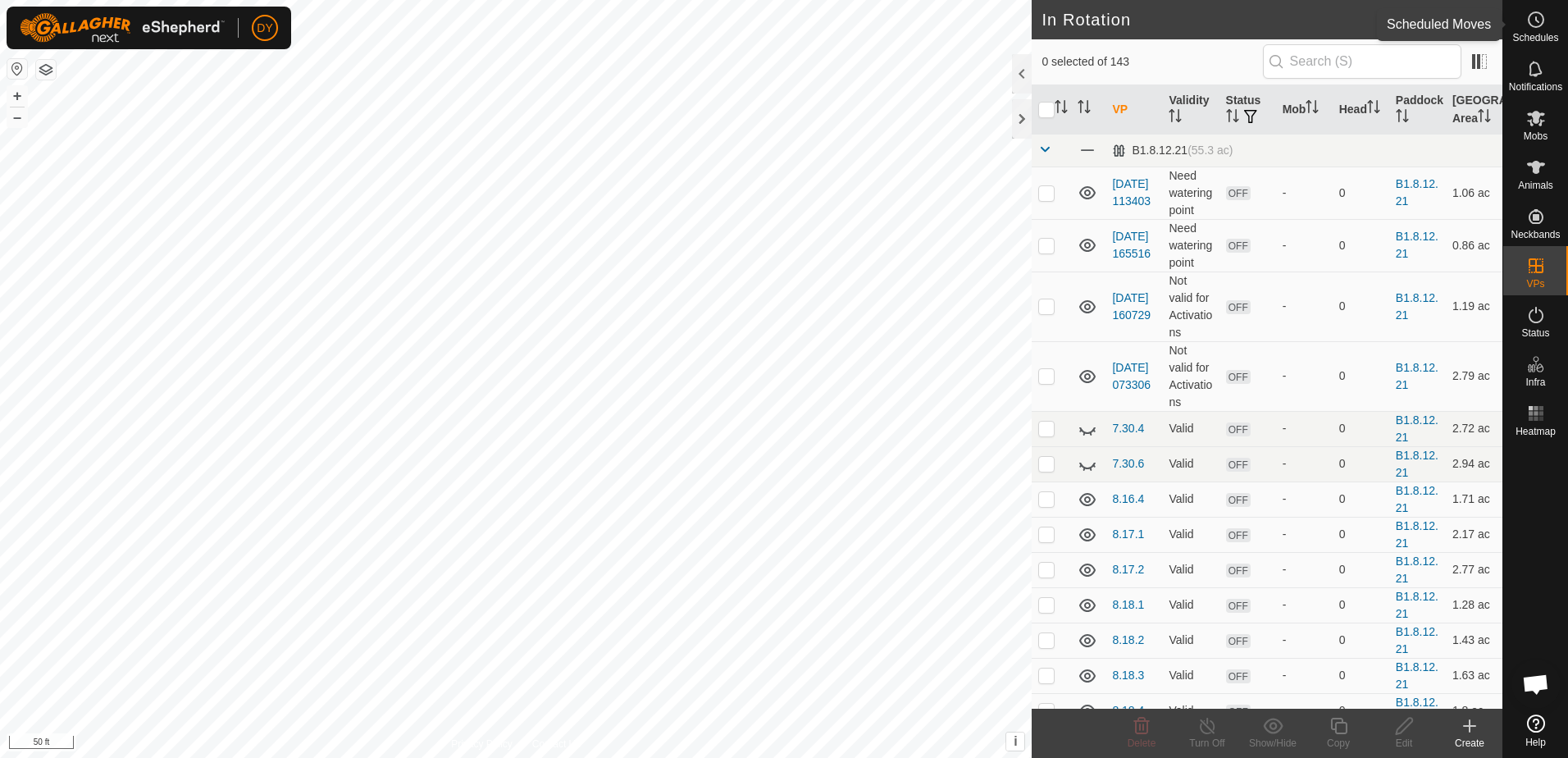
click at [1535, 20] on icon at bounding box center [1536, 19] width 3 height 5
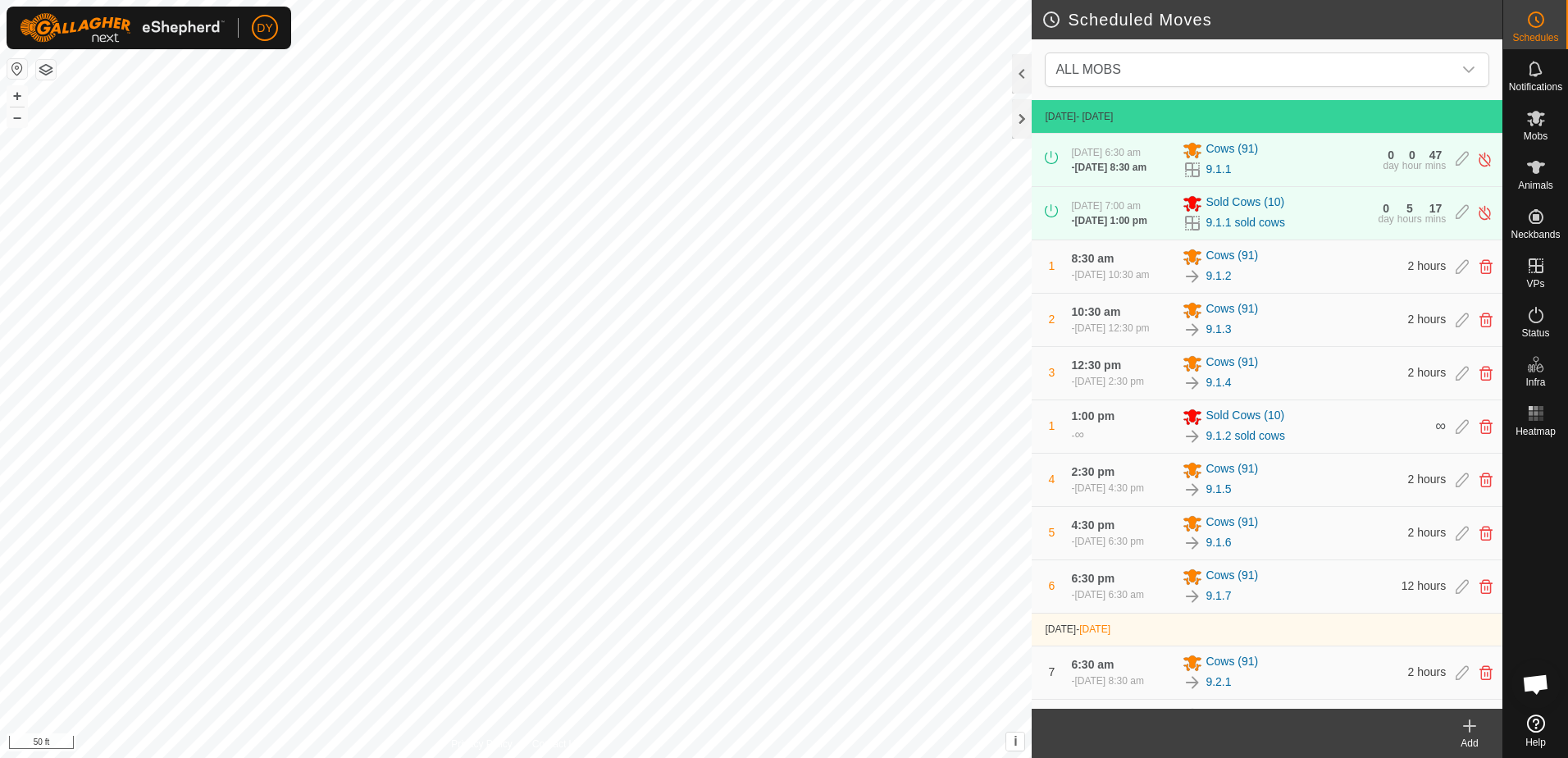
click at [1469, 730] on icon at bounding box center [1469, 726] width 0 height 11
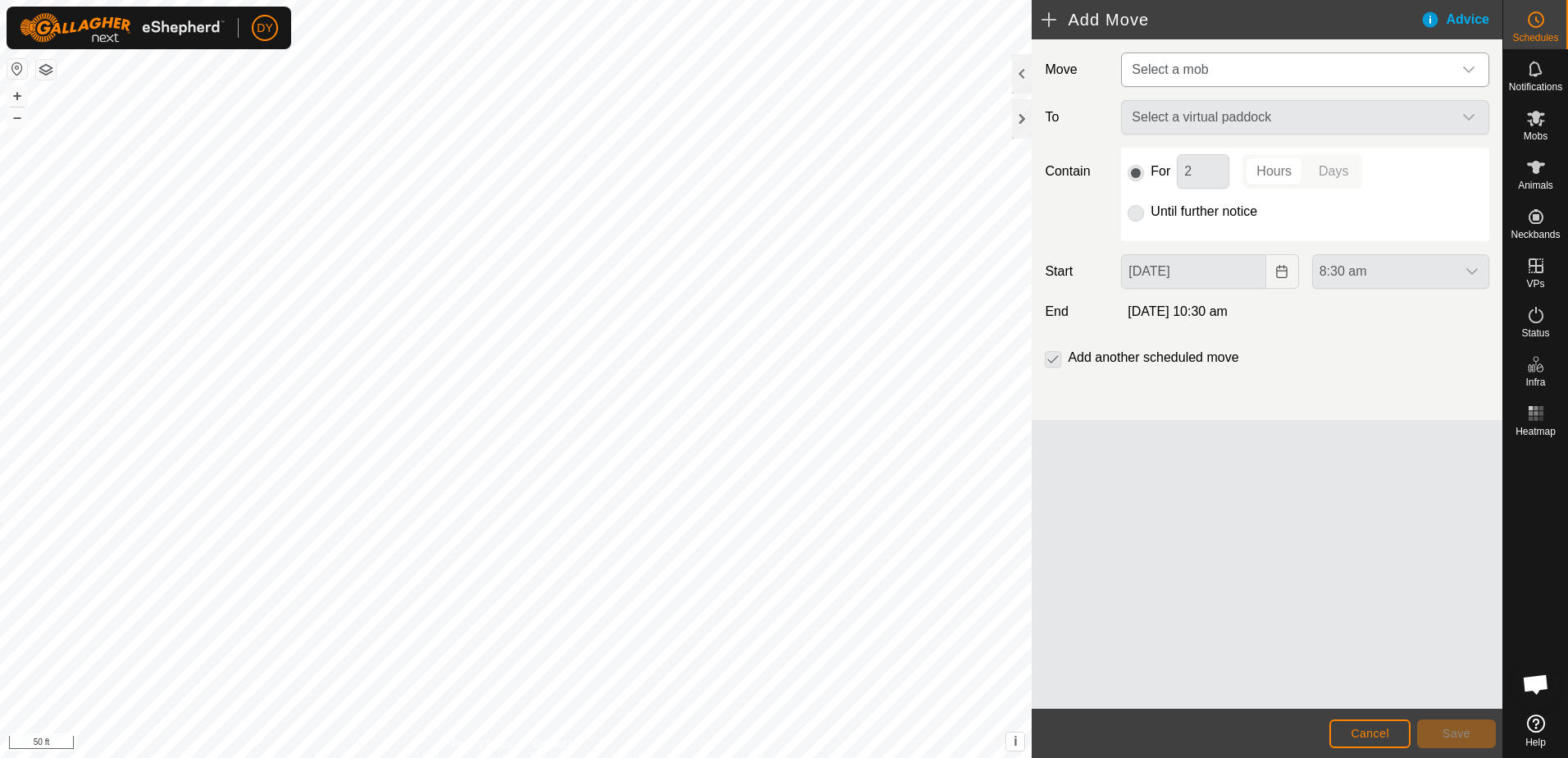
click at [1203, 77] on span "Select a mob" at bounding box center [1170, 69] width 77 height 14
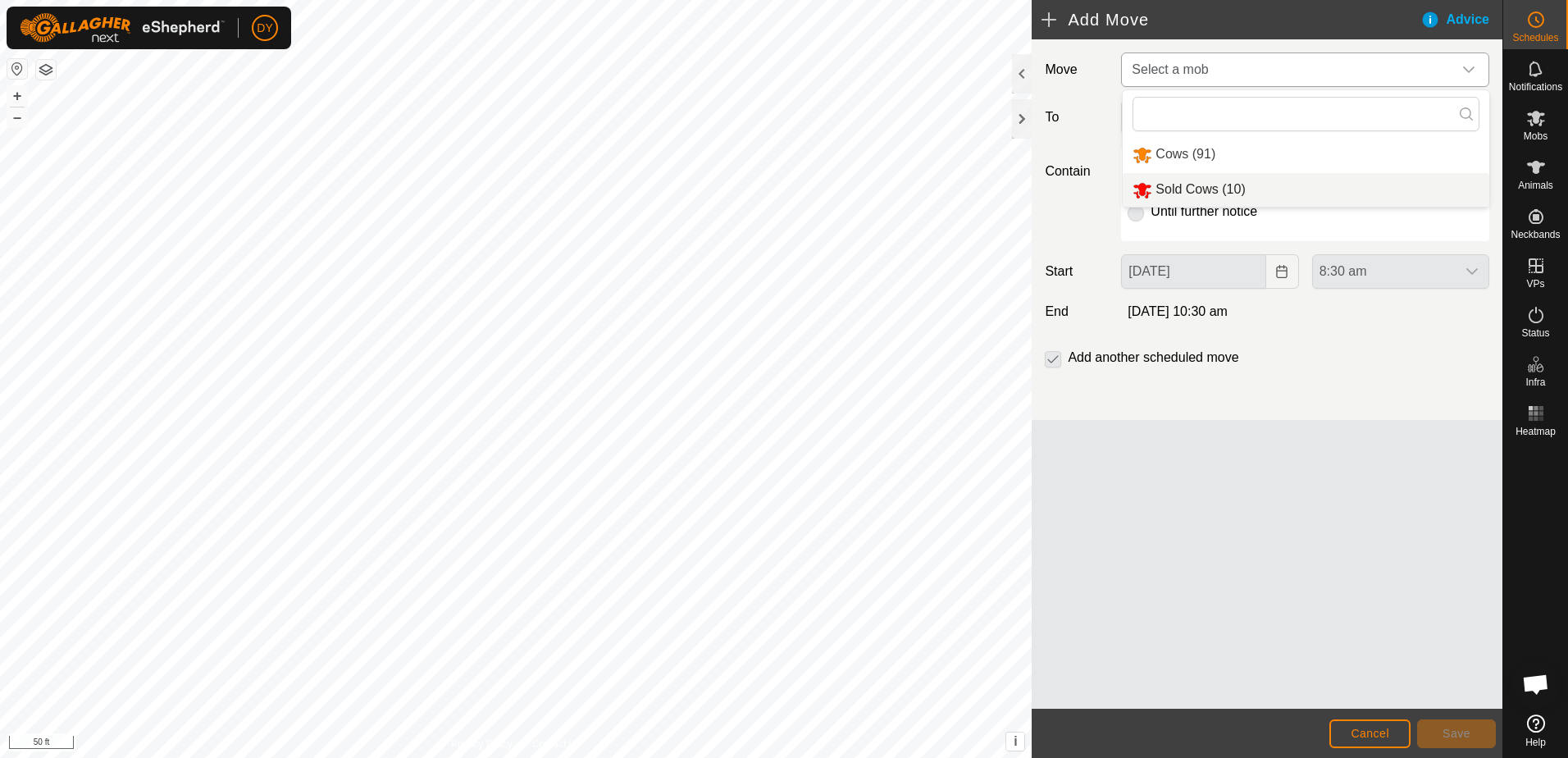
click at [1203, 188] on li "Sold Cows (10)" at bounding box center [1305, 190] width 366 height 33
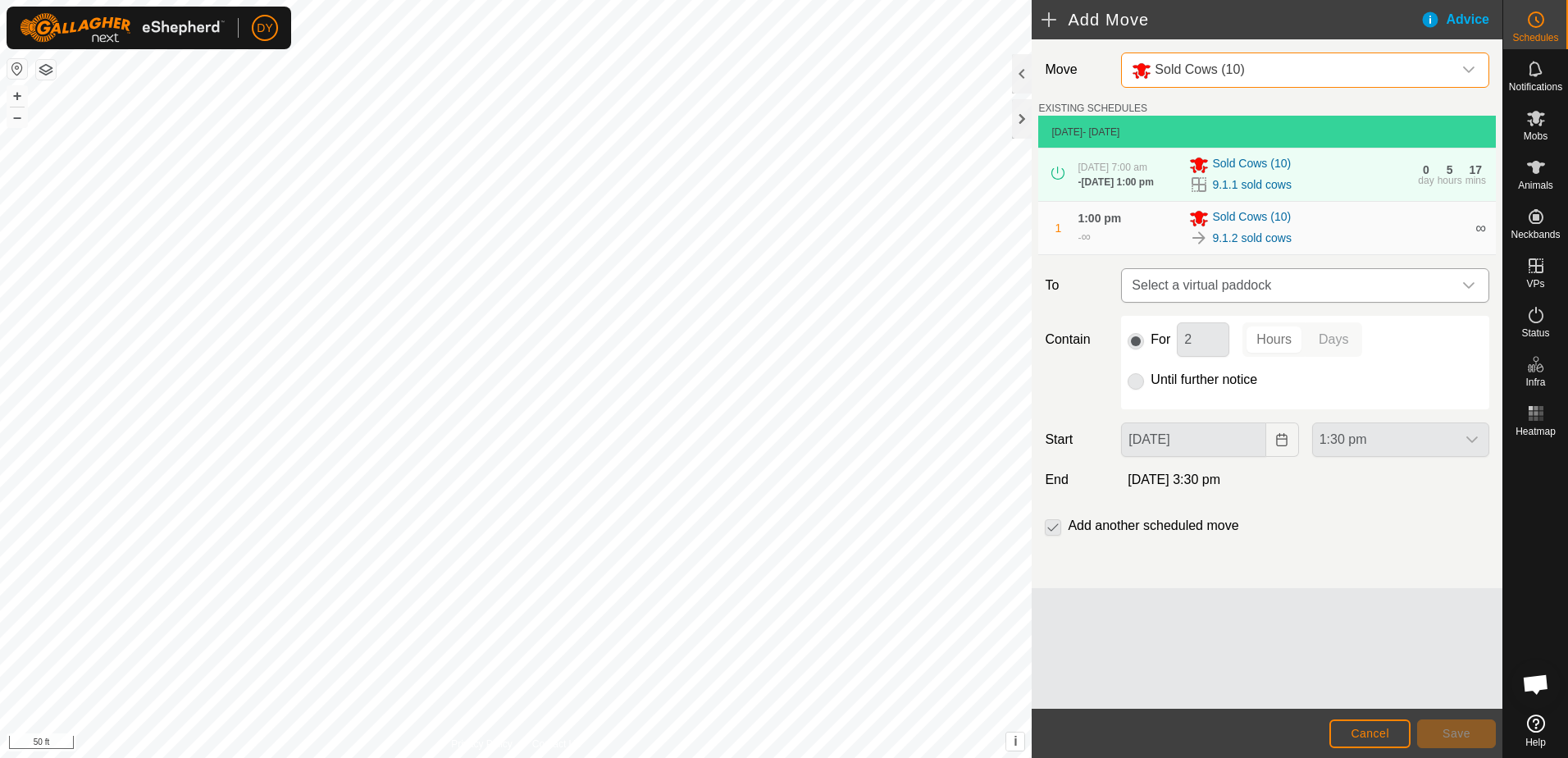
click at [1162, 293] on span "Select a virtual paddock" at bounding box center [1289, 285] width 327 height 33
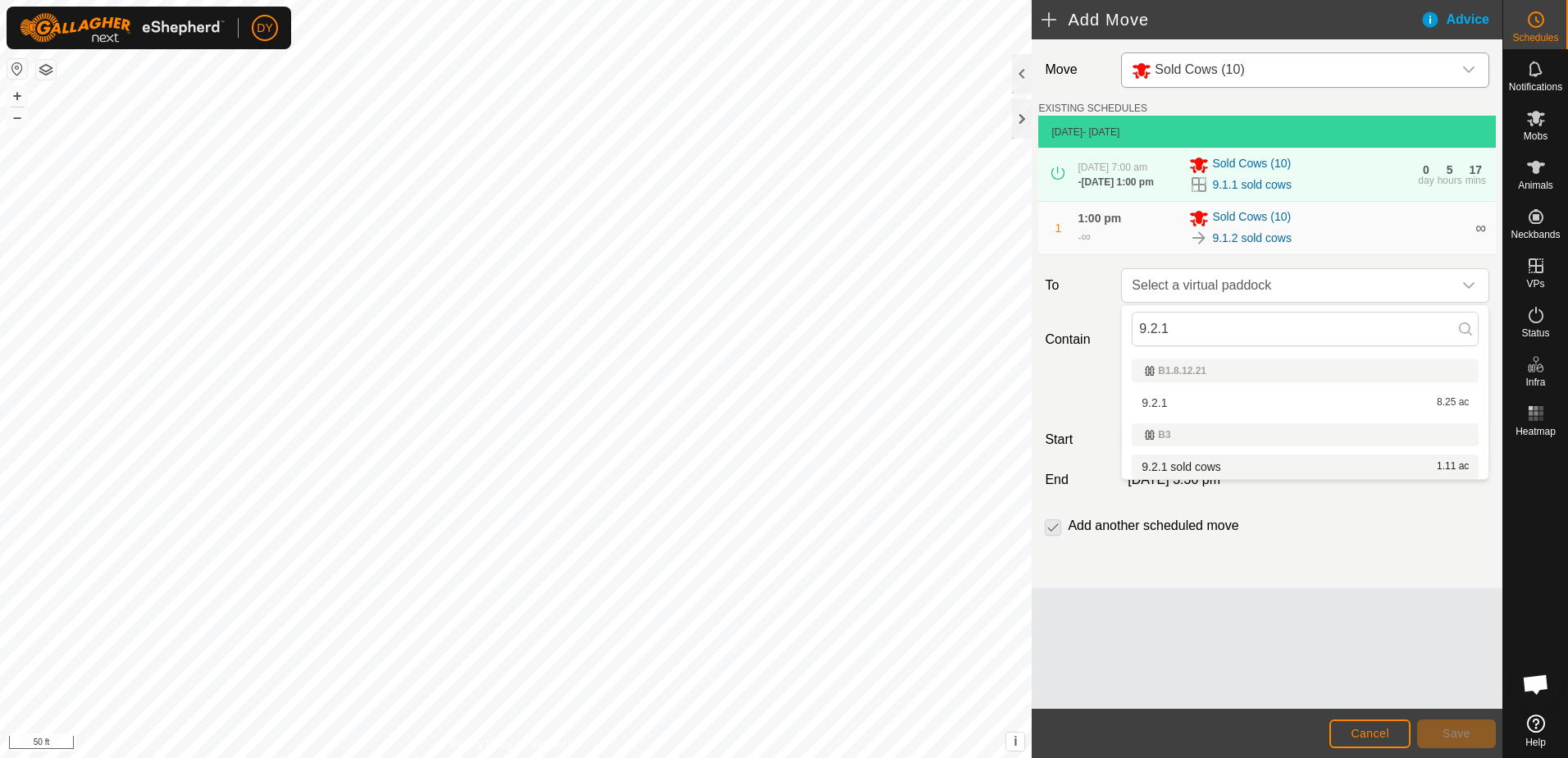
type input "9.2.1"
click at [1231, 468] on li "9.2.1 sold cows 1.11 ac" at bounding box center [1305, 467] width 347 height 25
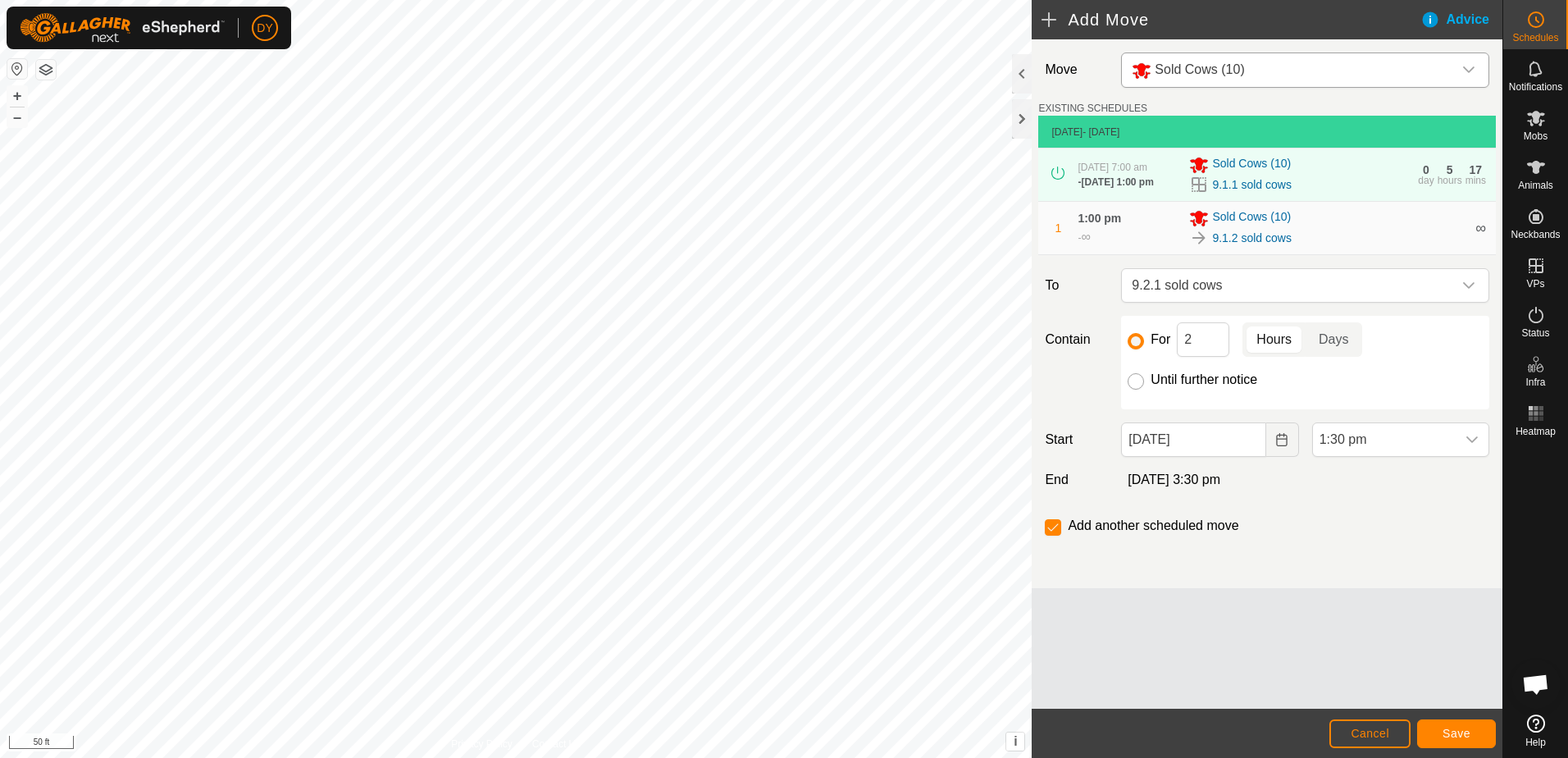
click at [1134, 382] on input "Until further notice" at bounding box center [1136, 381] width 16 height 16
radio input "true"
checkbox input "false"
click at [1273, 443] on button "Choose Date" at bounding box center [1282, 439] width 33 height 34
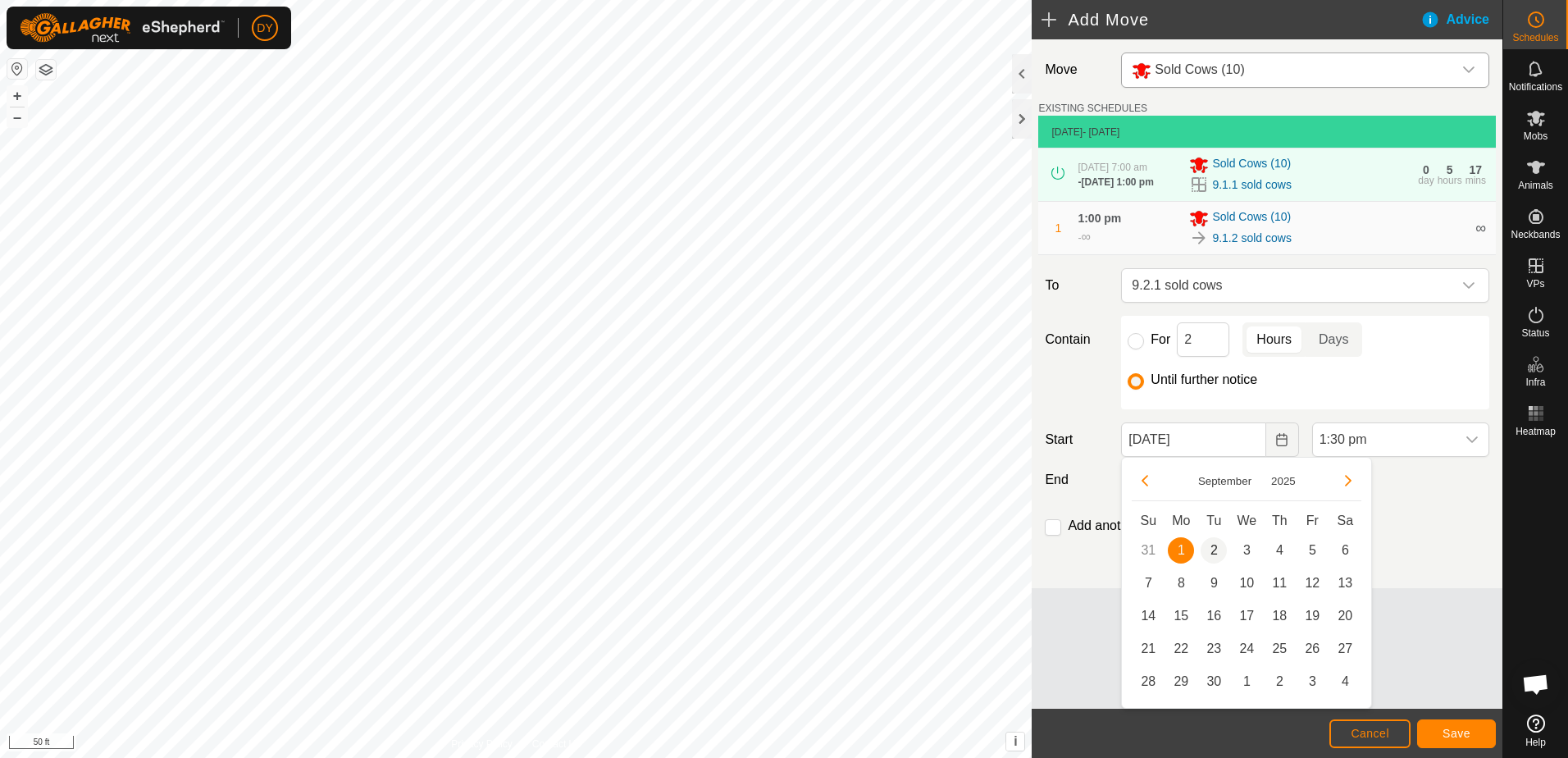
click at [1211, 550] on span "2" at bounding box center [1213, 549] width 26 height 26
type input "[DATE]"
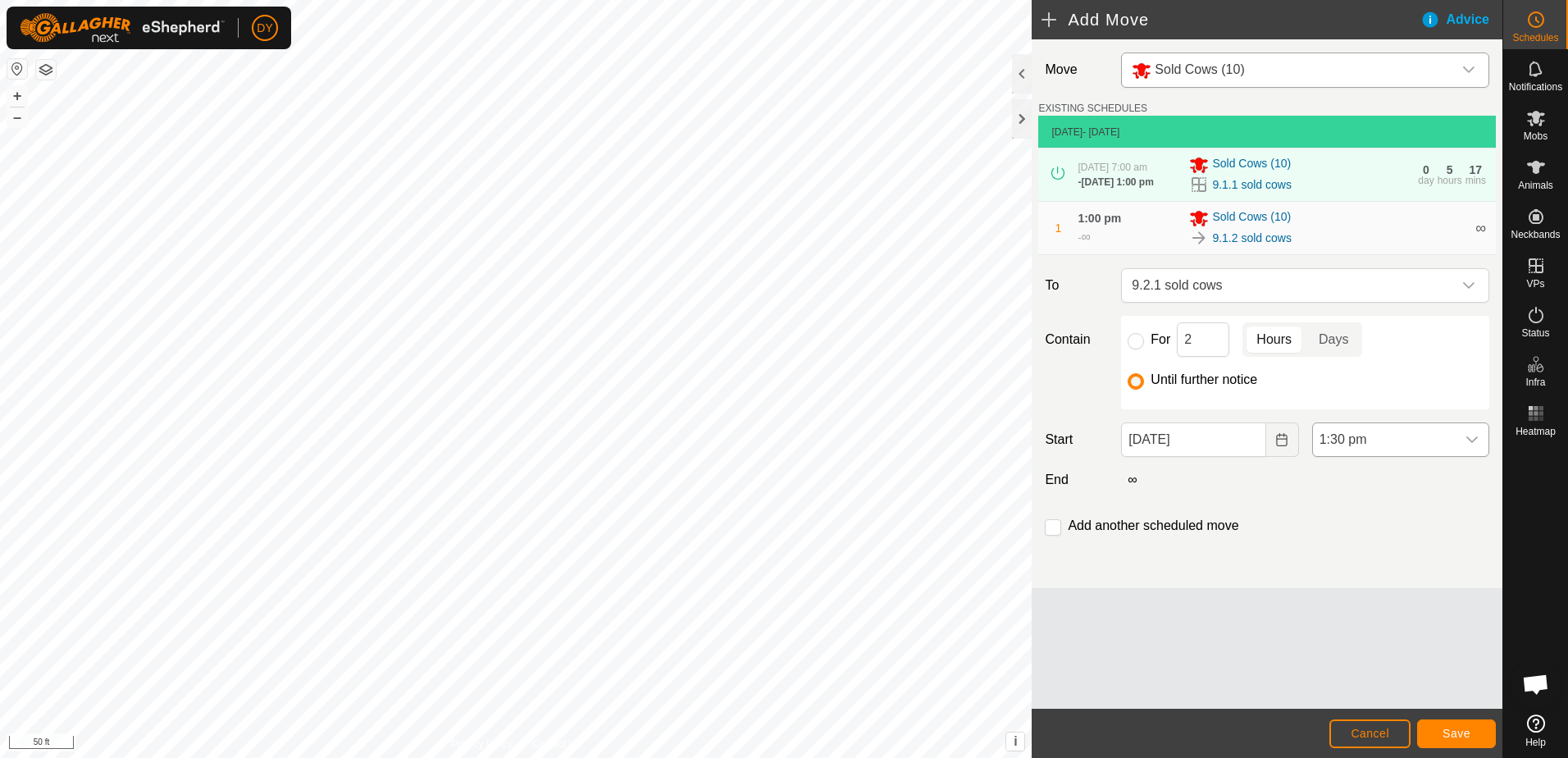
click at [1478, 432] on div "dropdown trigger" at bounding box center [1471, 439] width 33 height 33
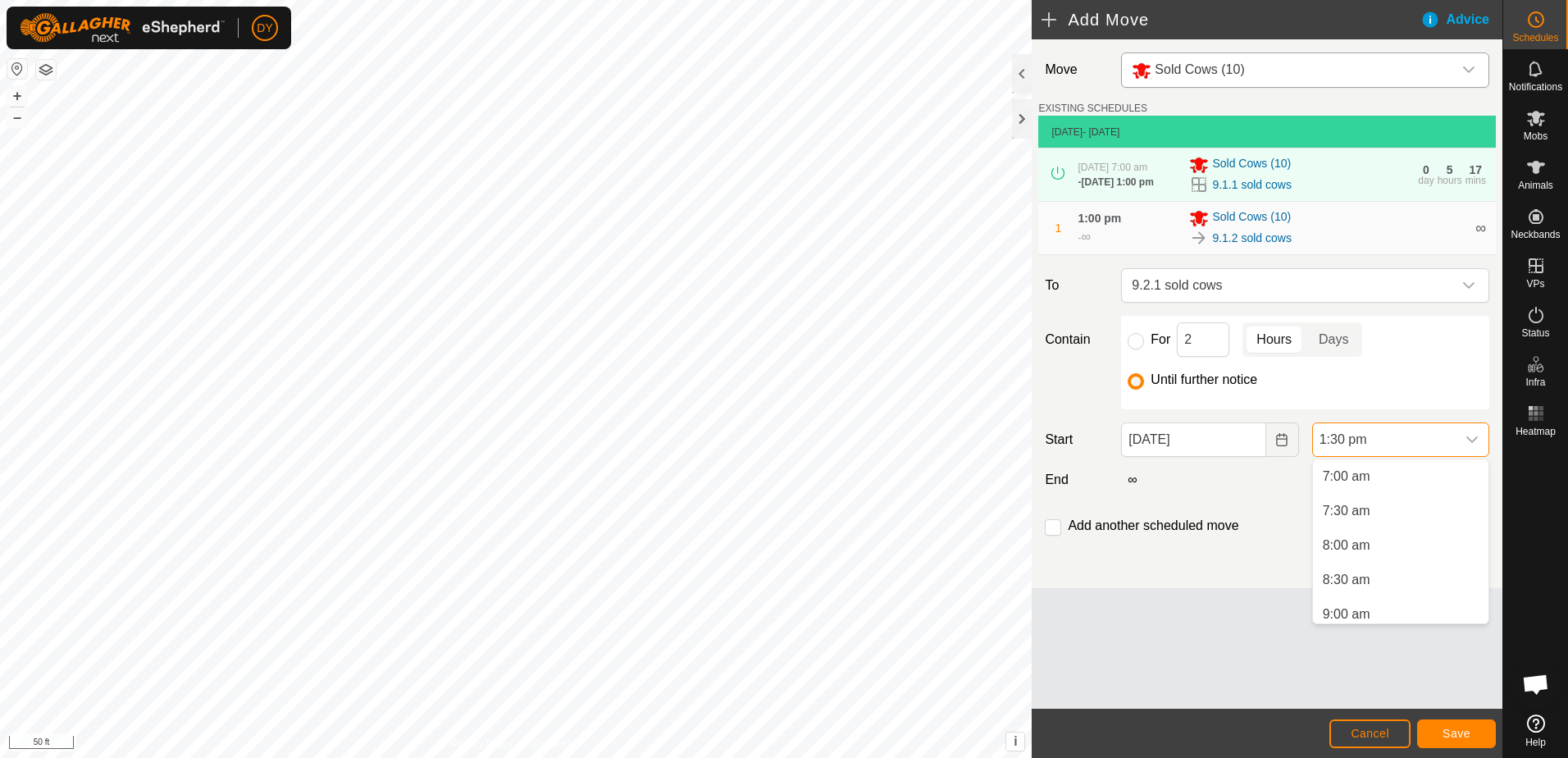
scroll to position [382, 0]
click at [1368, 579] on li "7:00 am" at bounding box center [1400, 576] width 175 height 33
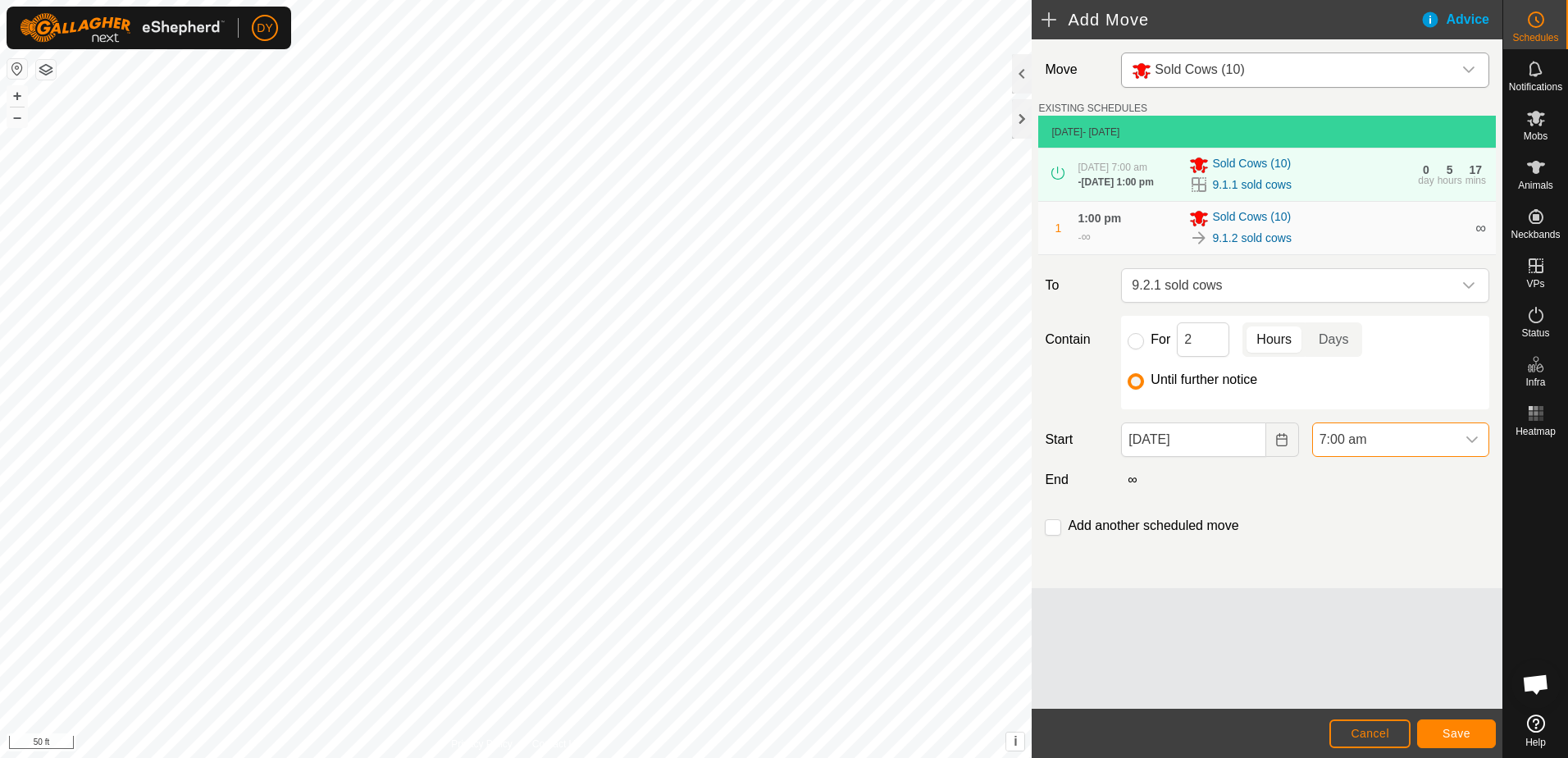
scroll to position [799, 0]
click at [1447, 733] on span "Save" at bounding box center [1456, 733] width 28 height 13
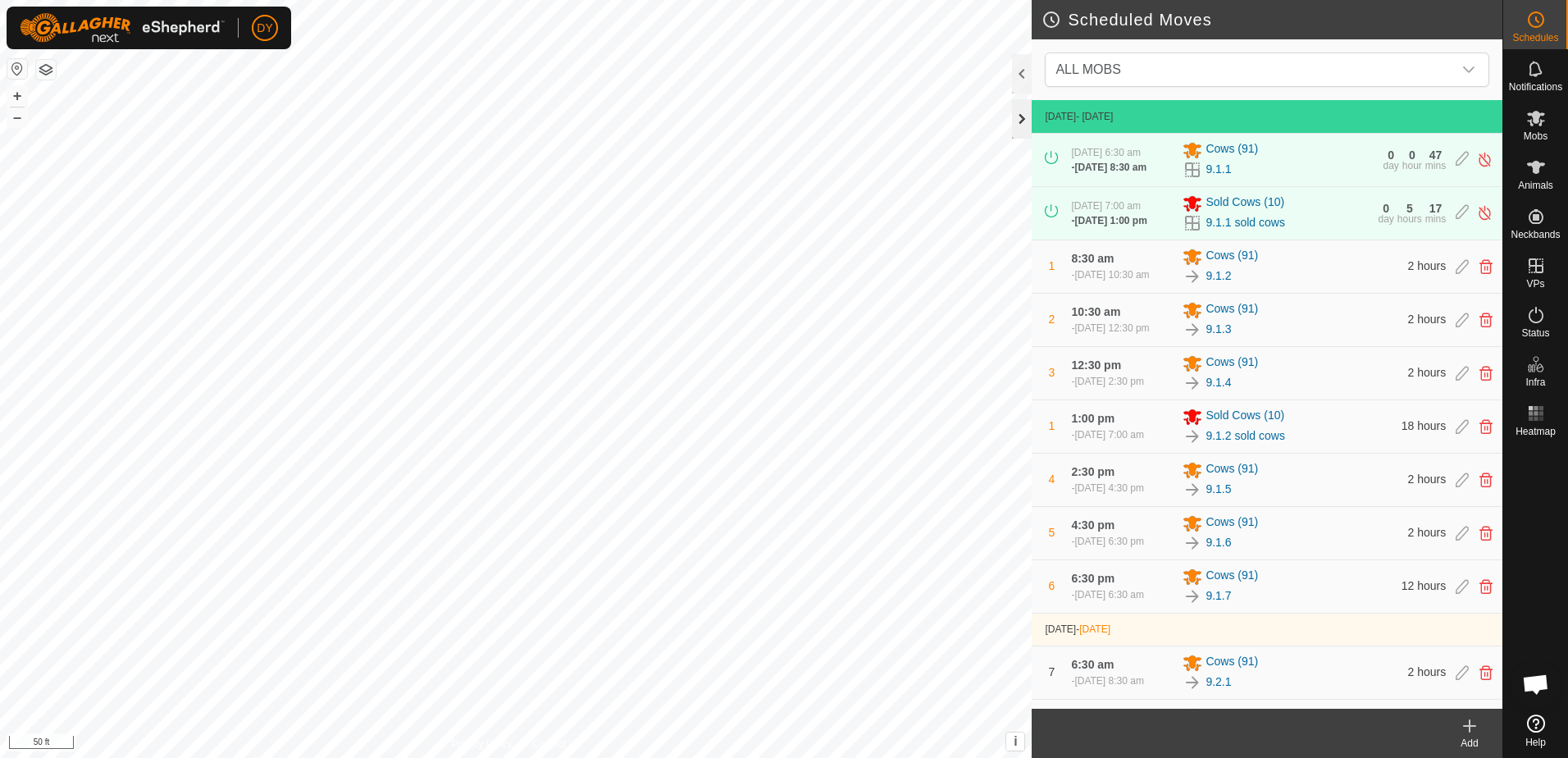
click at [1020, 123] on div at bounding box center [1022, 119] width 20 height 39
